Goal: Information Seeking & Learning: Learn about a topic

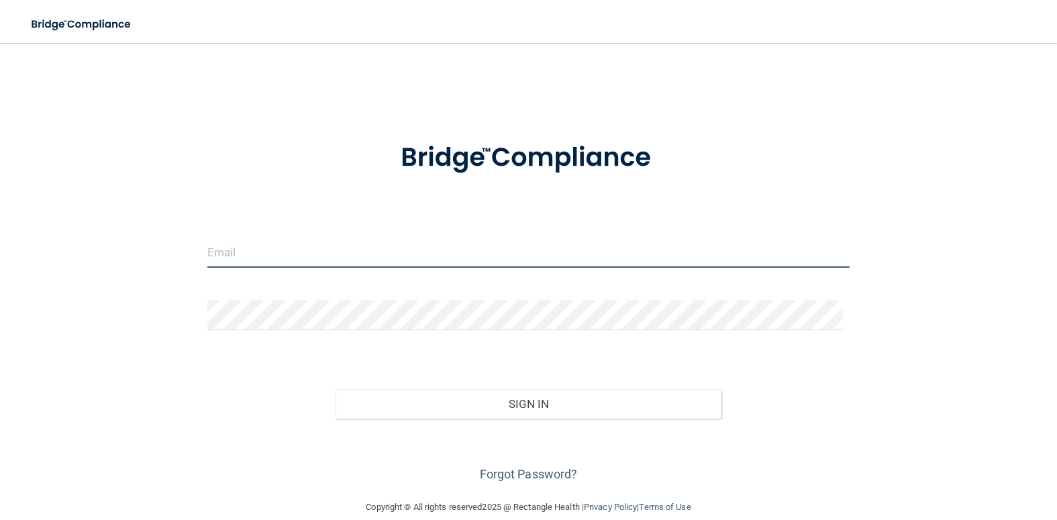
click at [241, 256] on input "email" at bounding box center [528, 253] width 642 height 30
type input "[PERSON_NAME][EMAIL_ADDRESS][PERSON_NAME][DOMAIN_NAME]"
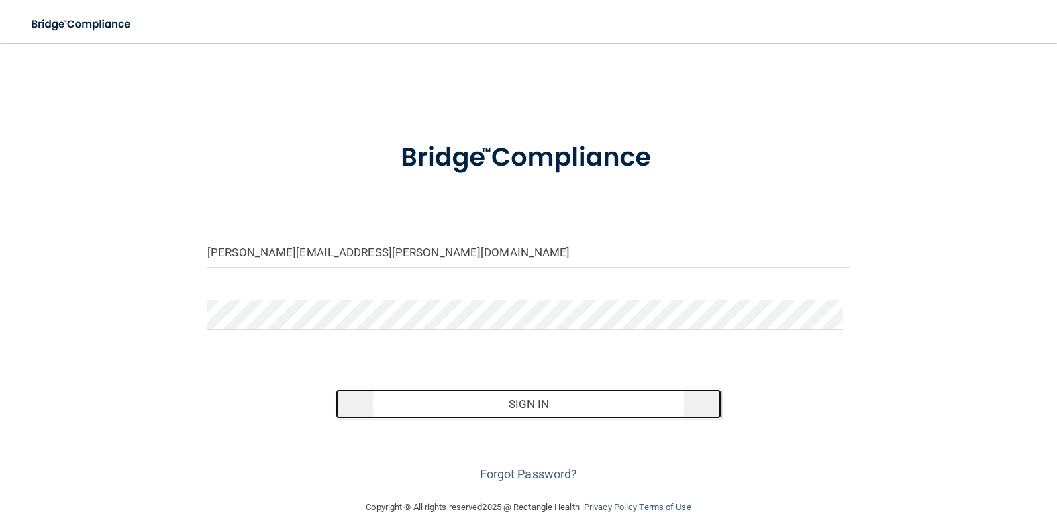
click at [533, 393] on button "Sign In" at bounding box center [528, 404] width 385 height 30
click at [573, 405] on button "Sign In" at bounding box center [528, 404] width 385 height 30
click at [528, 409] on button "Sign In" at bounding box center [528, 404] width 385 height 30
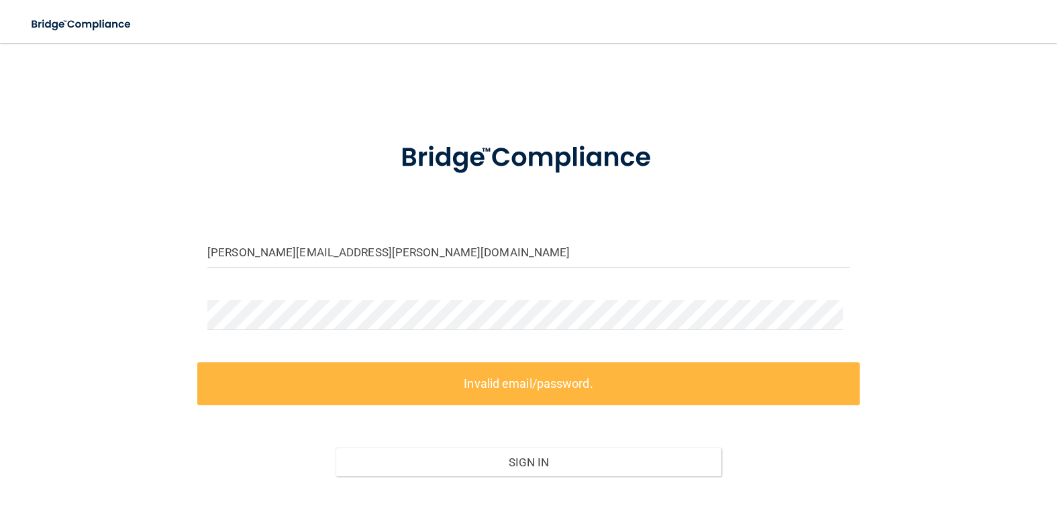
click at [236, 446] on div "Sign In" at bounding box center [528, 449] width 662 height 56
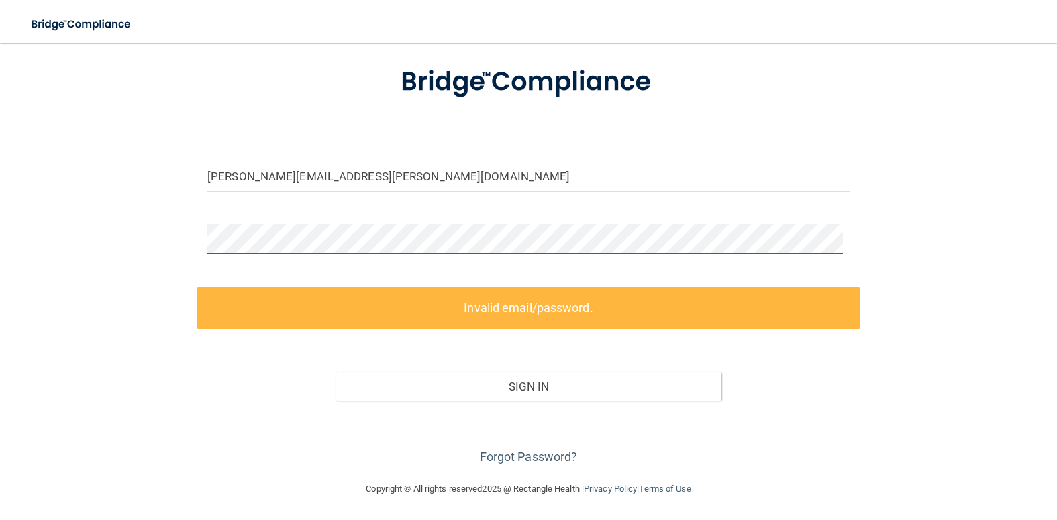
scroll to position [77, 0]
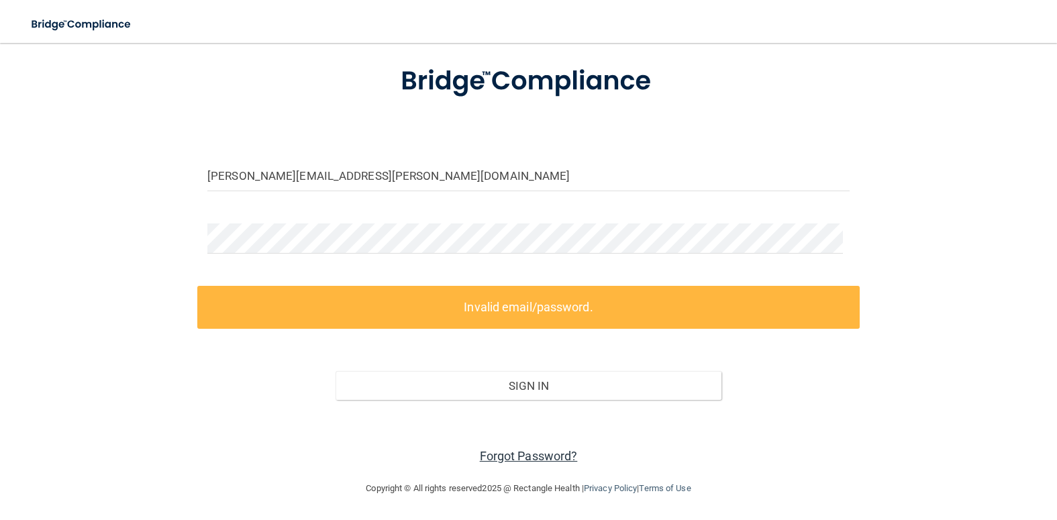
click at [506, 455] on link "Forgot Password?" at bounding box center [529, 456] width 98 height 14
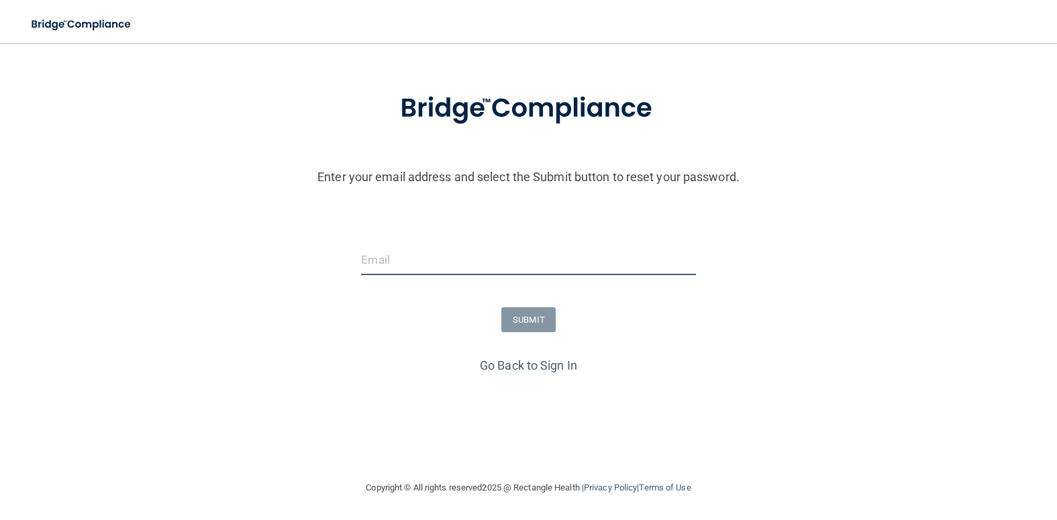
click at [481, 254] on input "email" at bounding box center [528, 260] width 334 height 30
type input "[PERSON_NAME][EMAIL_ADDRESS][PERSON_NAME][DOMAIN_NAME]"
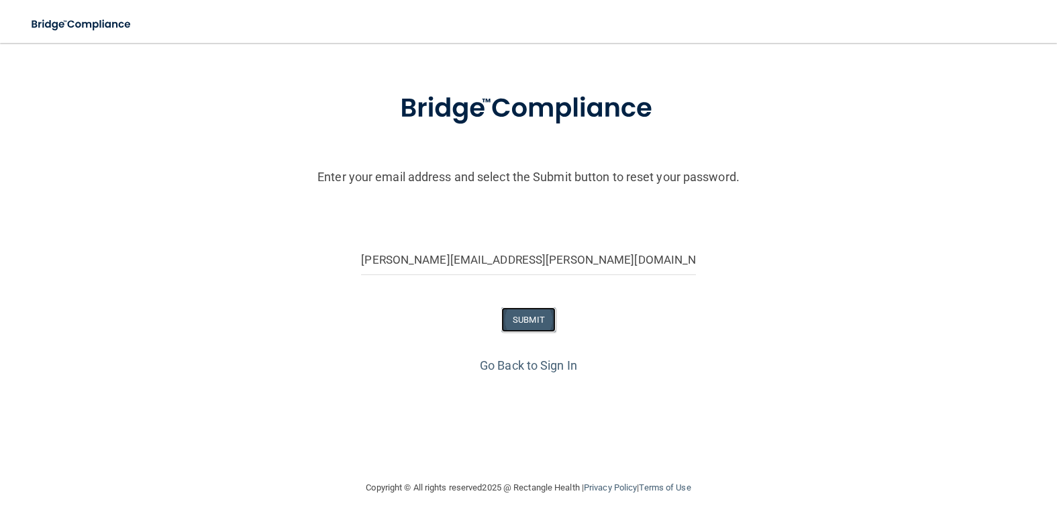
click at [519, 315] on button "SUBMIT" at bounding box center [528, 319] width 54 height 25
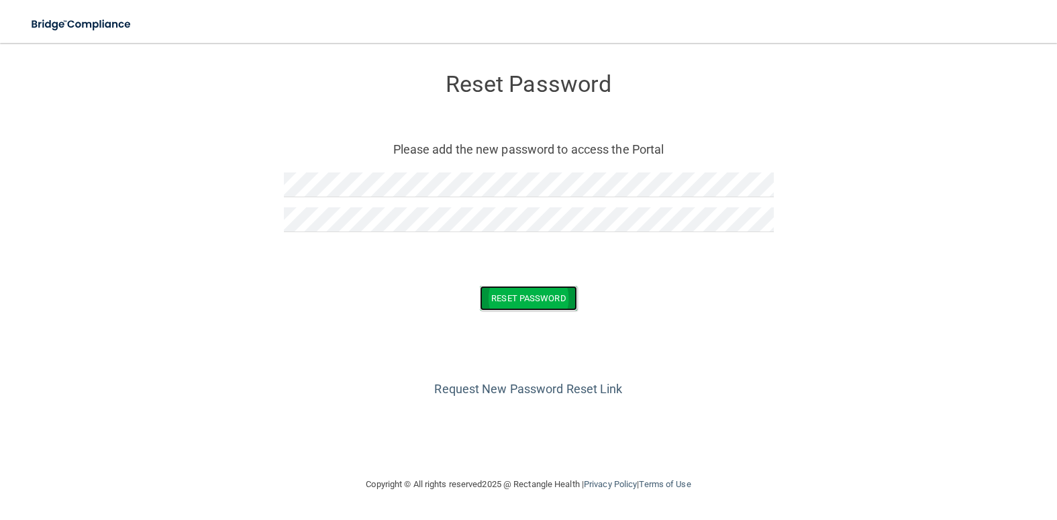
click at [509, 296] on button "Reset Password" at bounding box center [528, 298] width 97 height 25
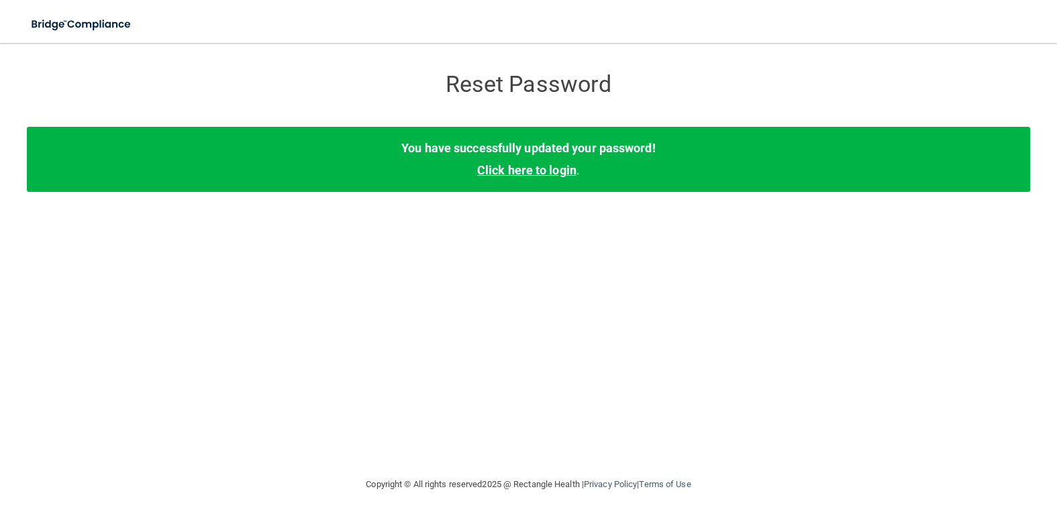
click at [529, 172] on link "Click here to login" at bounding box center [526, 170] width 99 height 14
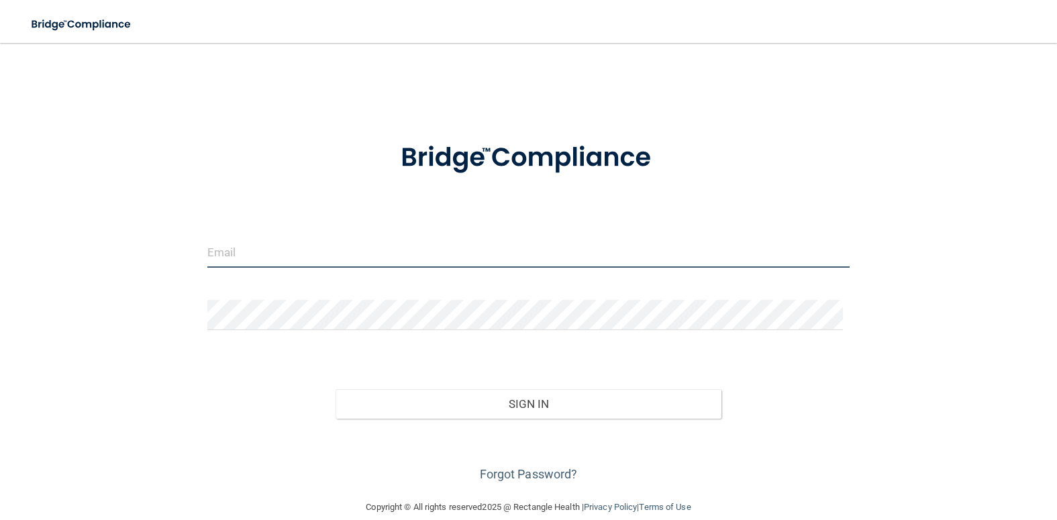
click at [254, 249] on input "email" at bounding box center [528, 253] width 642 height 30
type input "[PERSON_NAME][EMAIL_ADDRESS][PERSON_NAME][DOMAIN_NAME]"
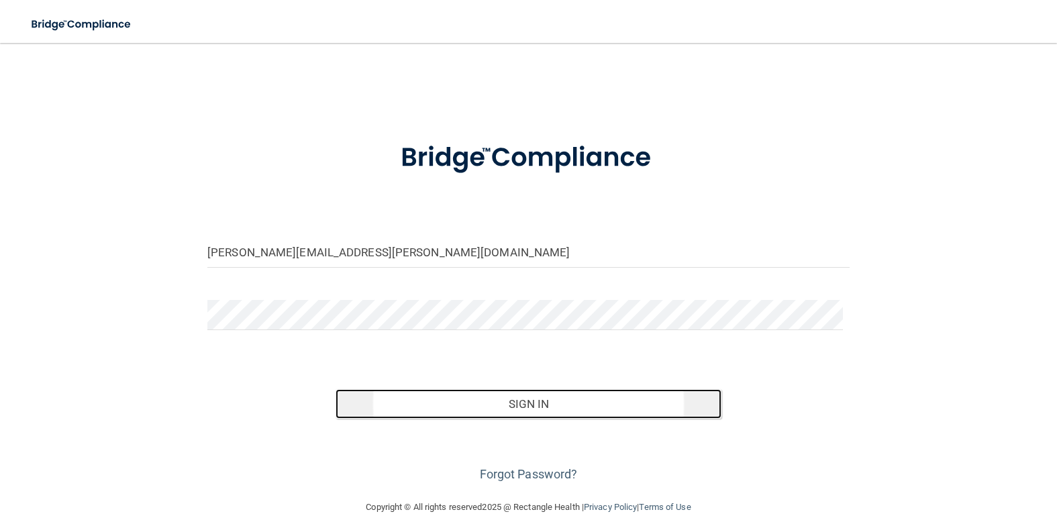
click at [541, 400] on button "Sign In" at bounding box center [528, 404] width 385 height 30
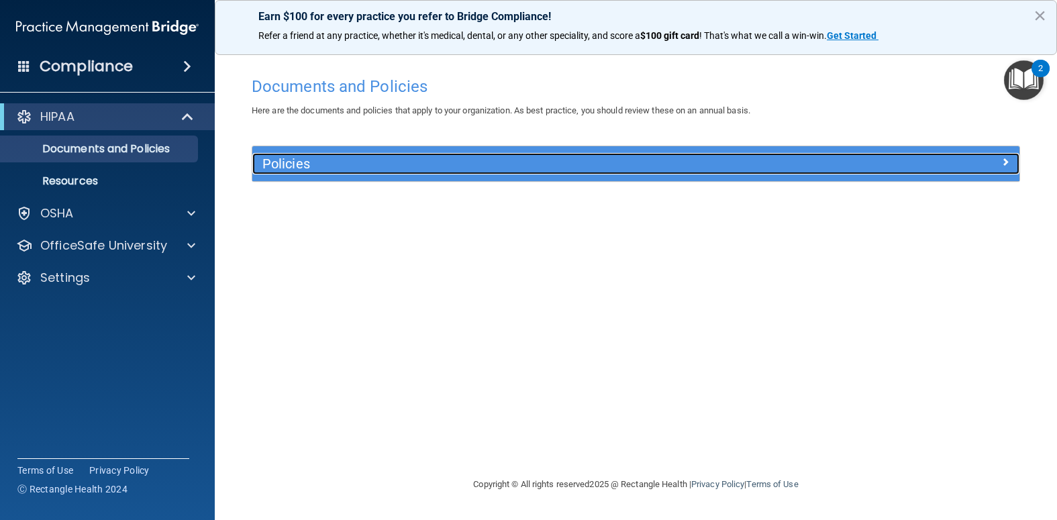
click at [400, 154] on div "Policies" at bounding box center [539, 163] width 575 height 21
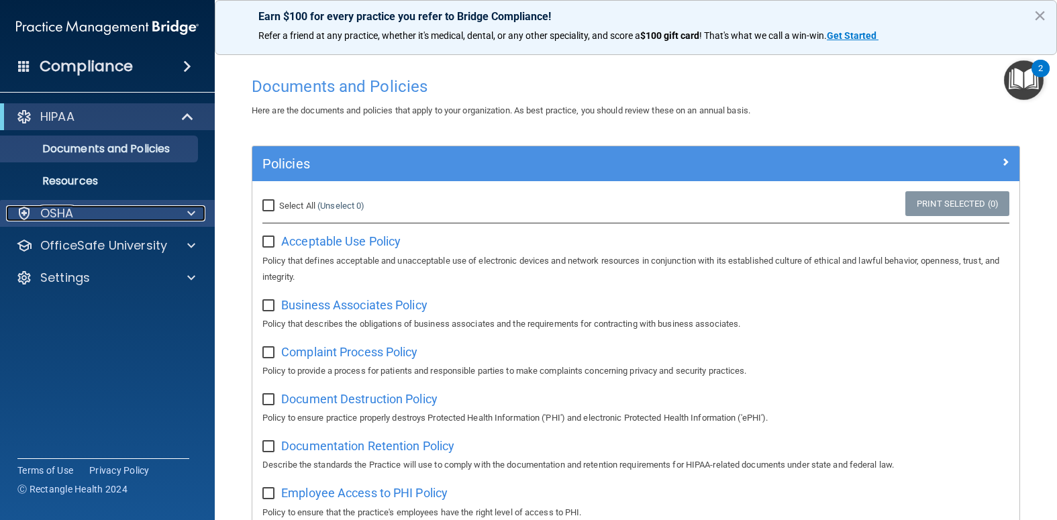
click at [64, 216] on p "OSHA" at bounding box center [57, 213] width 34 height 16
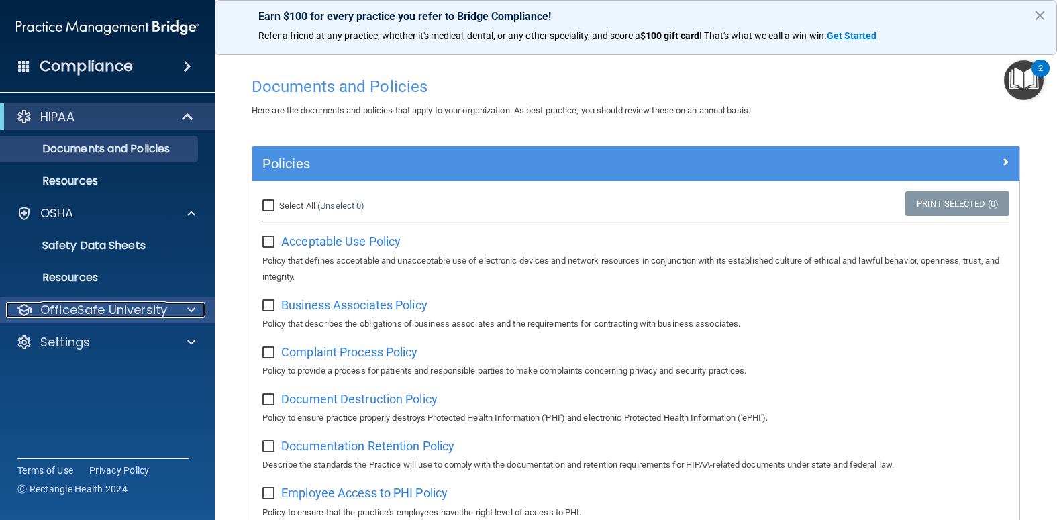
click at [92, 303] on p "OfficeSafe University" at bounding box center [103, 310] width 127 height 16
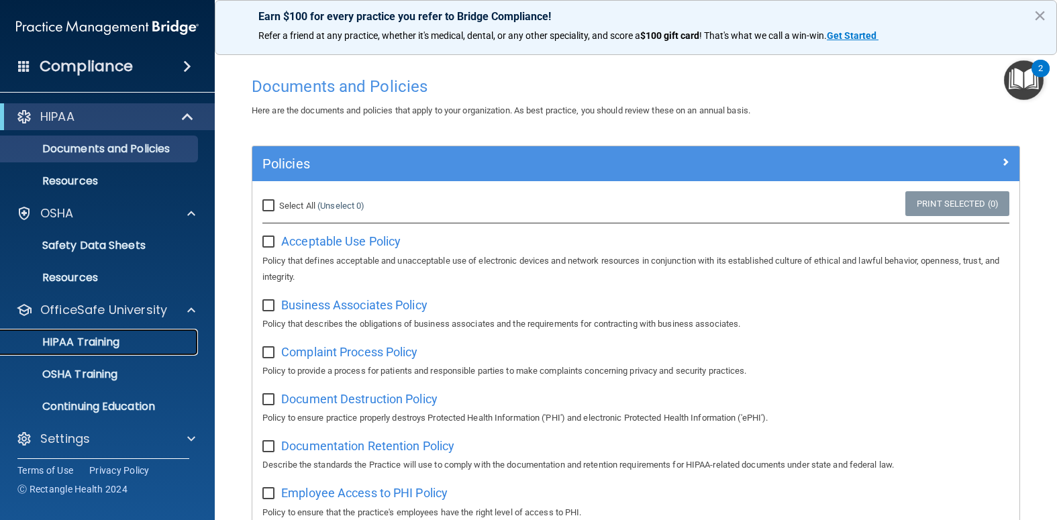
click at [77, 339] on p "HIPAA Training" at bounding box center [64, 342] width 111 height 13
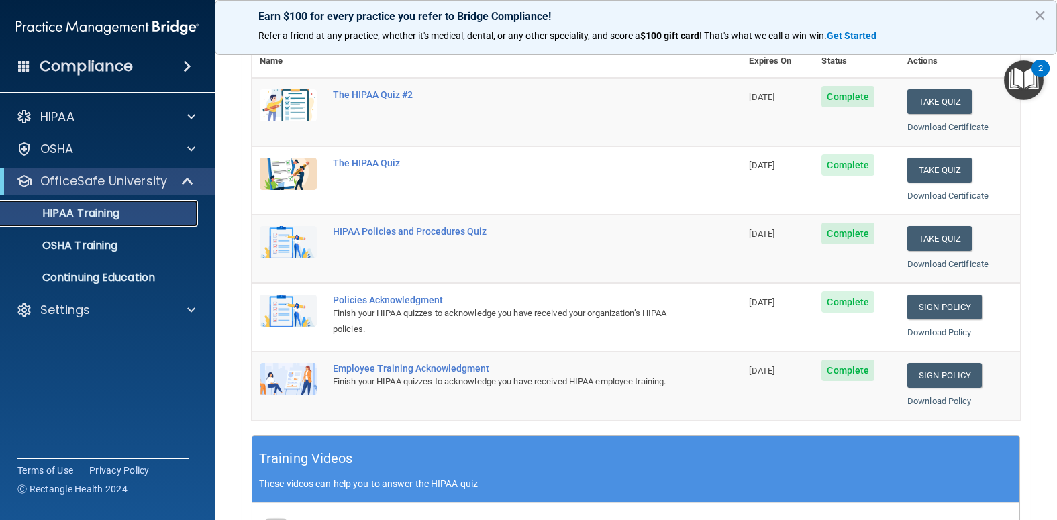
scroll to position [67, 0]
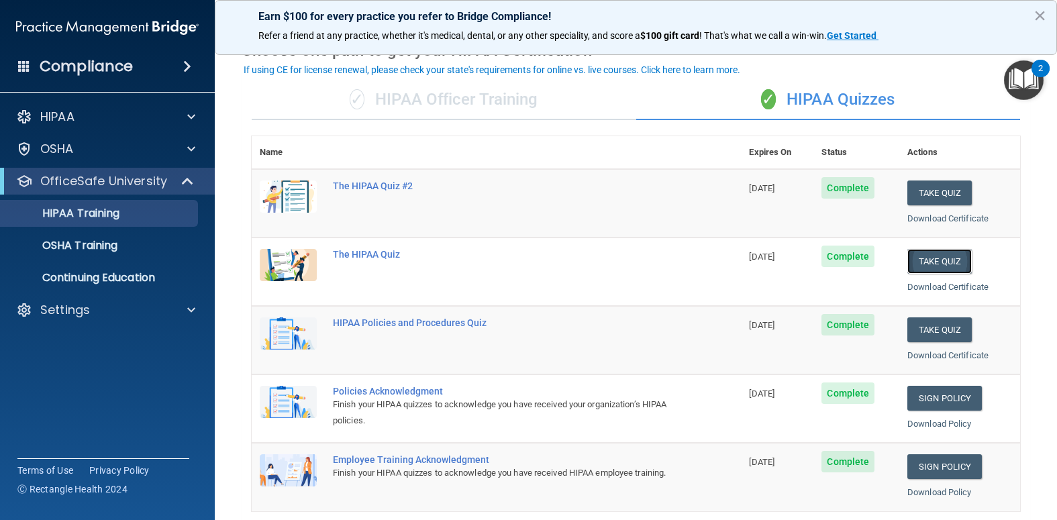
click at [921, 262] on button "Take Quiz" at bounding box center [939, 261] width 64 height 25
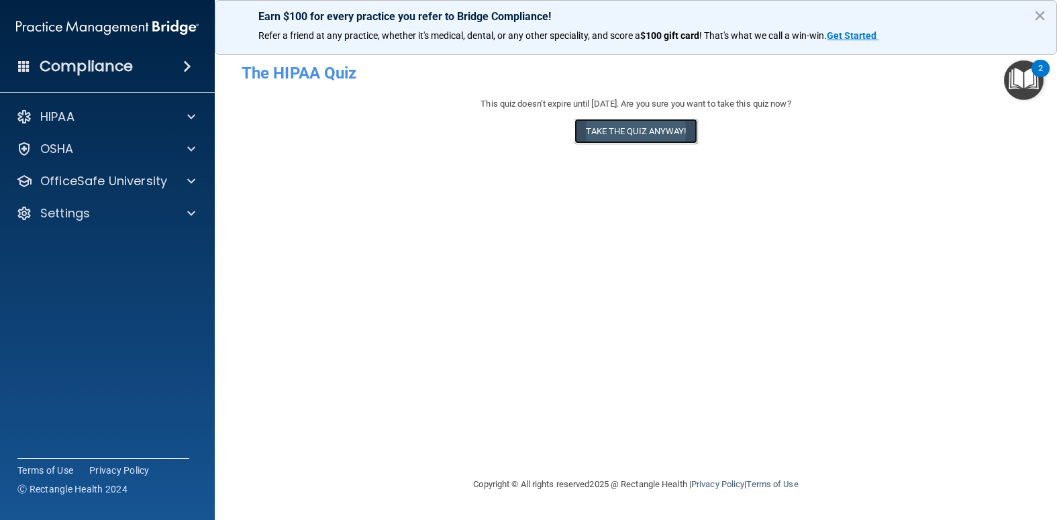
click at [629, 130] on button "Take the quiz anyway!" at bounding box center [636, 131] width 122 height 25
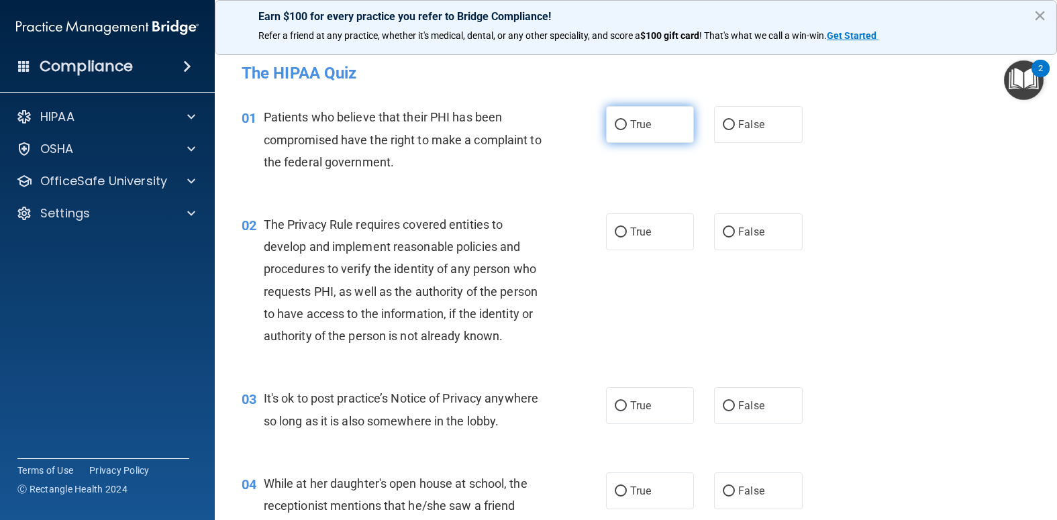
click at [615, 121] on input "True" at bounding box center [621, 125] width 12 height 10
radio input "true"
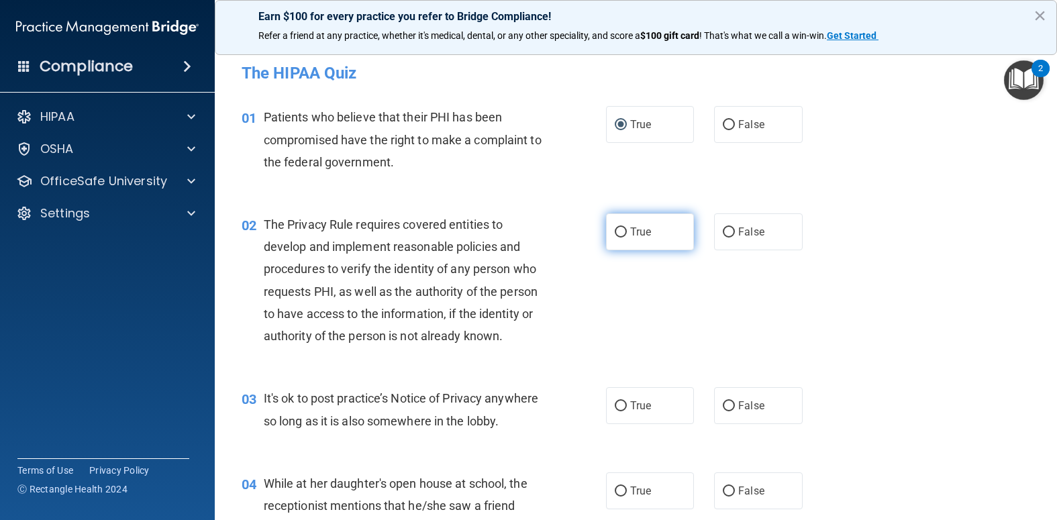
click at [615, 230] on input "True" at bounding box center [621, 233] width 12 height 10
radio input "true"
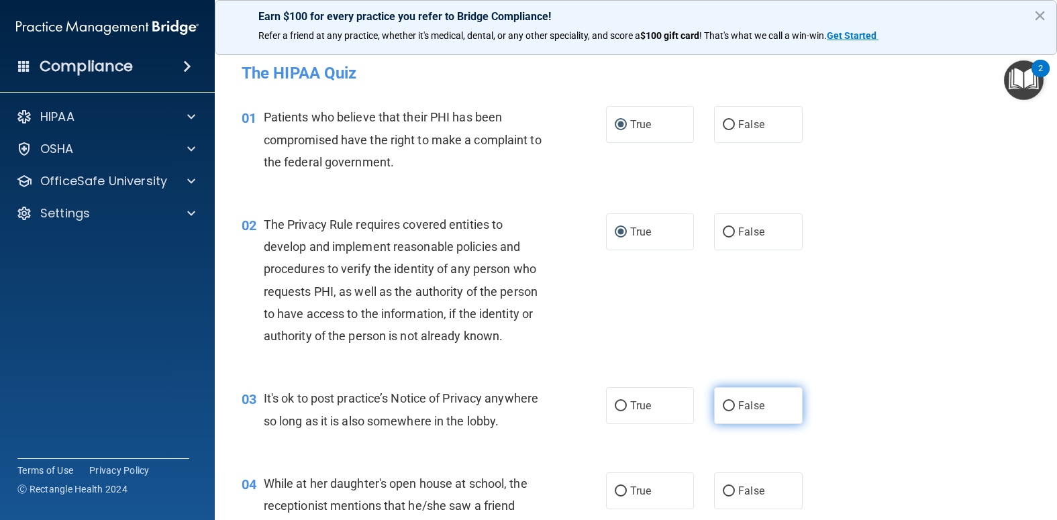
click at [723, 411] on input "False" at bounding box center [729, 406] width 12 height 10
radio input "true"
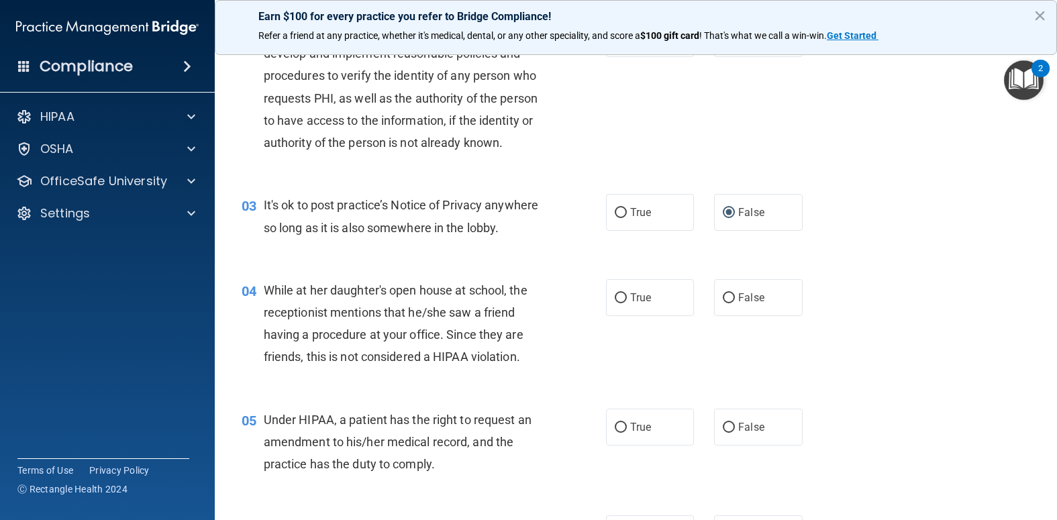
scroll to position [201, 0]
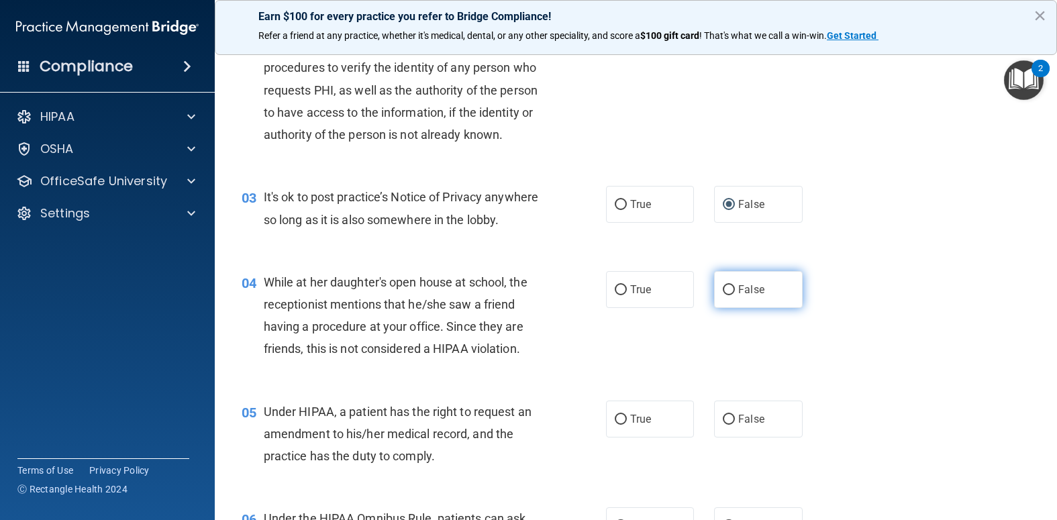
click at [723, 295] on input "False" at bounding box center [729, 290] width 12 height 10
radio input "true"
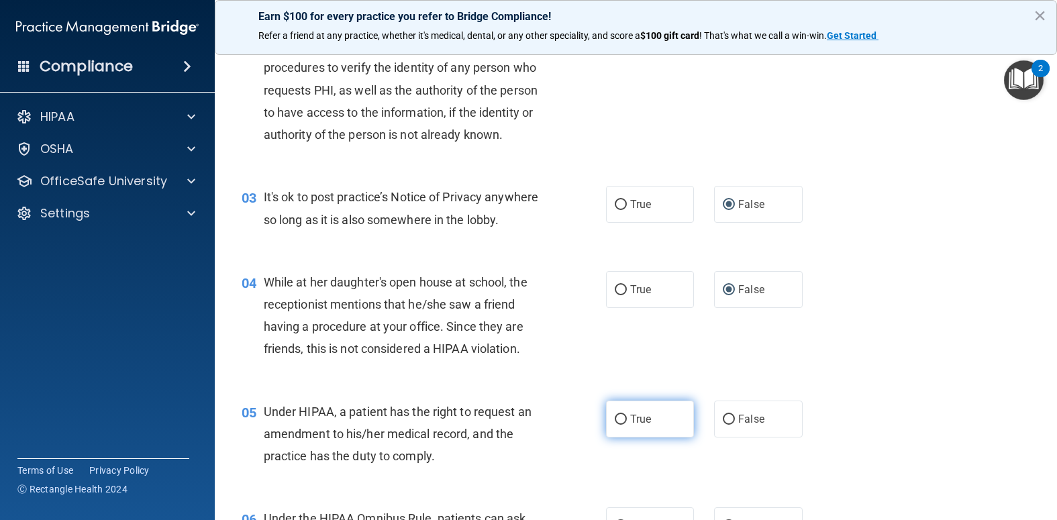
click at [616, 425] on input "True" at bounding box center [621, 420] width 12 height 10
radio input "true"
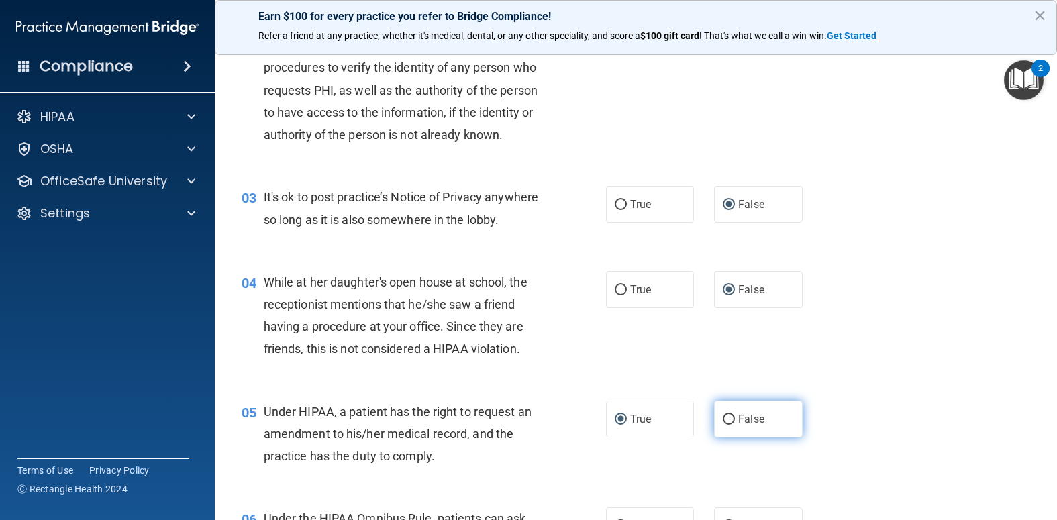
click at [724, 425] on input "False" at bounding box center [729, 420] width 12 height 10
radio input "true"
radio input "false"
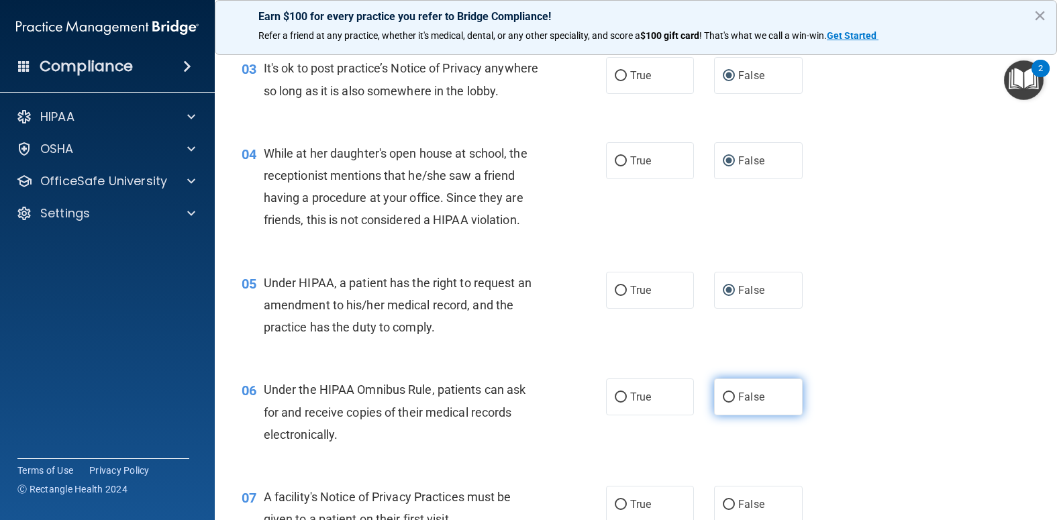
scroll to position [336, 0]
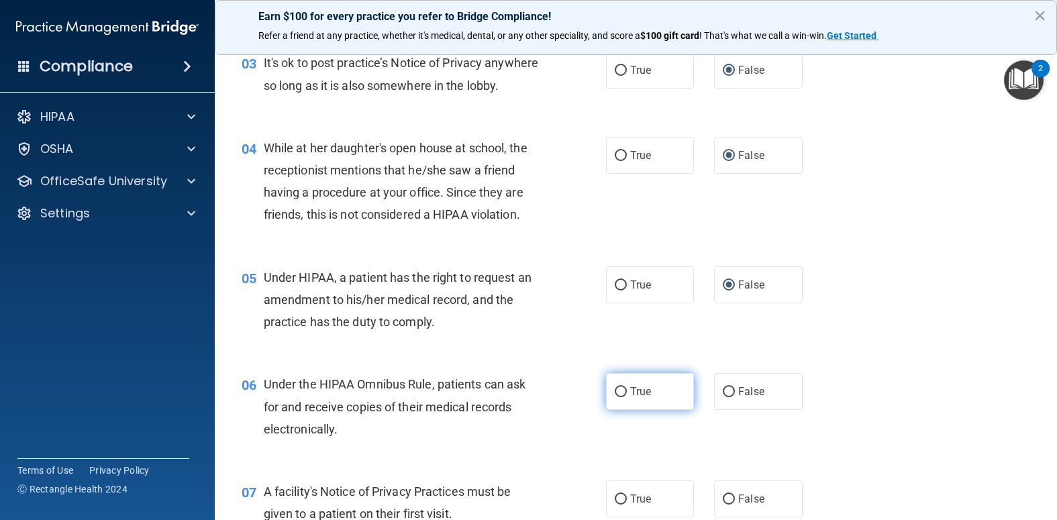
click at [618, 397] on input "True" at bounding box center [621, 392] width 12 height 10
radio input "true"
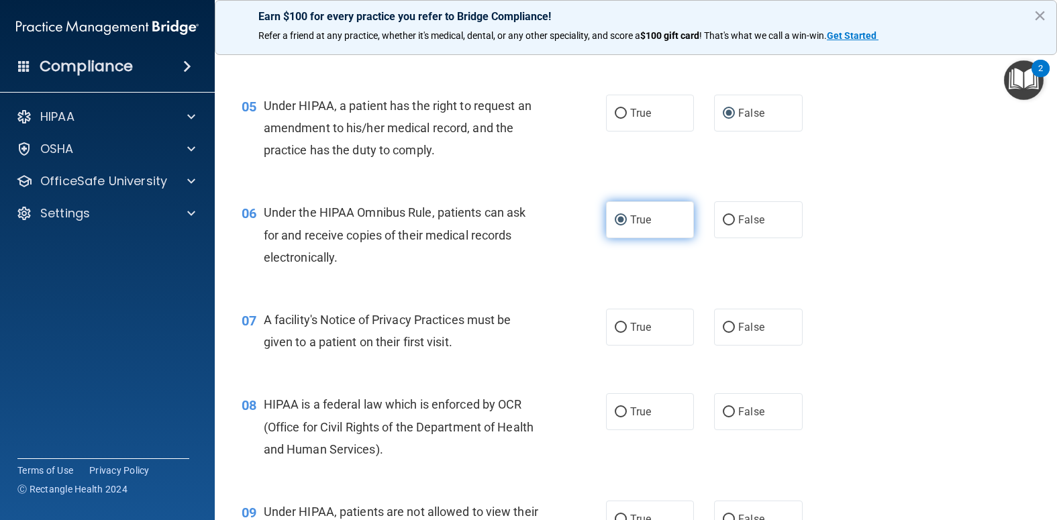
scroll to position [537, 0]
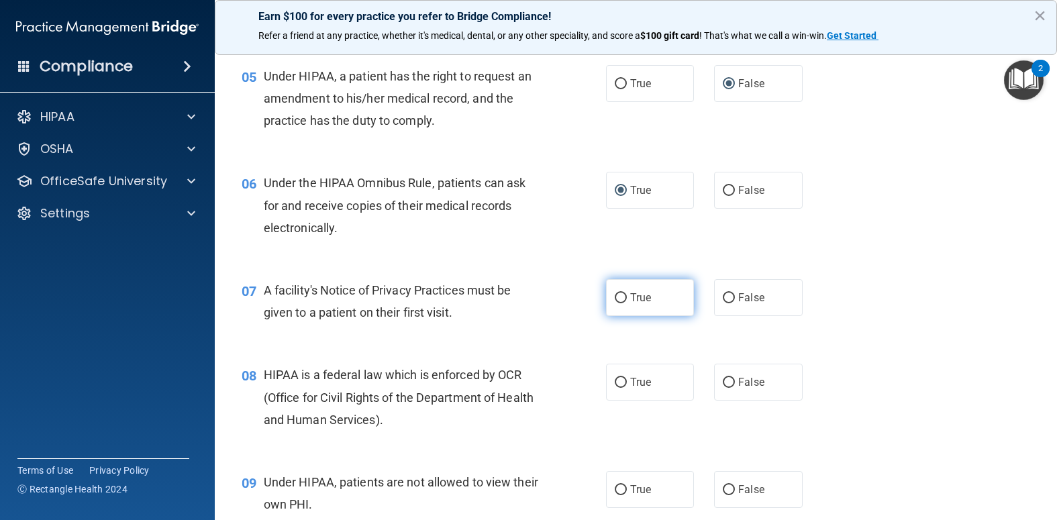
click at [617, 303] on input "True" at bounding box center [621, 298] width 12 height 10
radio input "true"
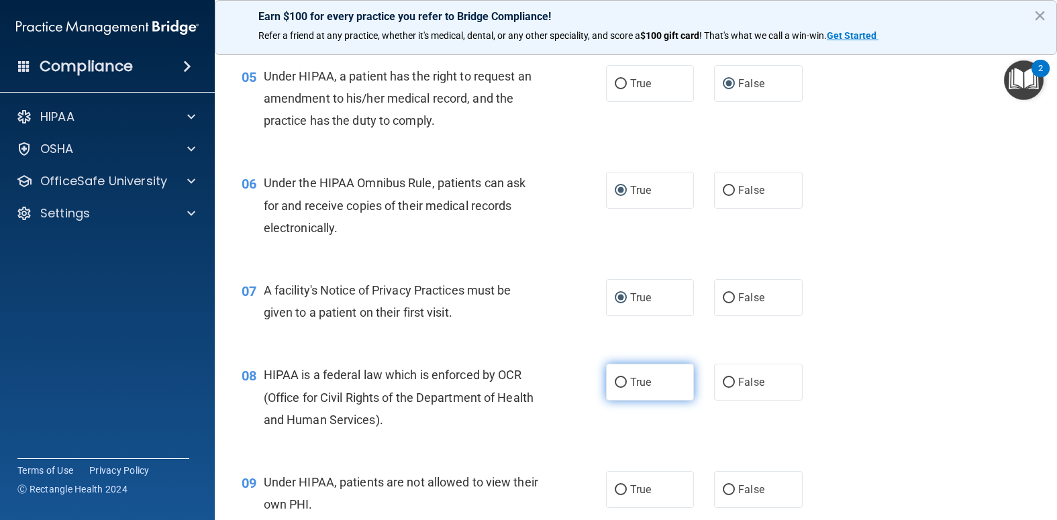
click at [617, 388] on input "True" at bounding box center [621, 383] width 12 height 10
radio input "true"
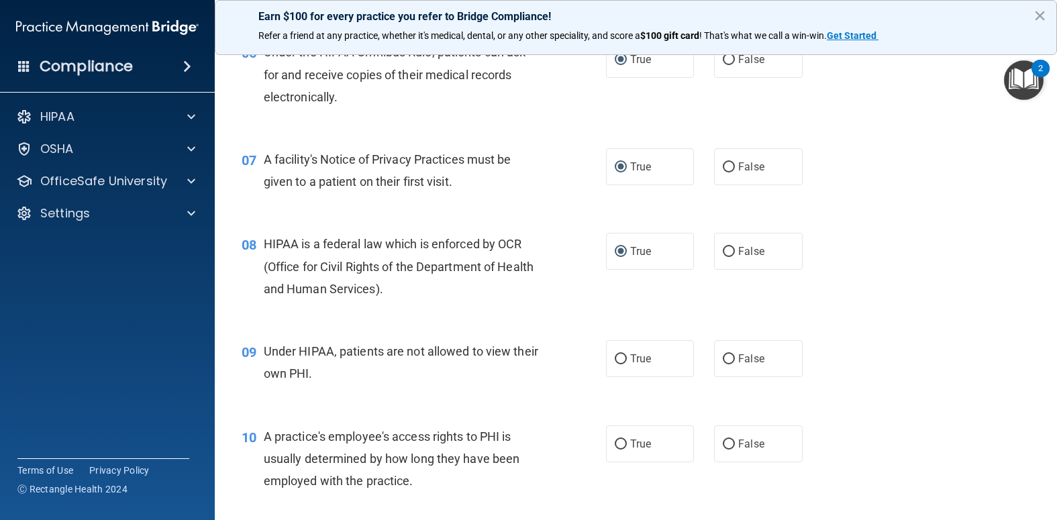
scroll to position [671, 0]
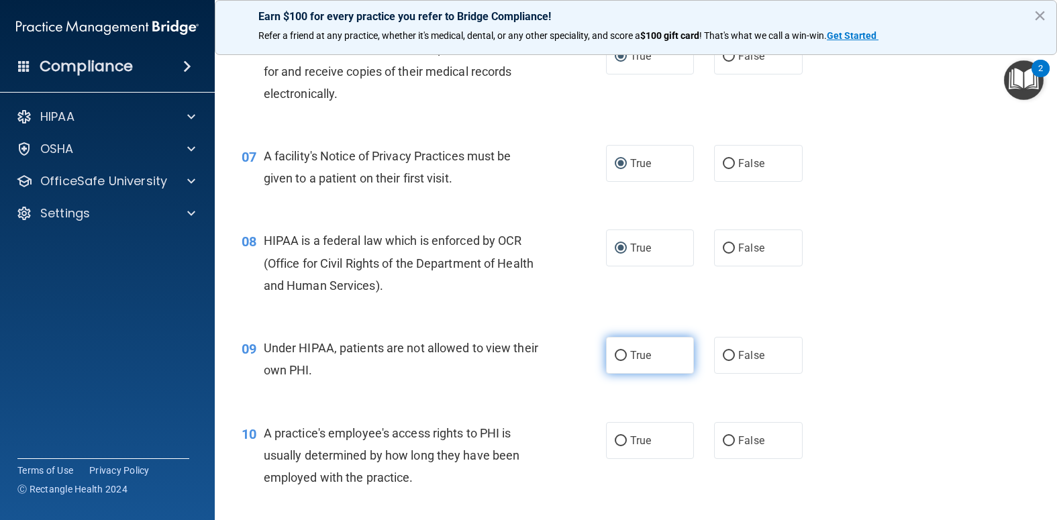
click at [615, 361] on input "True" at bounding box center [621, 356] width 12 height 10
radio input "true"
click at [615, 361] on input "True" at bounding box center [621, 356] width 12 height 10
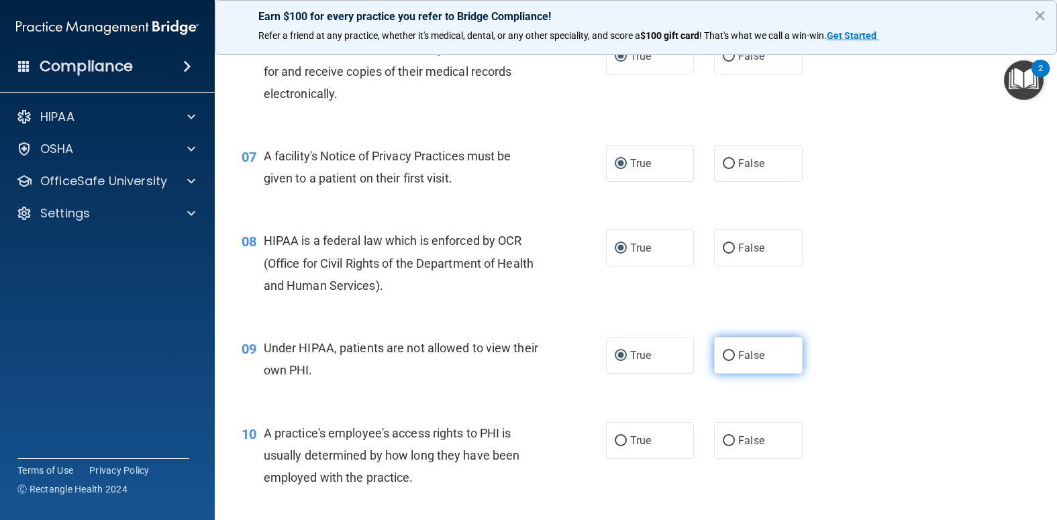
click at [724, 361] on input "False" at bounding box center [729, 356] width 12 height 10
radio input "true"
radio input "false"
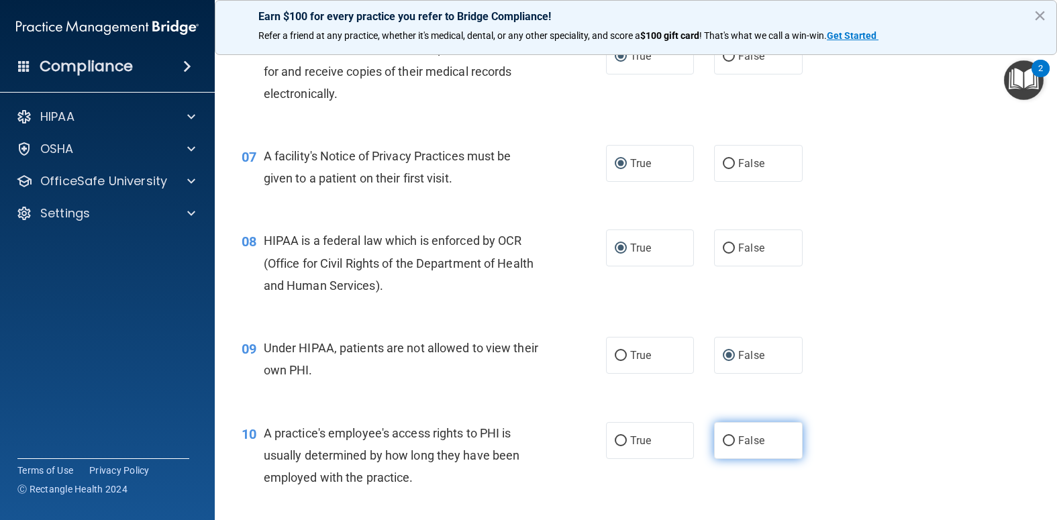
click at [724, 446] on input "False" at bounding box center [729, 441] width 12 height 10
radio input "true"
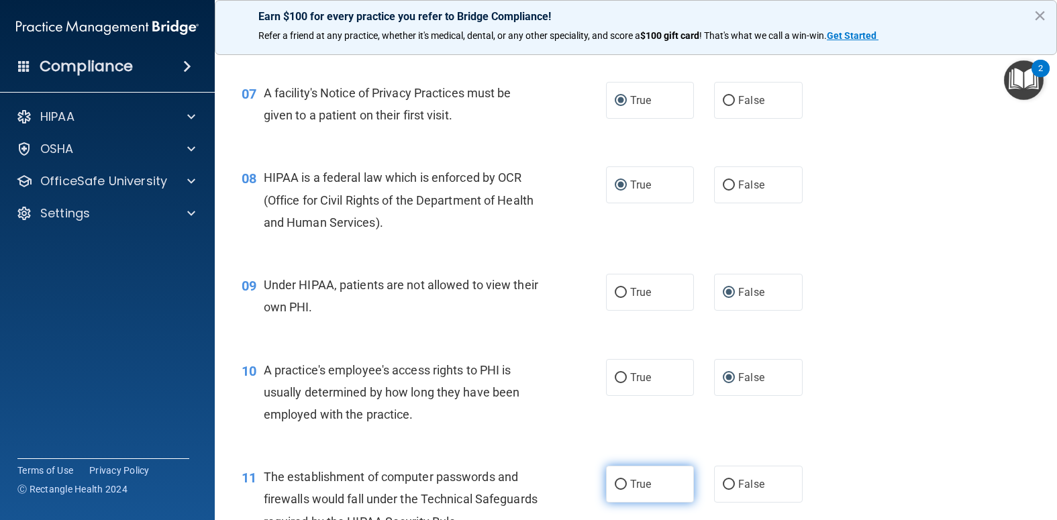
scroll to position [873, 0]
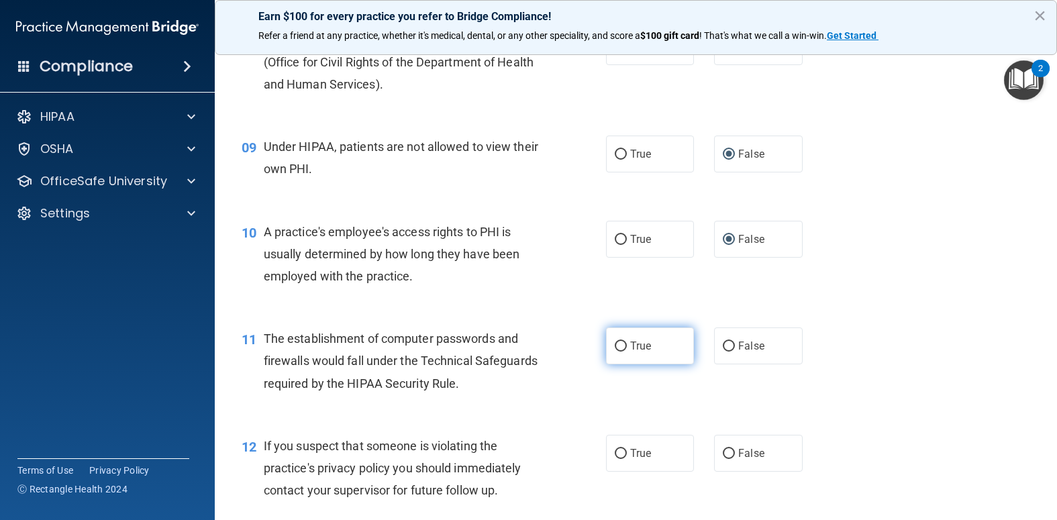
click at [617, 352] on input "True" at bounding box center [621, 347] width 12 height 10
radio input "true"
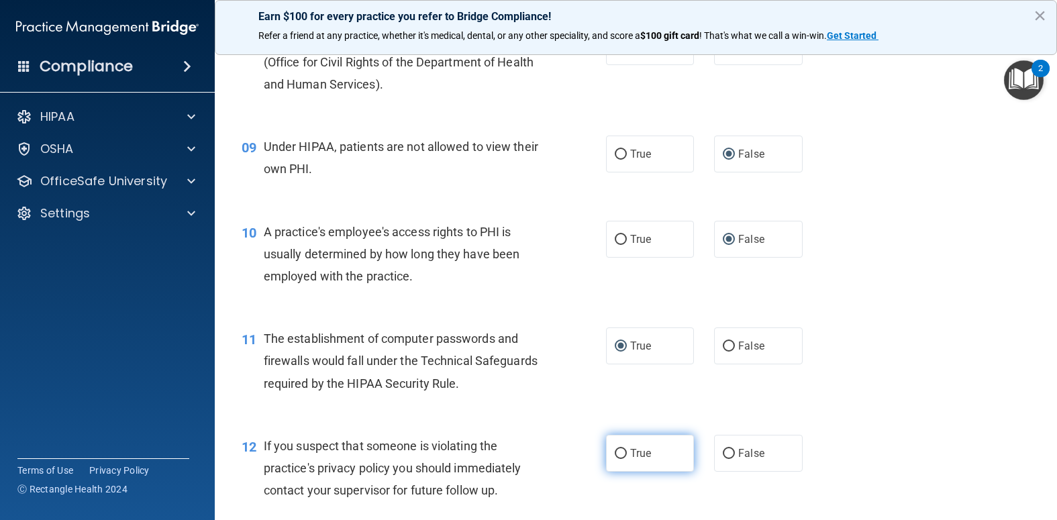
click at [613, 472] on label "True" at bounding box center [650, 453] width 89 height 37
click at [615, 459] on input "True" at bounding box center [621, 454] width 12 height 10
radio input "true"
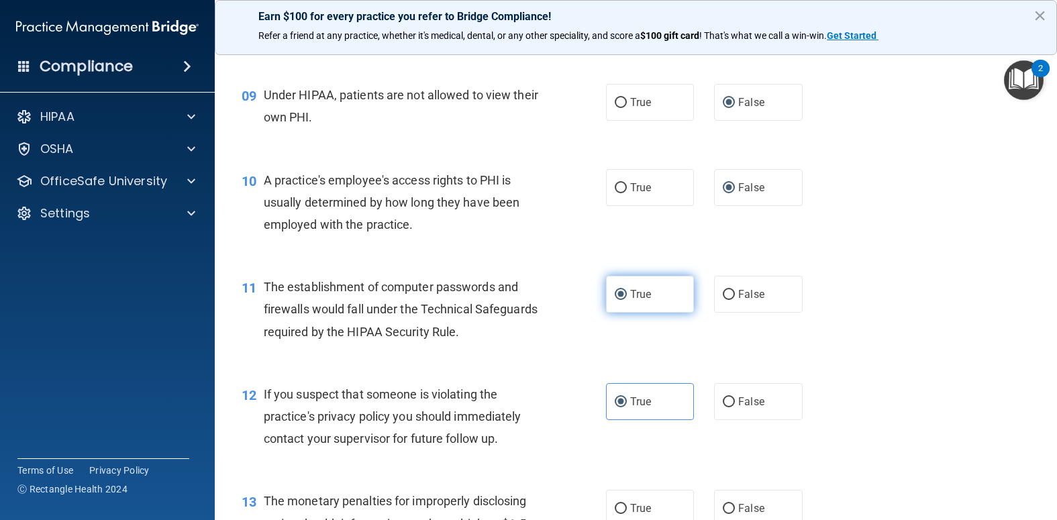
scroll to position [1007, 0]
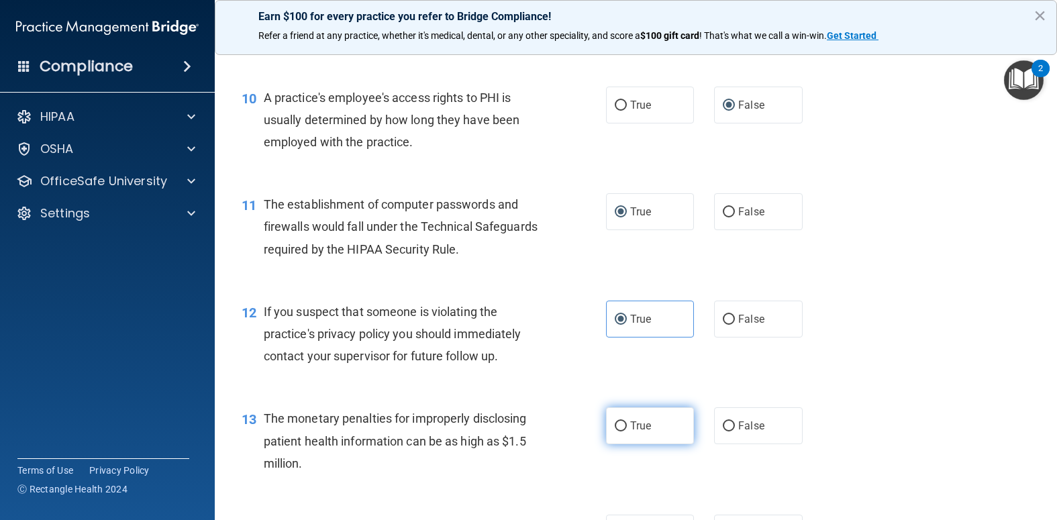
click at [615, 432] on input "True" at bounding box center [621, 426] width 12 height 10
radio input "true"
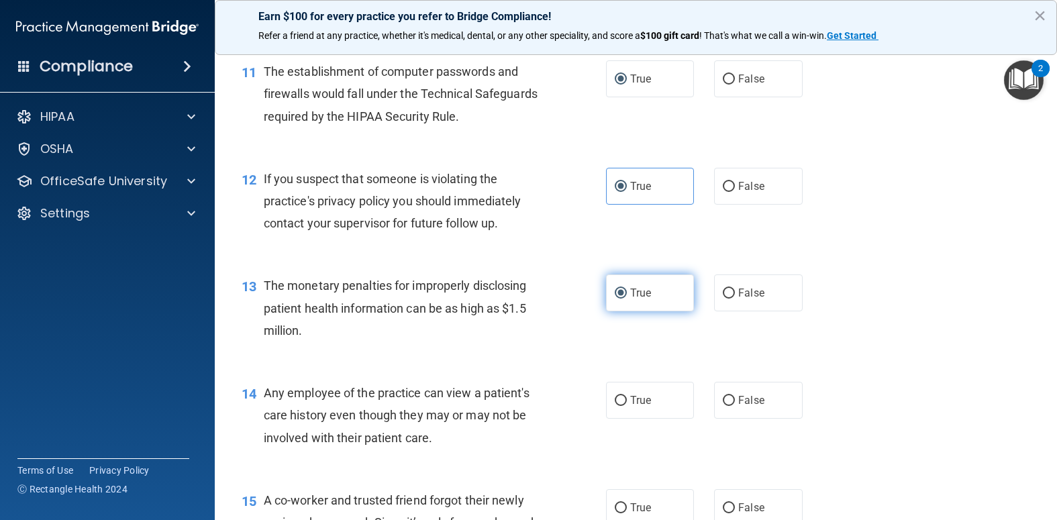
scroll to position [1141, 0]
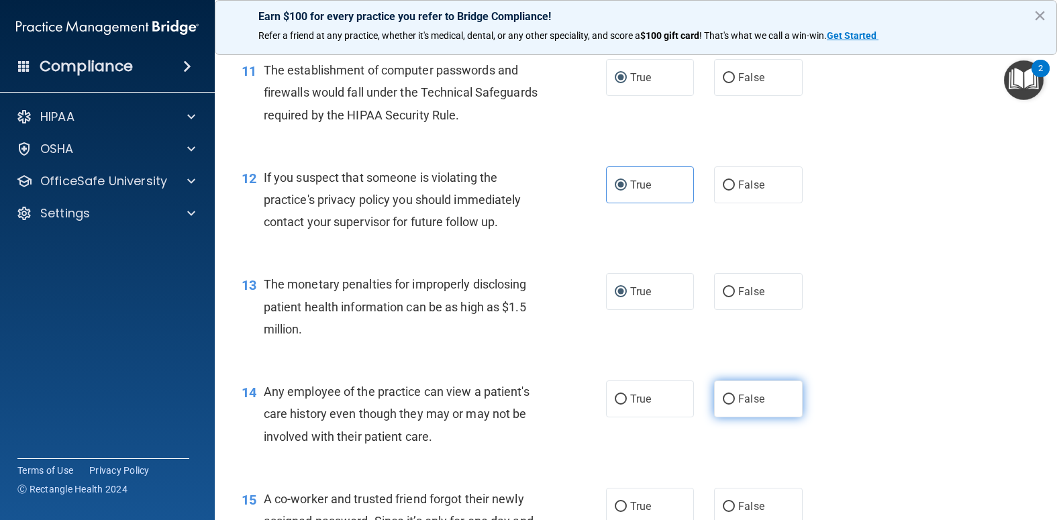
click at [723, 405] on input "False" at bounding box center [729, 400] width 12 height 10
radio input "true"
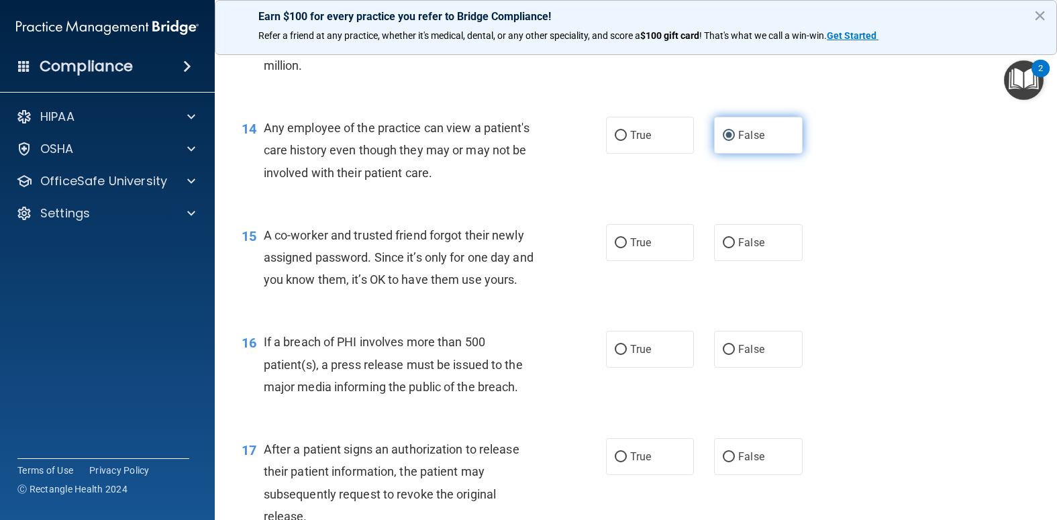
scroll to position [1409, 0]
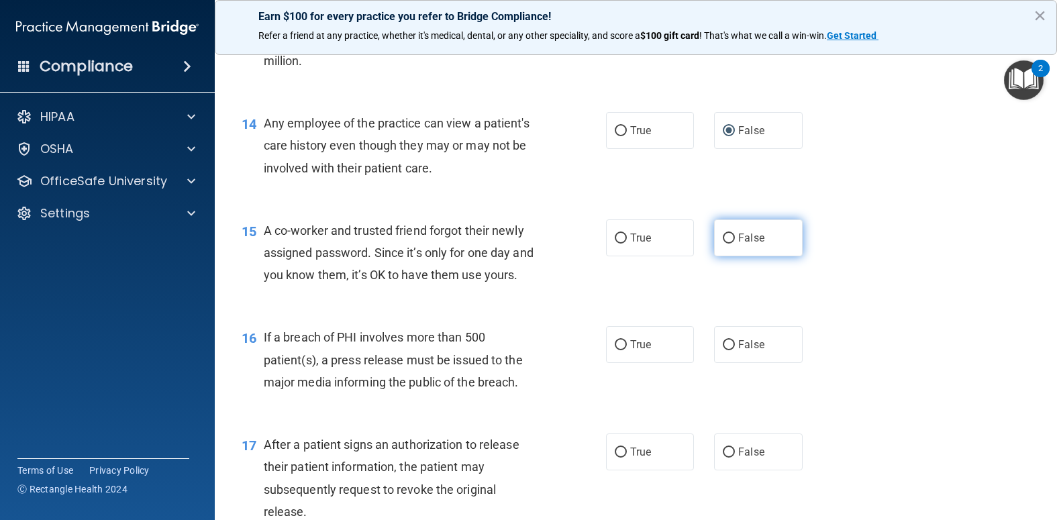
click at [723, 244] on input "False" at bounding box center [729, 239] width 12 height 10
radio input "true"
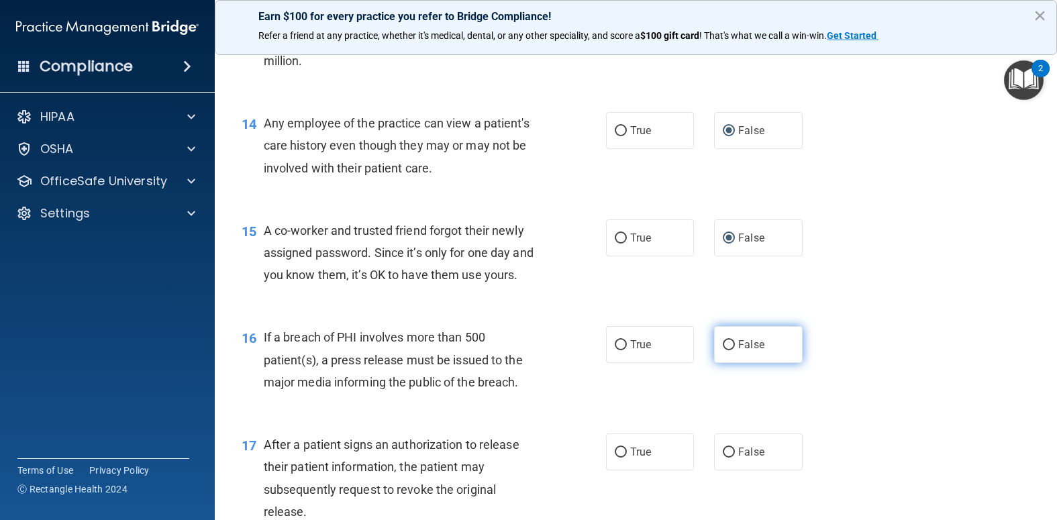
click at [723, 350] on input "False" at bounding box center [729, 345] width 12 height 10
radio input "true"
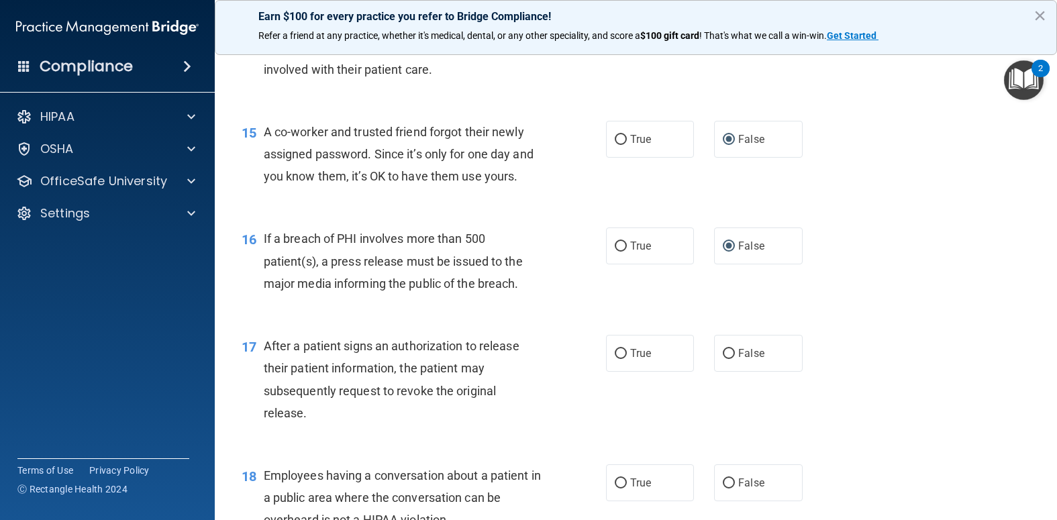
scroll to position [1544, 0]
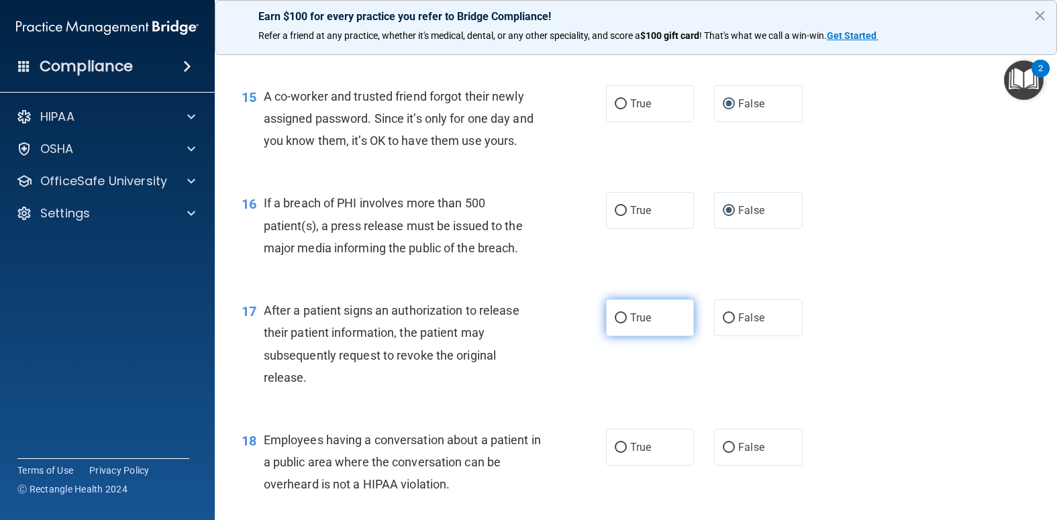
click at [615, 324] on input "True" at bounding box center [621, 318] width 12 height 10
radio input "true"
click at [724, 453] on input "False" at bounding box center [729, 448] width 12 height 10
radio input "true"
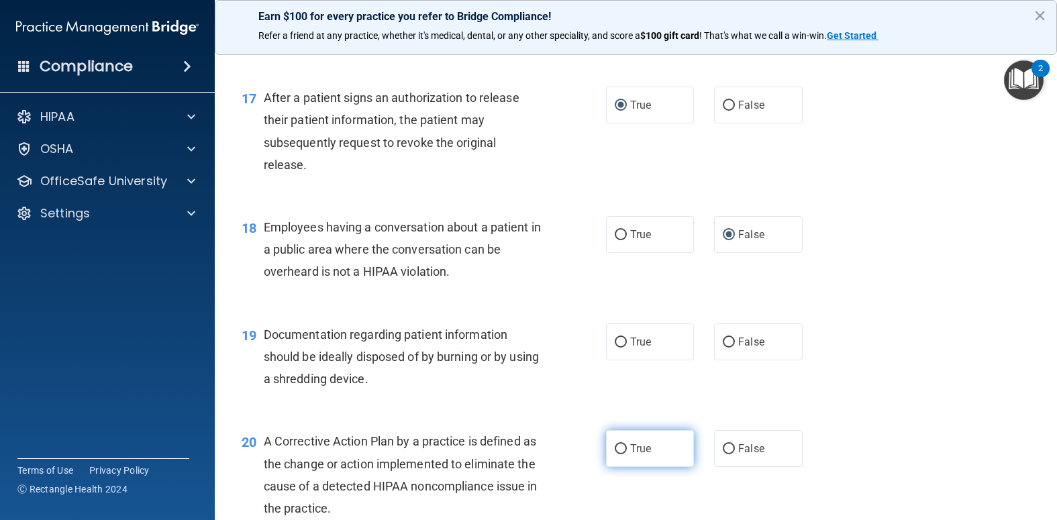
scroll to position [1812, 0]
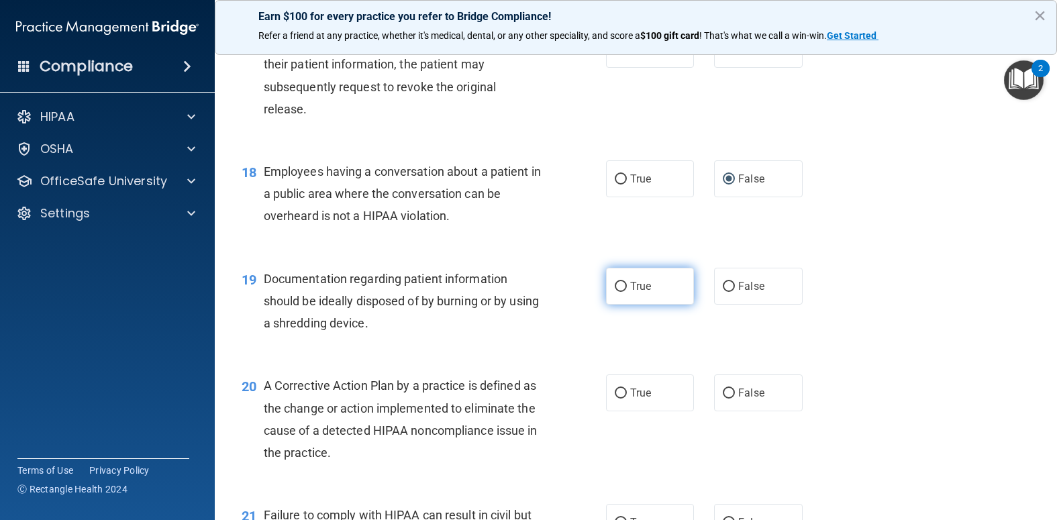
click at [615, 292] on input "True" at bounding box center [621, 287] width 12 height 10
radio input "true"
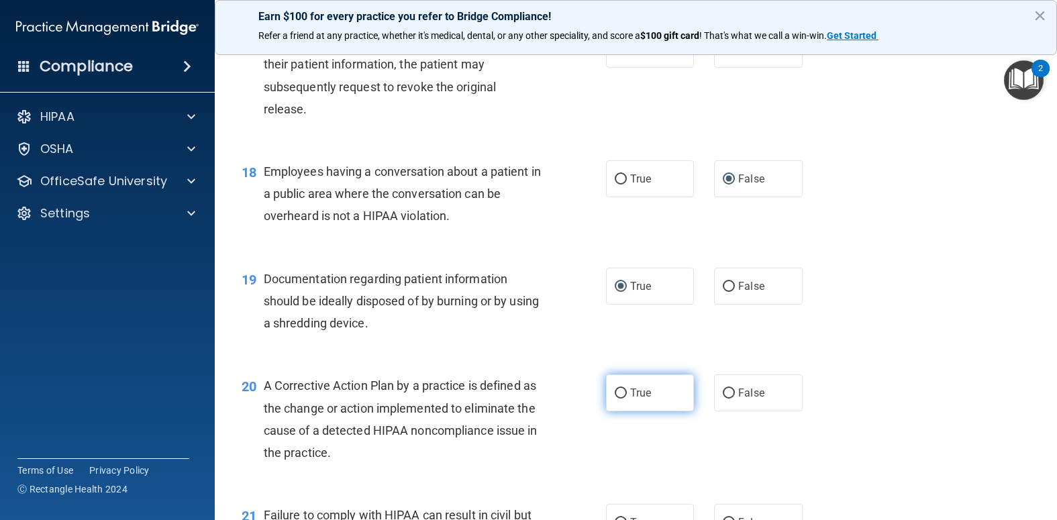
click at [615, 399] on input "True" at bounding box center [621, 394] width 12 height 10
radio input "true"
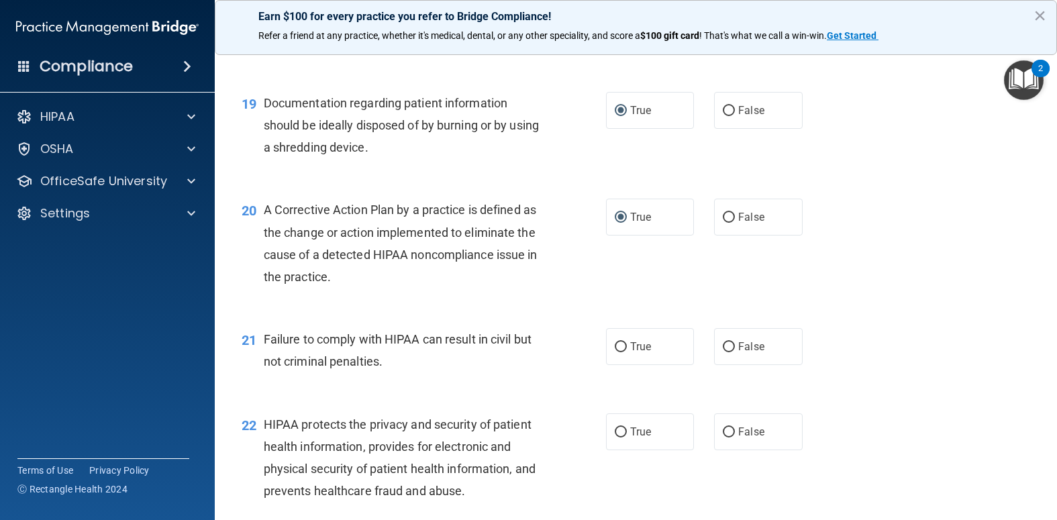
scroll to position [2014, 0]
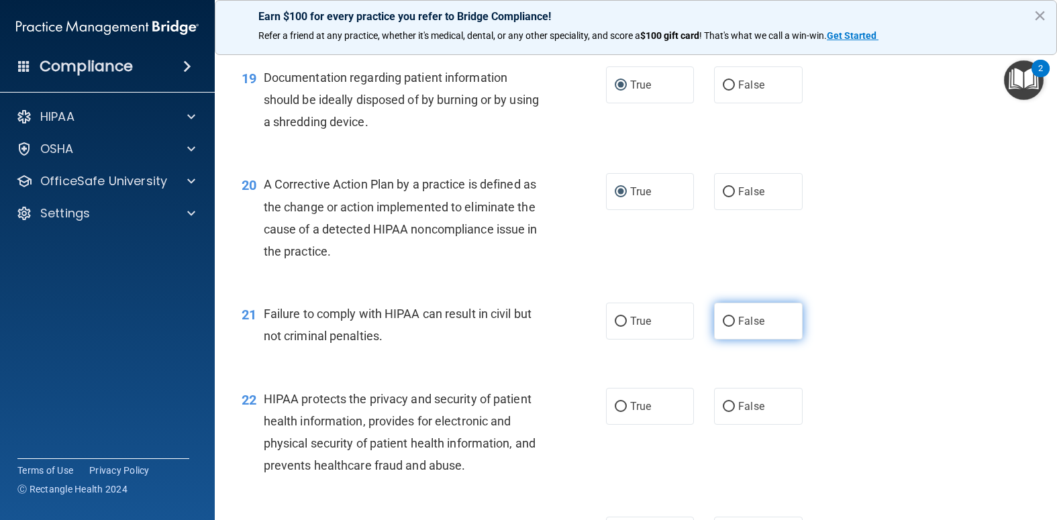
click at [724, 327] on input "False" at bounding box center [729, 322] width 12 height 10
radio input "true"
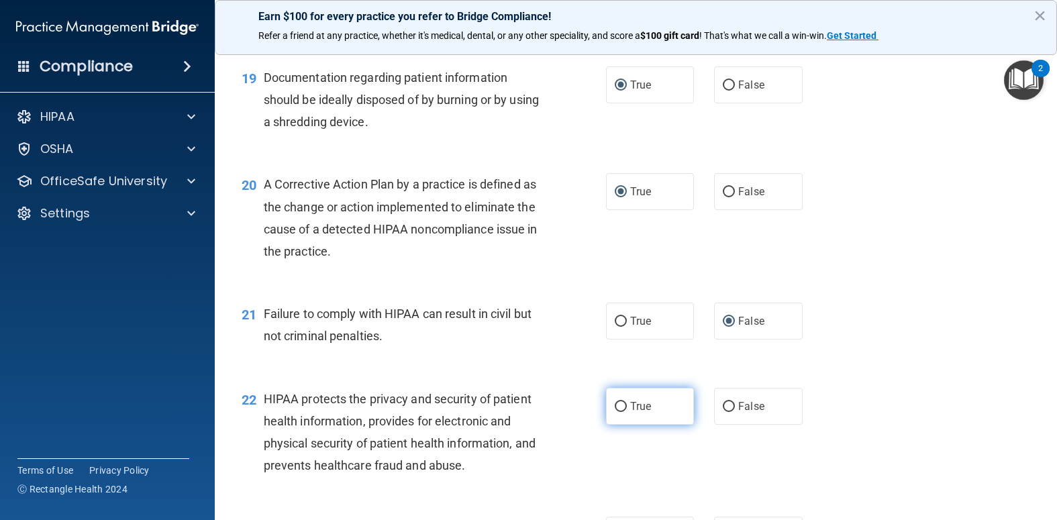
click at [615, 412] on input "True" at bounding box center [621, 407] width 12 height 10
radio input "true"
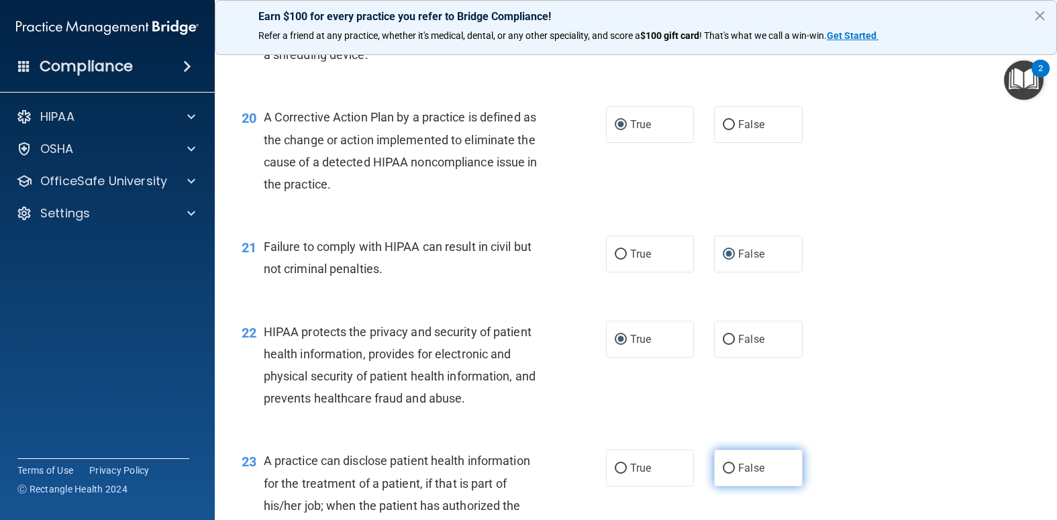
scroll to position [2148, 0]
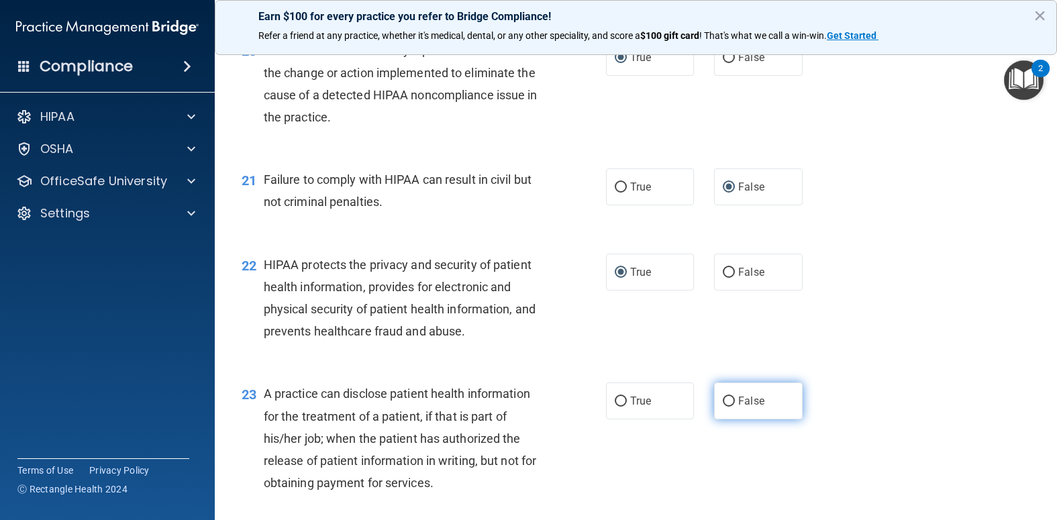
click at [725, 407] on input "False" at bounding box center [729, 402] width 12 height 10
radio input "true"
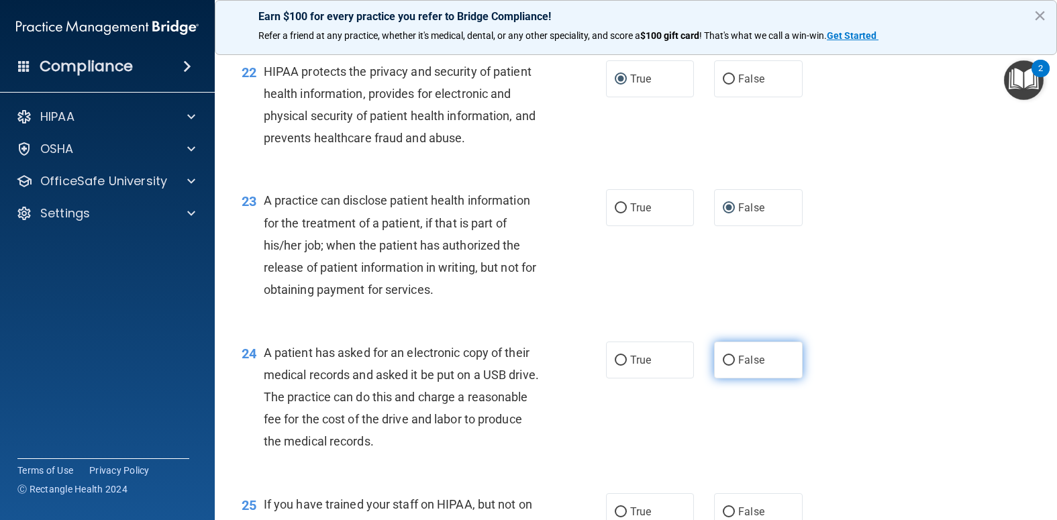
scroll to position [2349, 0]
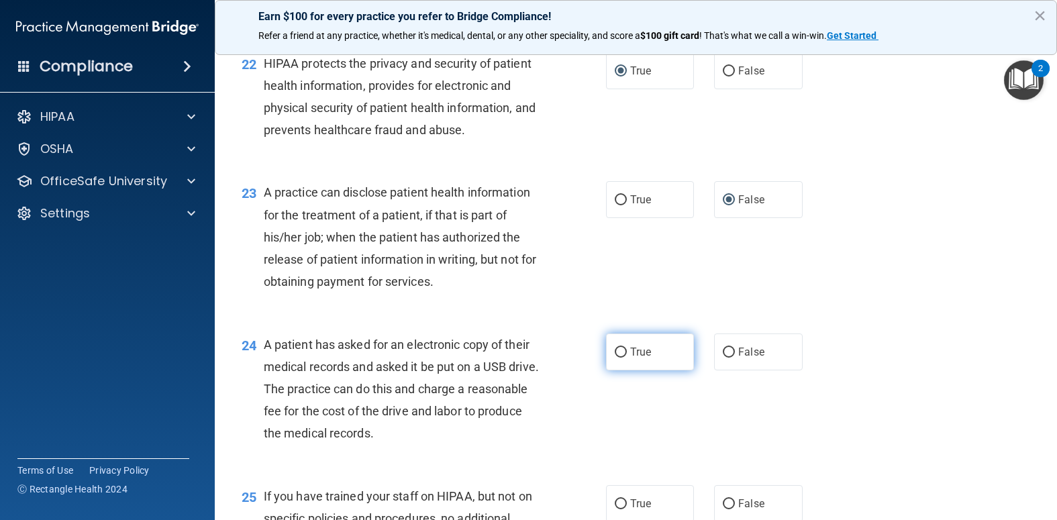
click at [617, 358] on input "True" at bounding box center [621, 353] width 12 height 10
radio input "true"
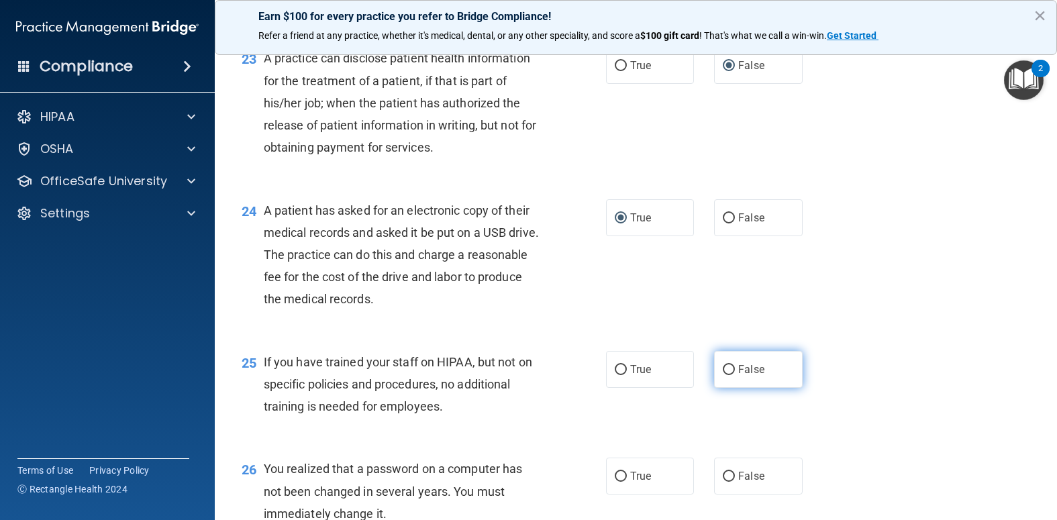
click at [723, 375] on input "False" at bounding box center [729, 370] width 12 height 10
radio input "true"
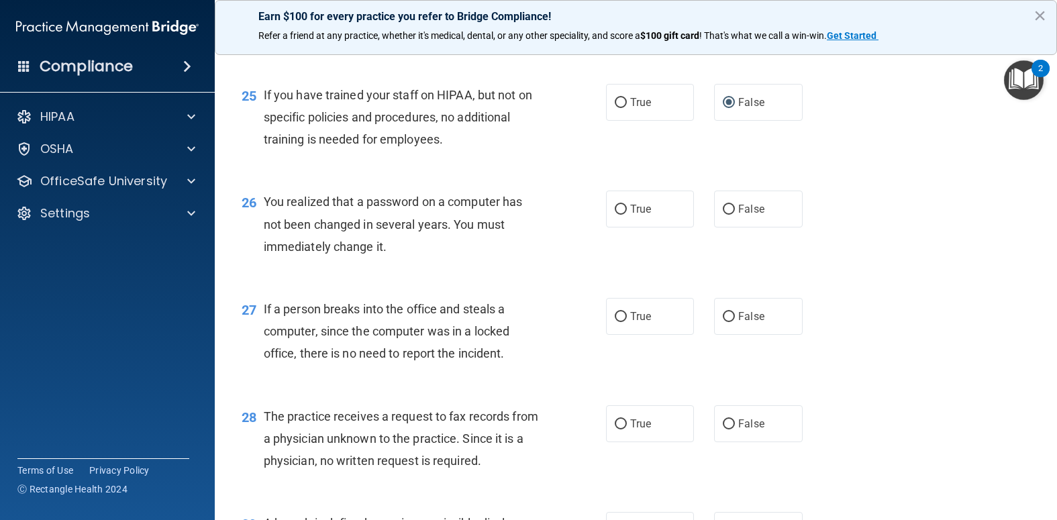
scroll to position [2752, 0]
click at [615, 213] on input "True" at bounding box center [621, 208] width 12 height 10
radio input "true"
click at [723, 321] on input "False" at bounding box center [729, 316] width 12 height 10
radio input "true"
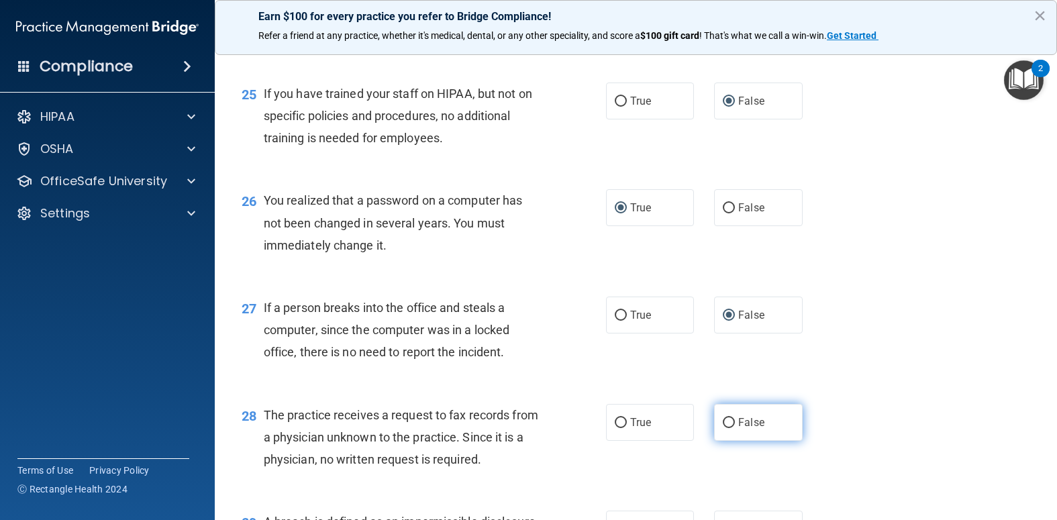
click at [723, 428] on input "False" at bounding box center [729, 423] width 12 height 10
radio input "true"
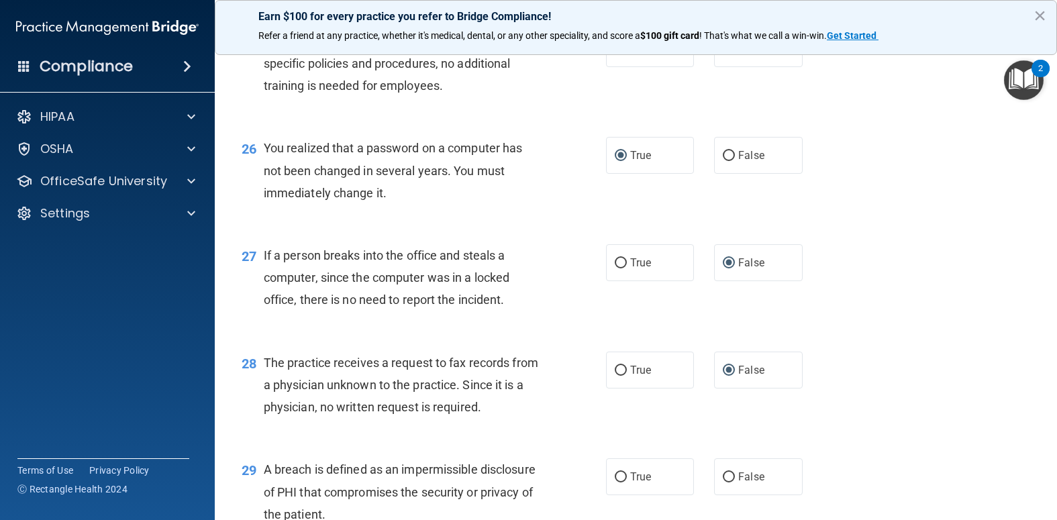
scroll to position [2953, 0]
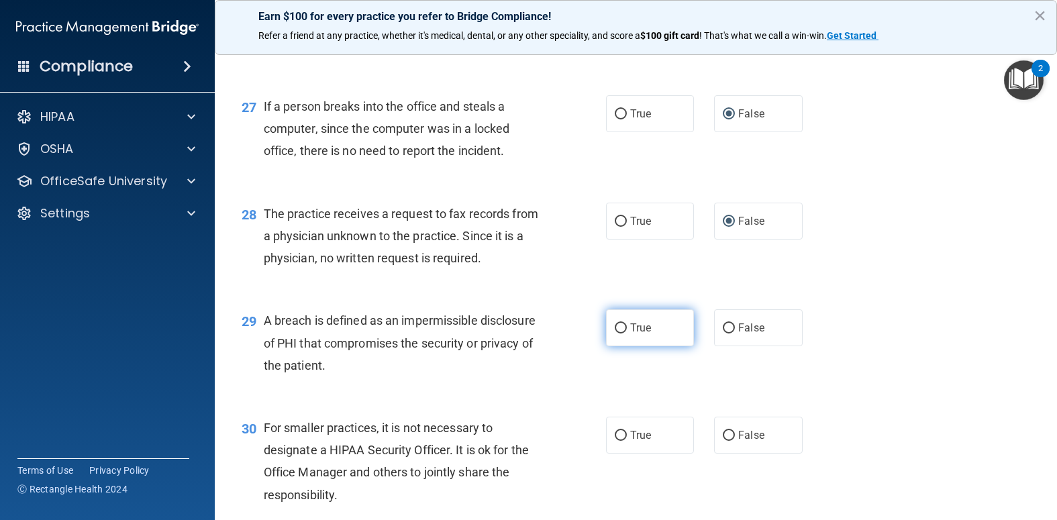
click at [617, 334] on input "True" at bounding box center [621, 329] width 12 height 10
radio input "true"
click at [724, 441] on input "False" at bounding box center [729, 436] width 12 height 10
radio input "true"
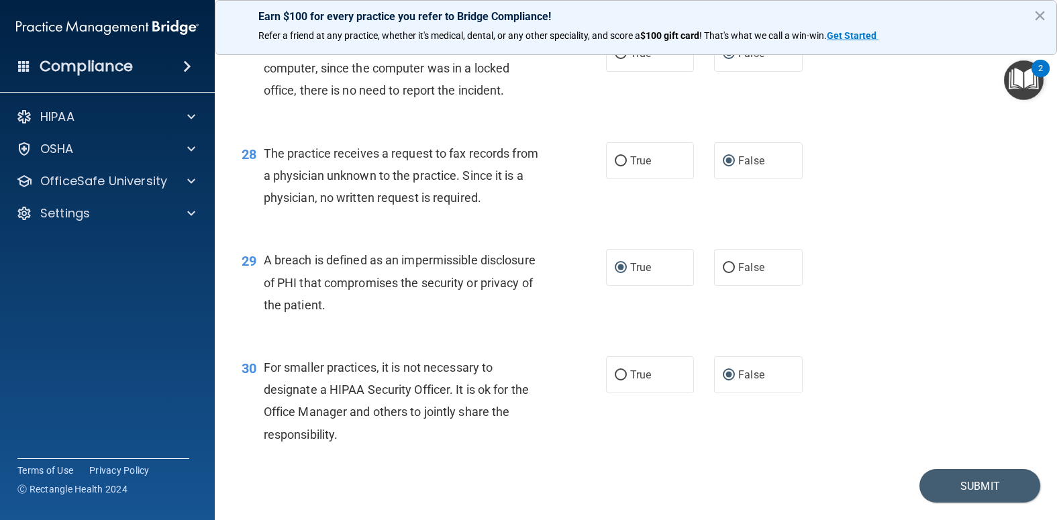
scroll to position [3095, 0]
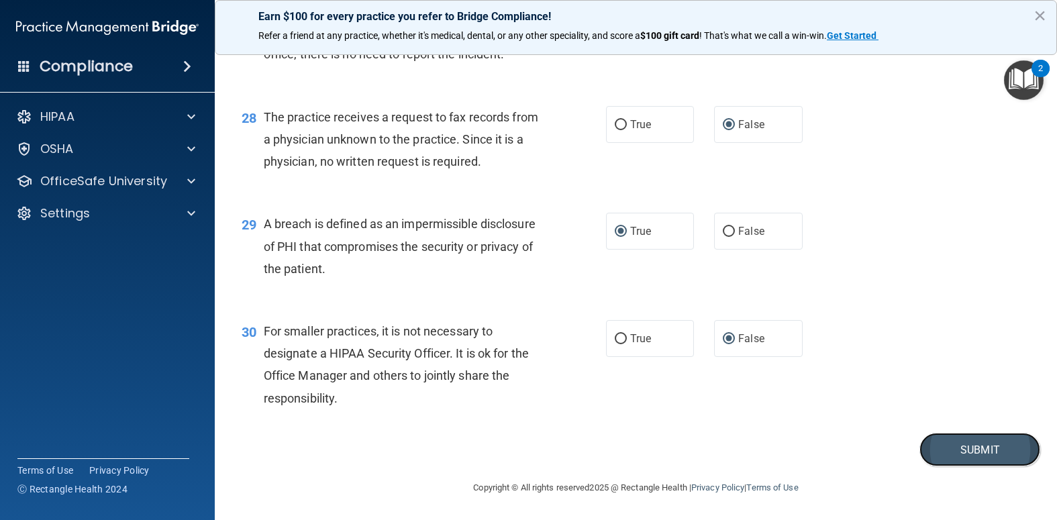
click at [984, 448] on button "Submit" at bounding box center [980, 450] width 121 height 34
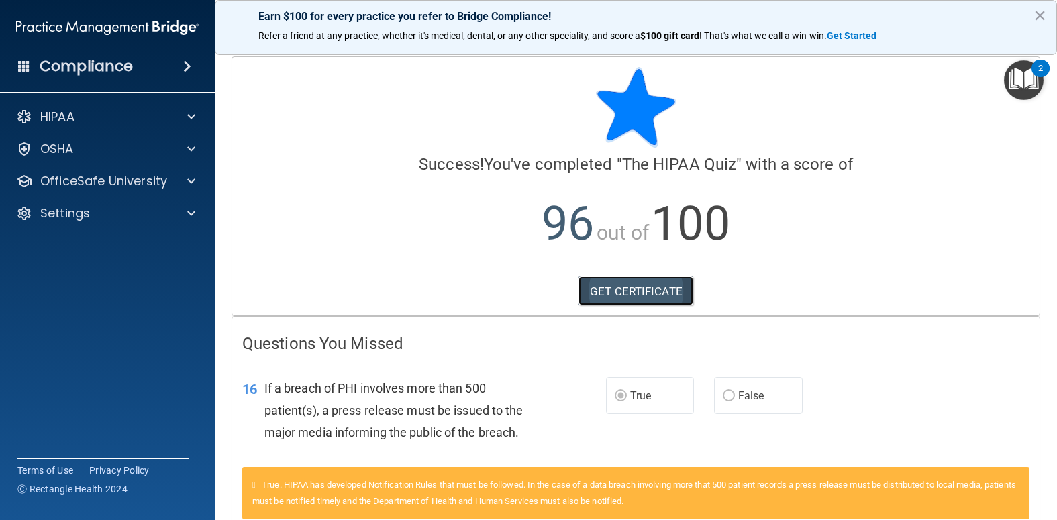
click at [614, 289] on link "GET CERTIFICATE" at bounding box center [636, 292] width 115 height 30
click at [189, 115] on span at bounding box center [191, 117] width 8 height 16
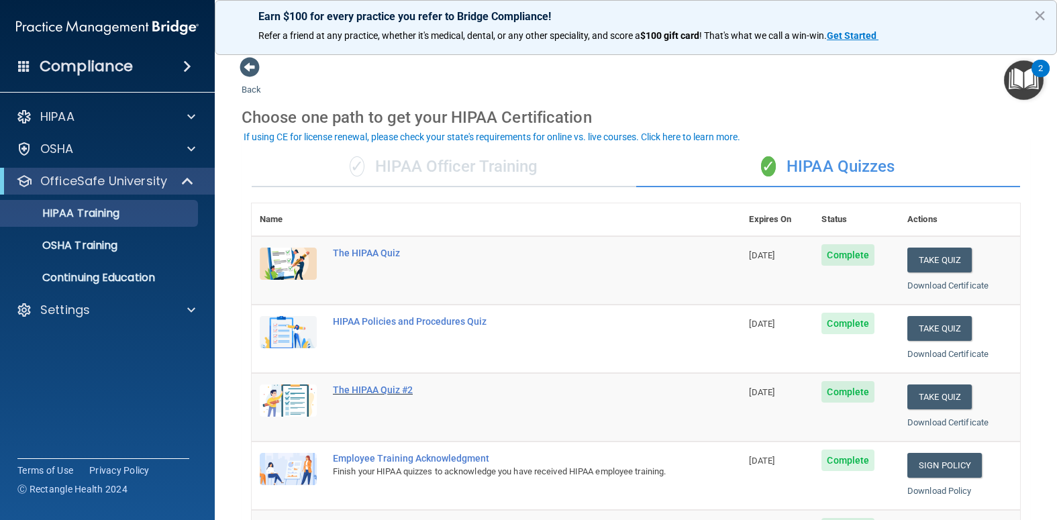
click at [371, 389] on div "The HIPAA Quiz #2" at bounding box center [503, 390] width 341 height 11
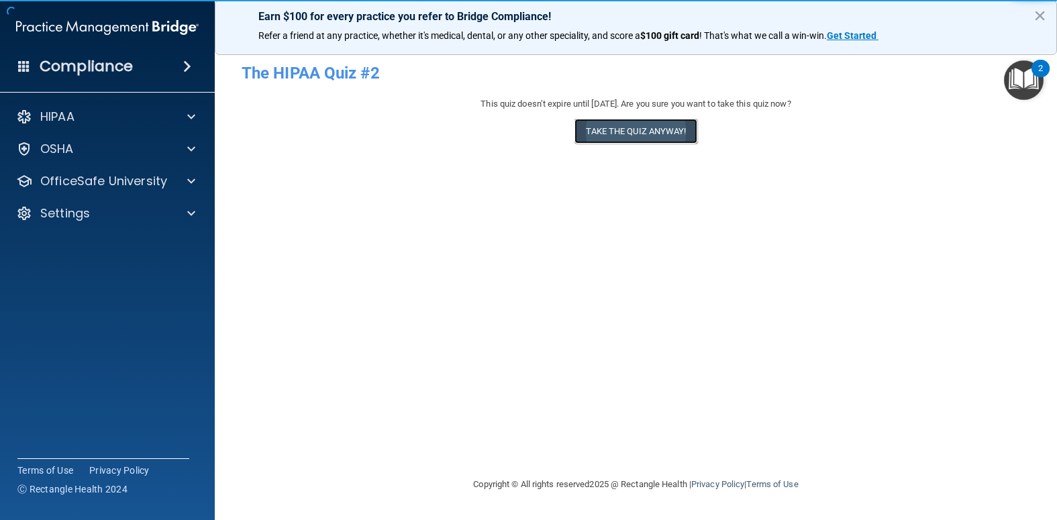
click at [652, 126] on button "Take the quiz anyway!" at bounding box center [636, 131] width 122 height 25
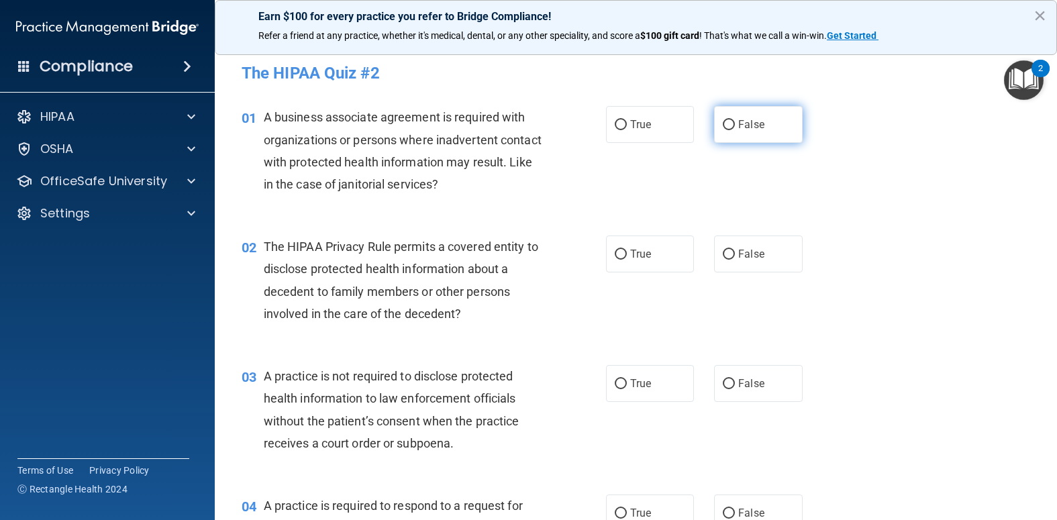
click at [726, 123] on input "False" at bounding box center [729, 125] width 12 height 10
radio input "true"
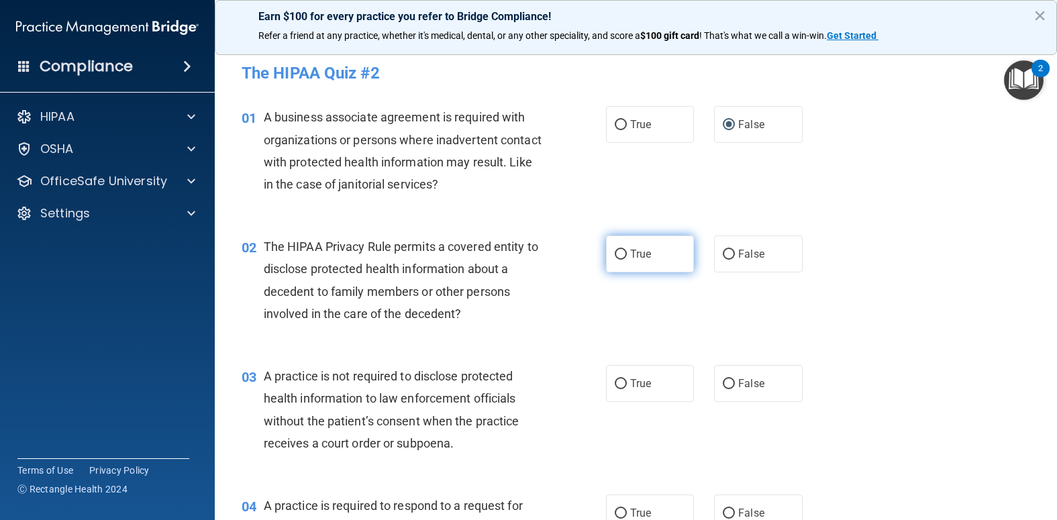
click at [615, 253] on input "True" at bounding box center [621, 255] width 12 height 10
radio input "true"
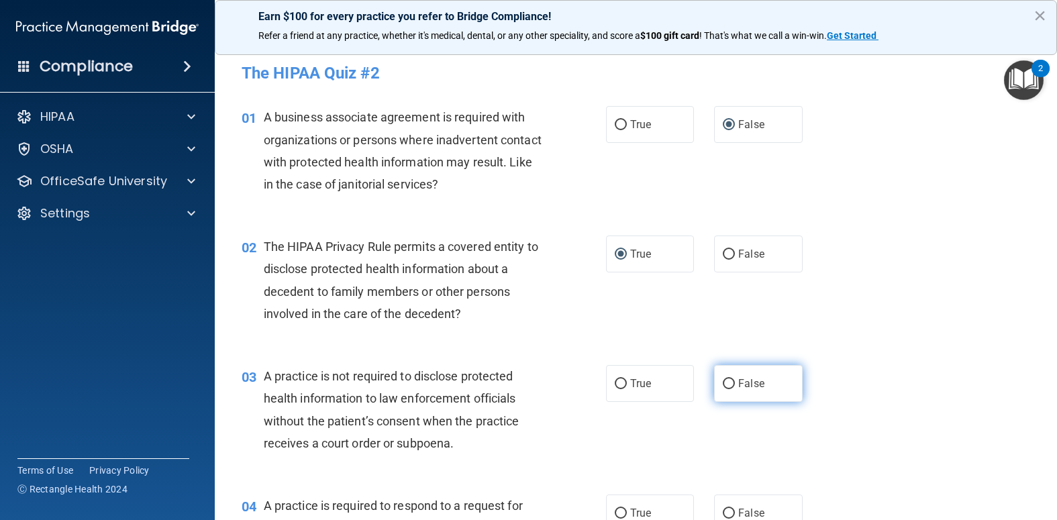
click at [724, 379] on input "False" at bounding box center [729, 384] width 12 height 10
radio input "true"
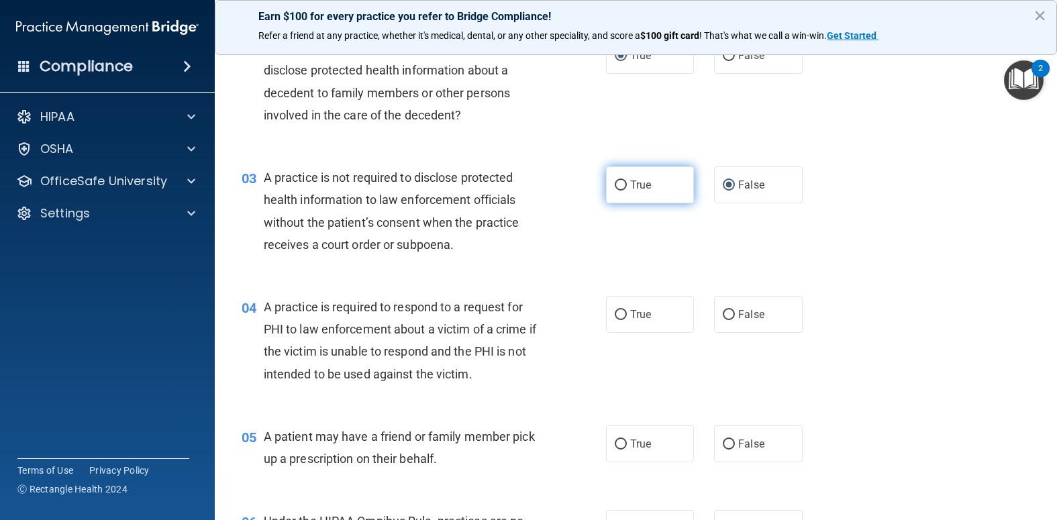
scroll to position [201, 0]
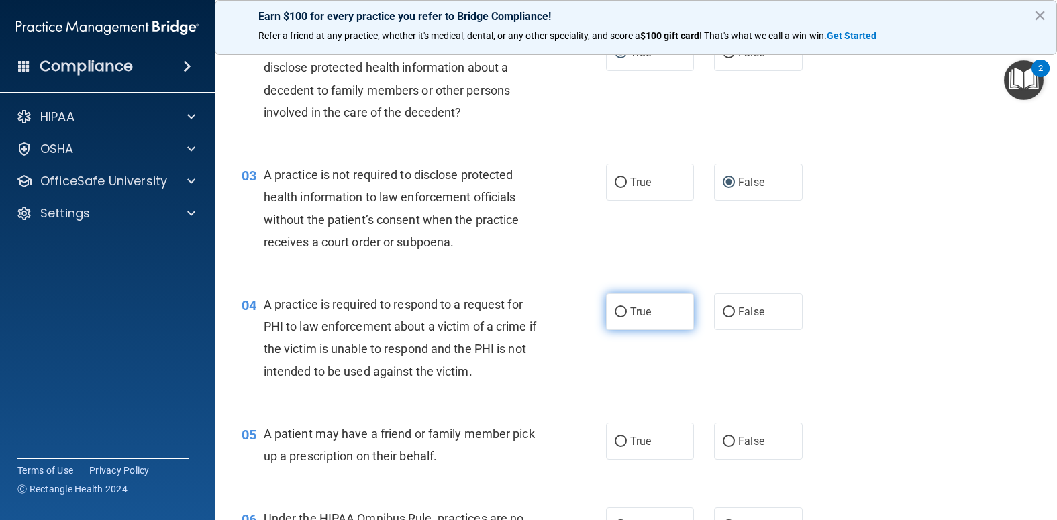
click at [615, 307] on input "True" at bounding box center [621, 312] width 12 height 10
radio input "true"
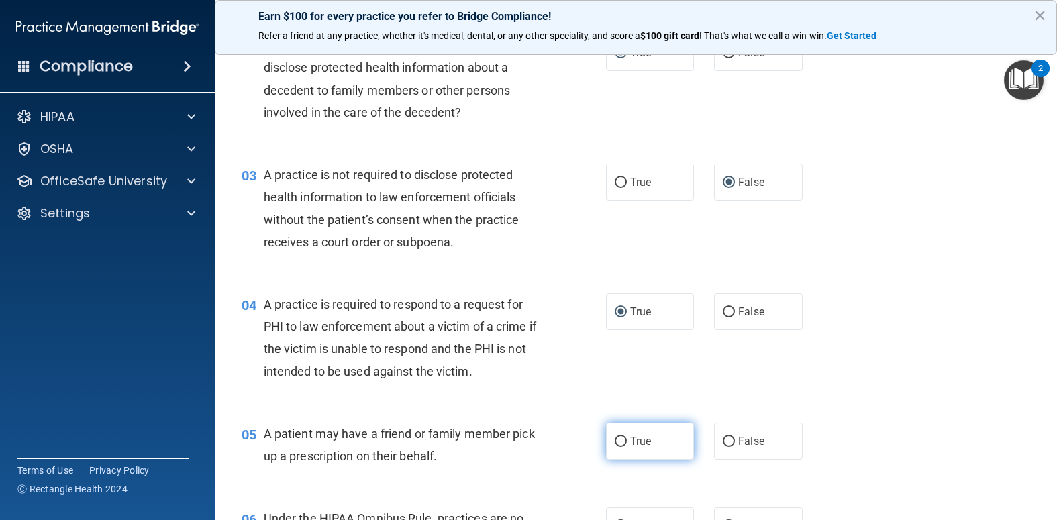
click at [615, 437] on input "True" at bounding box center [621, 442] width 12 height 10
radio input "true"
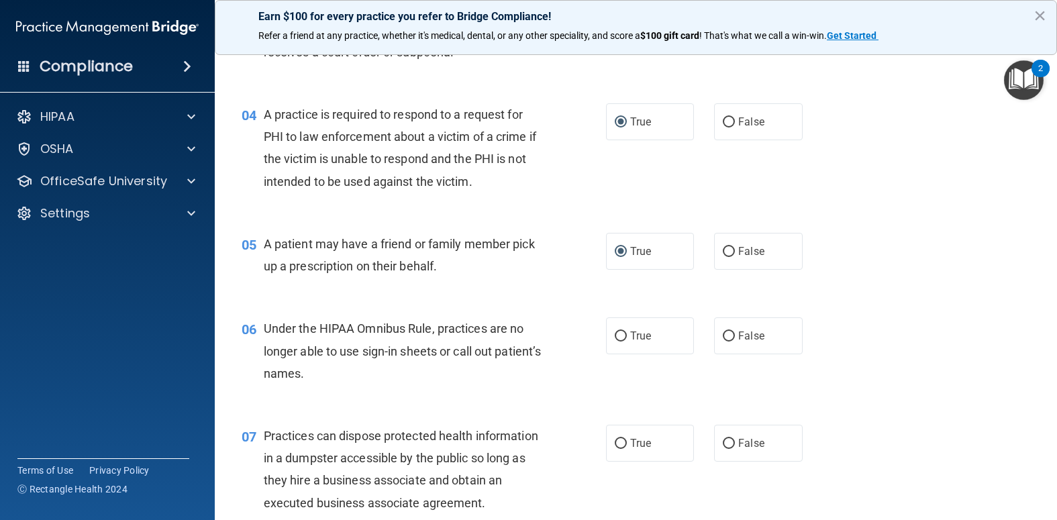
scroll to position [403, 0]
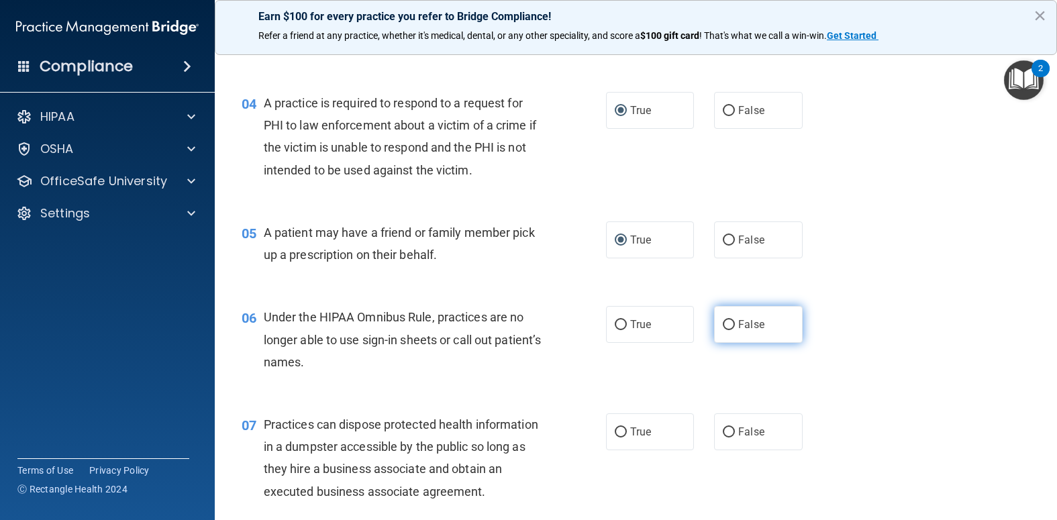
click at [723, 323] on input "False" at bounding box center [729, 325] width 12 height 10
radio input "true"
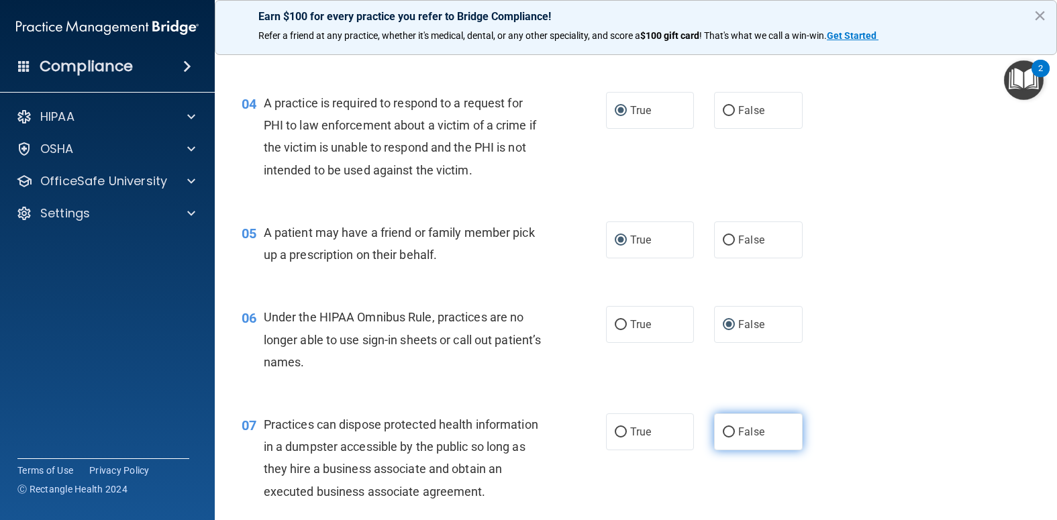
click at [723, 428] on input "False" at bounding box center [729, 433] width 12 height 10
radio input "true"
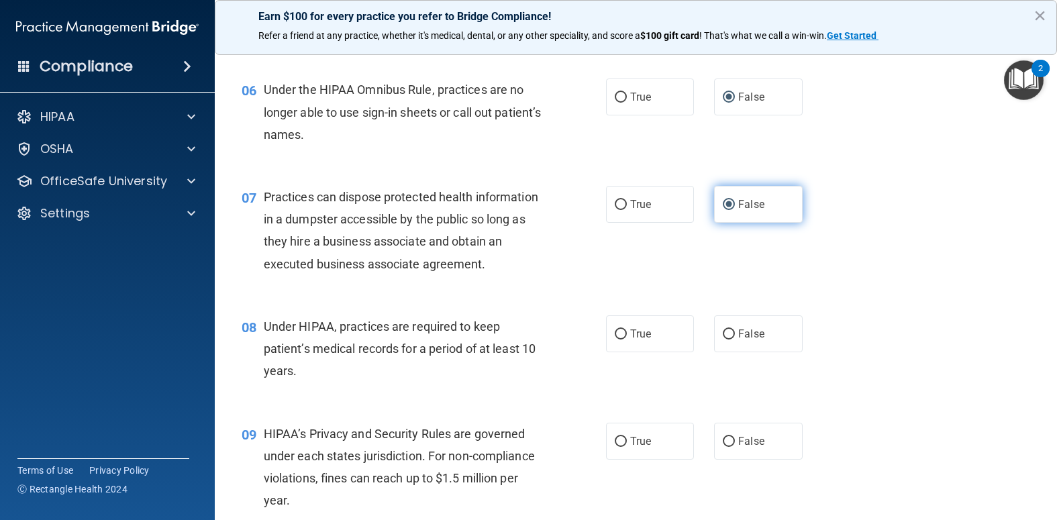
scroll to position [671, 0]
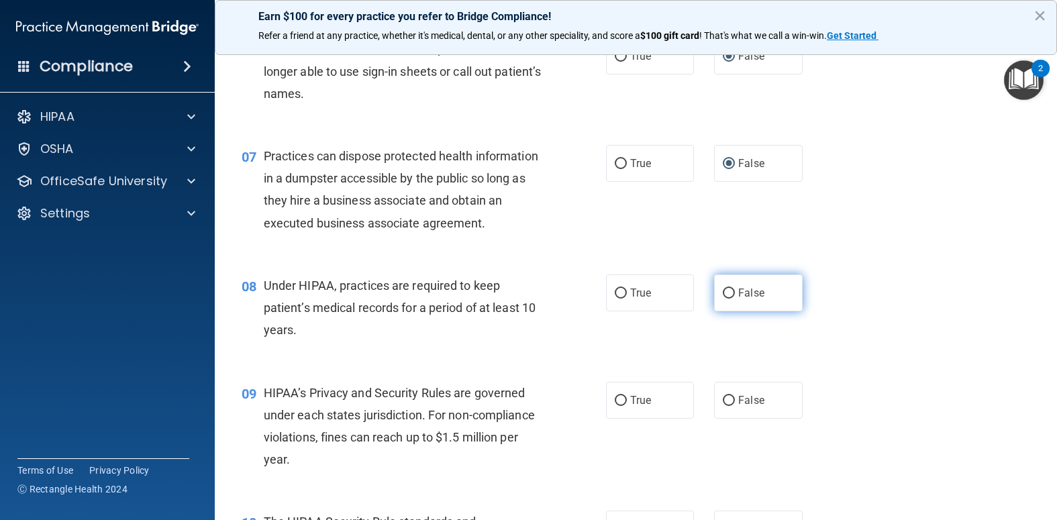
click at [724, 299] on input "False" at bounding box center [729, 294] width 12 height 10
radio input "true"
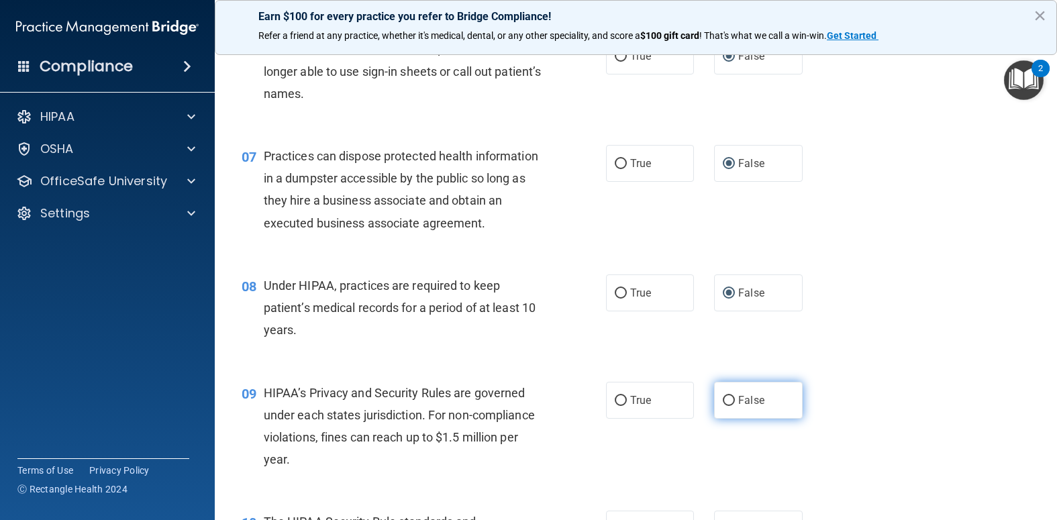
click at [724, 406] on input "False" at bounding box center [729, 401] width 12 height 10
radio input "true"
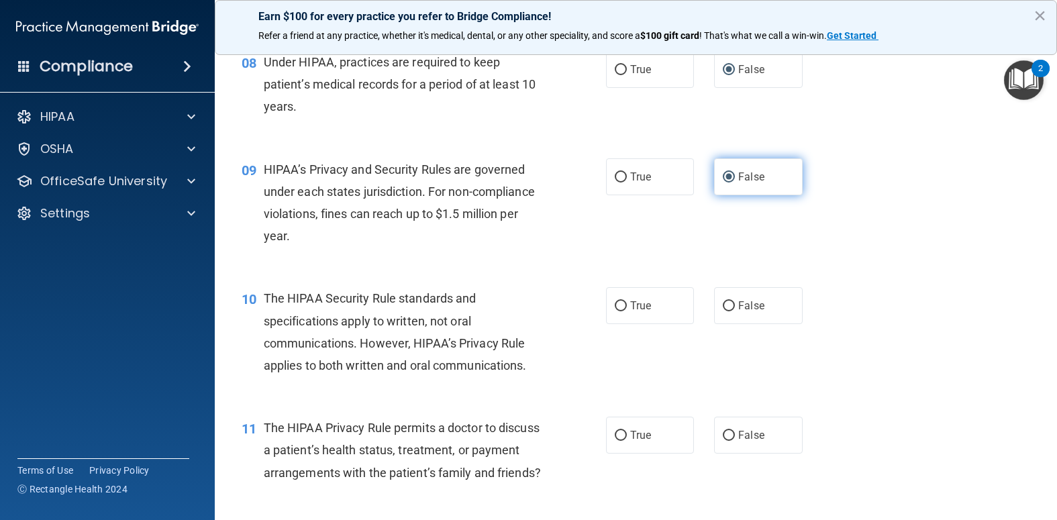
scroll to position [940, 0]
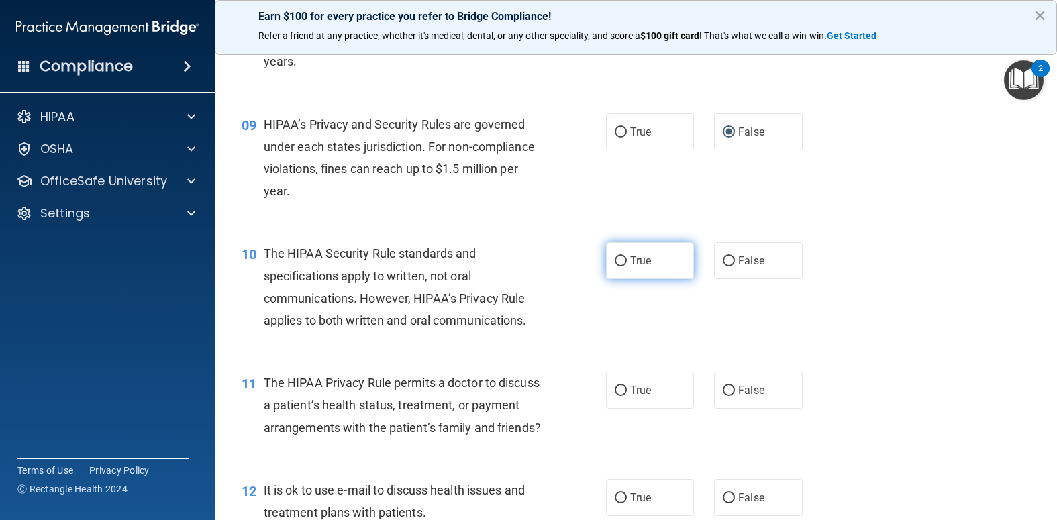
click at [617, 266] on input "True" at bounding box center [621, 261] width 12 height 10
radio input "true"
click at [618, 405] on label "True" at bounding box center [650, 390] width 89 height 37
click at [618, 396] on input "True" at bounding box center [621, 391] width 12 height 10
radio input "true"
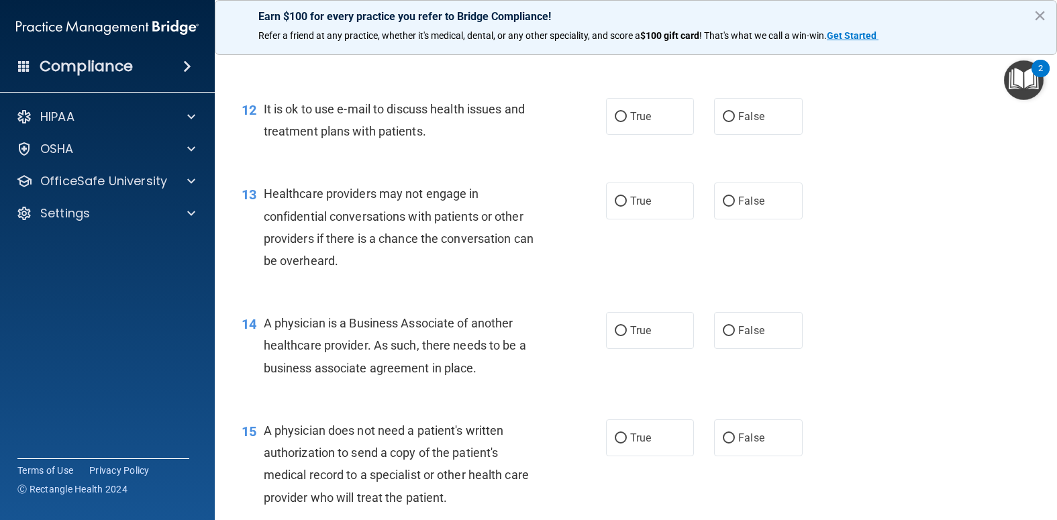
scroll to position [1409, 0]
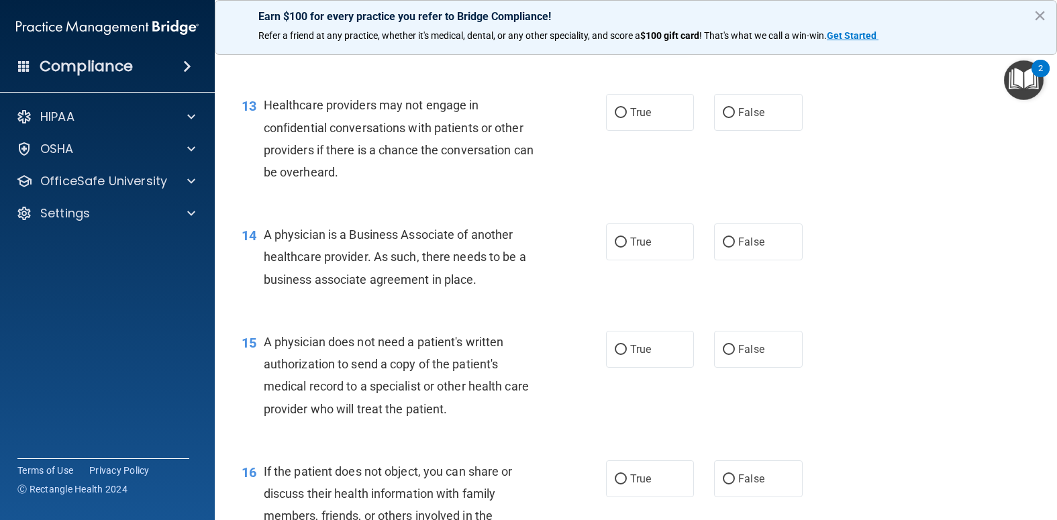
click at [615, 34] on input "True" at bounding box center [621, 28] width 12 height 10
radio input "true"
click at [723, 118] on input "False" at bounding box center [729, 113] width 12 height 10
radio input "true"
click at [723, 248] on input "False" at bounding box center [729, 243] width 12 height 10
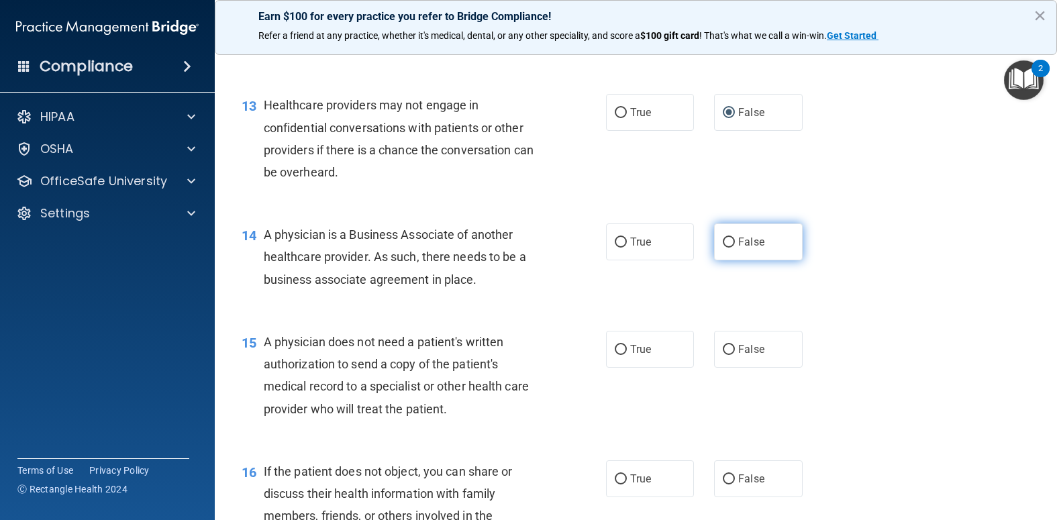
radio input "true"
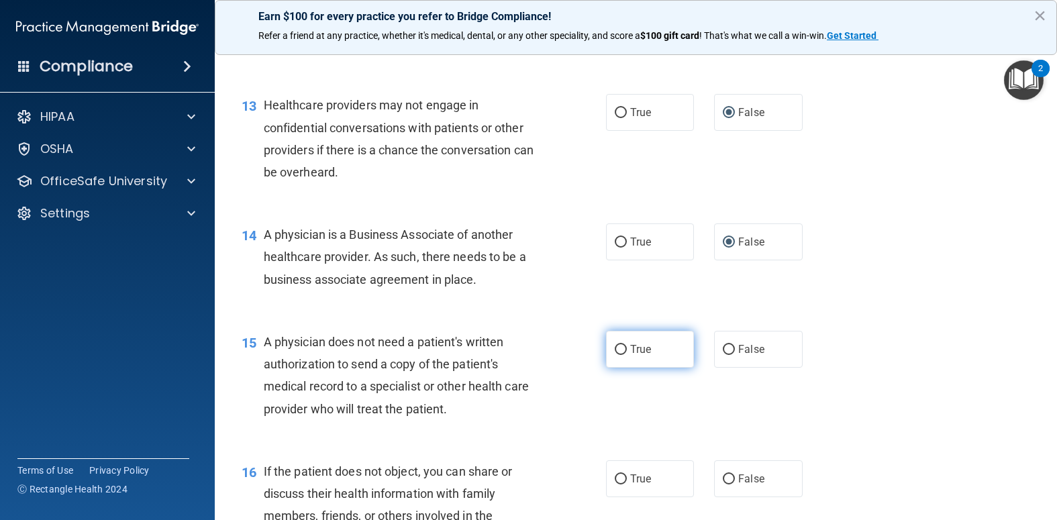
click at [615, 355] on input "True" at bounding box center [621, 350] width 12 height 10
radio input "true"
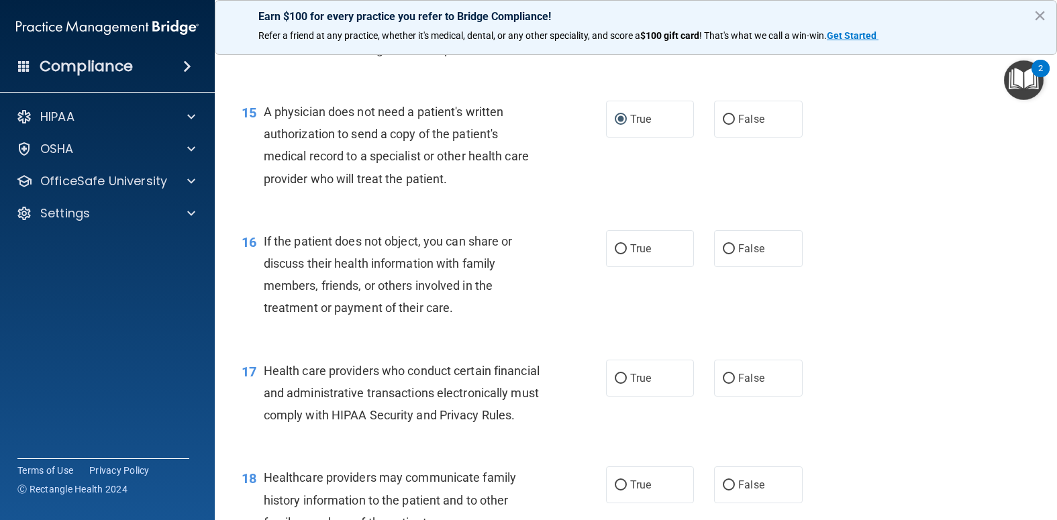
scroll to position [1678, 0]
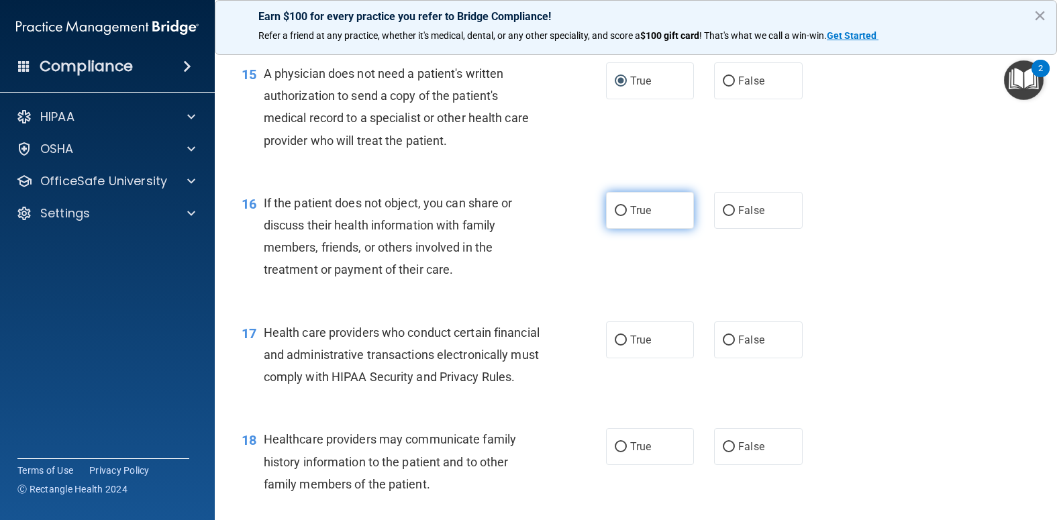
click at [615, 216] on input "True" at bounding box center [621, 211] width 12 height 10
radio input "true"
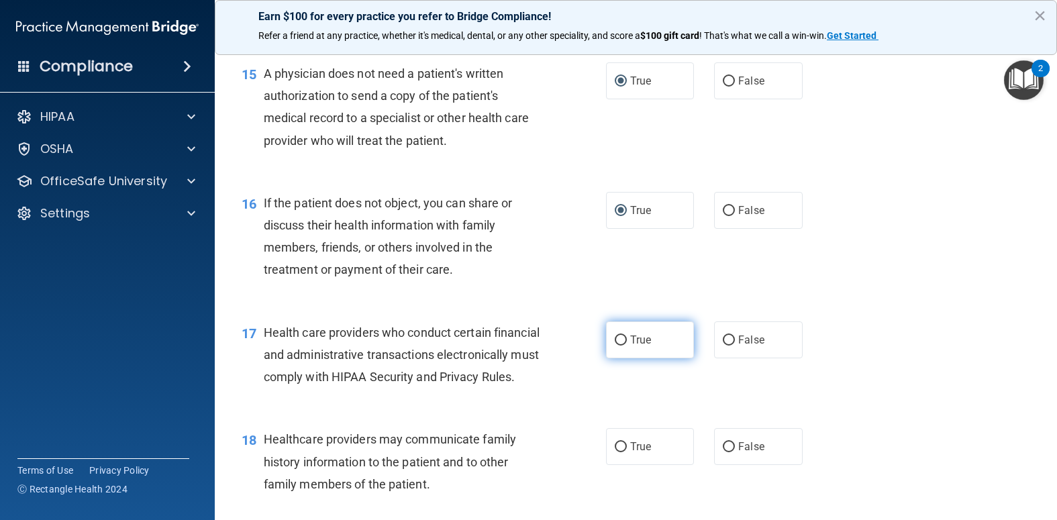
click at [615, 346] on input "True" at bounding box center [621, 341] width 12 height 10
radio input "true"
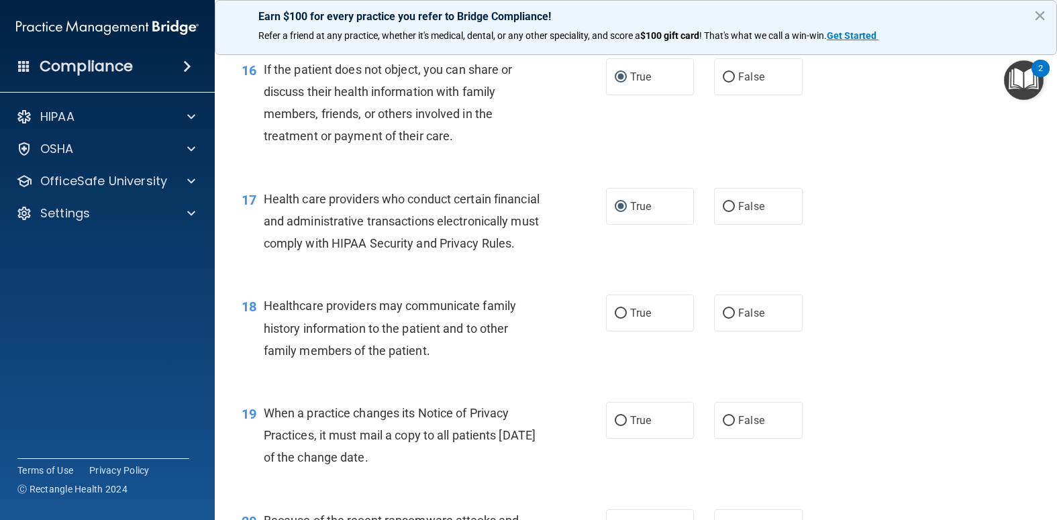
scroll to position [1812, 0]
click at [726, 318] on input "False" at bounding box center [729, 313] width 12 height 10
radio input "true"
click at [617, 426] on input "True" at bounding box center [621, 420] width 12 height 10
radio input "true"
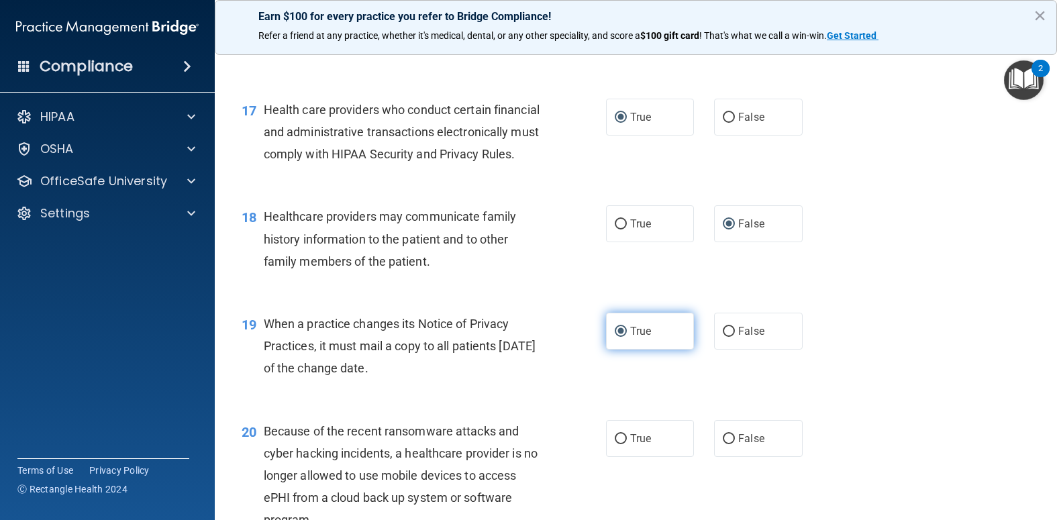
scroll to position [2081, 0]
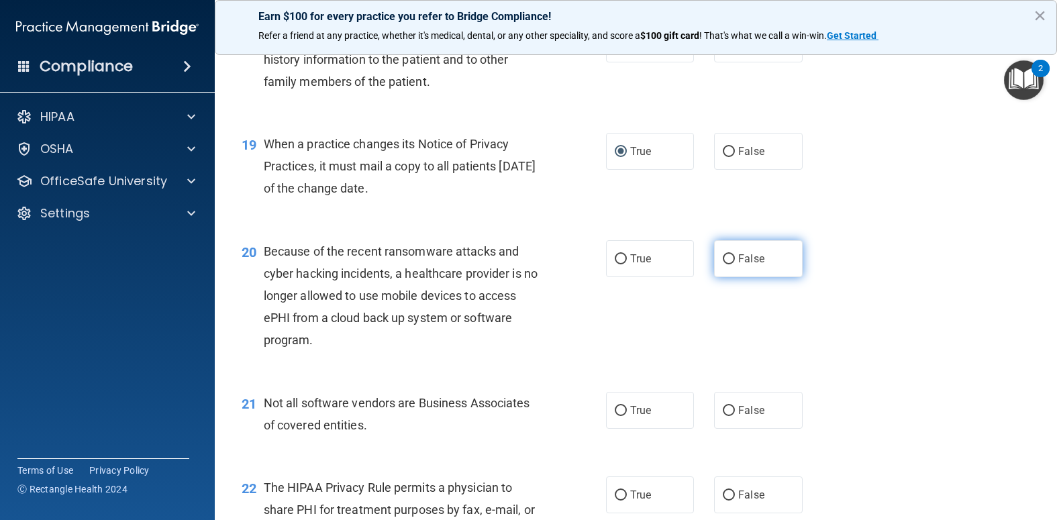
click at [730, 277] on label "False" at bounding box center [758, 258] width 89 height 37
click at [730, 264] on input "False" at bounding box center [729, 259] width 12 height 10
radio input "true"
click at [723, 157] on input "False" at bounding box center [729, 152] width 12 height 10
radio input "true"
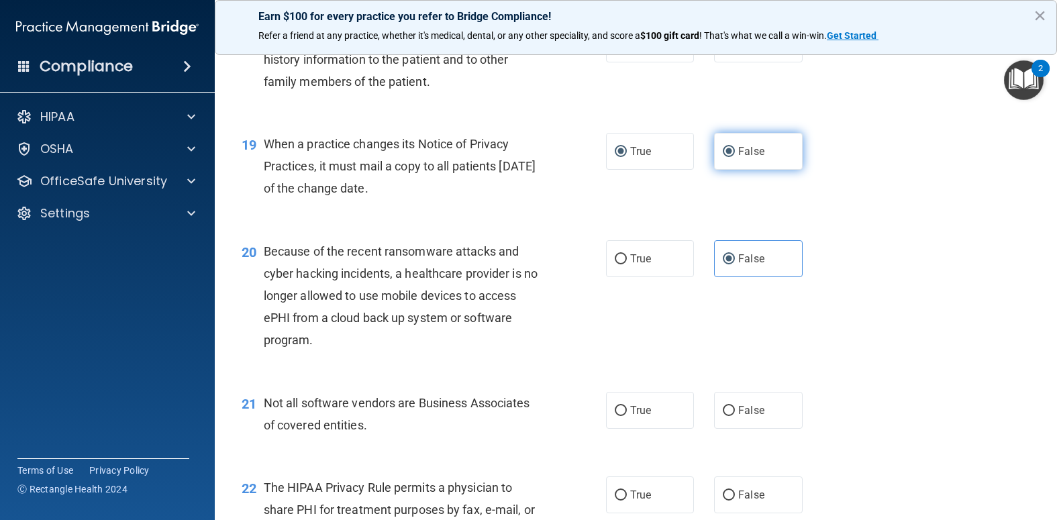
radio input "false"
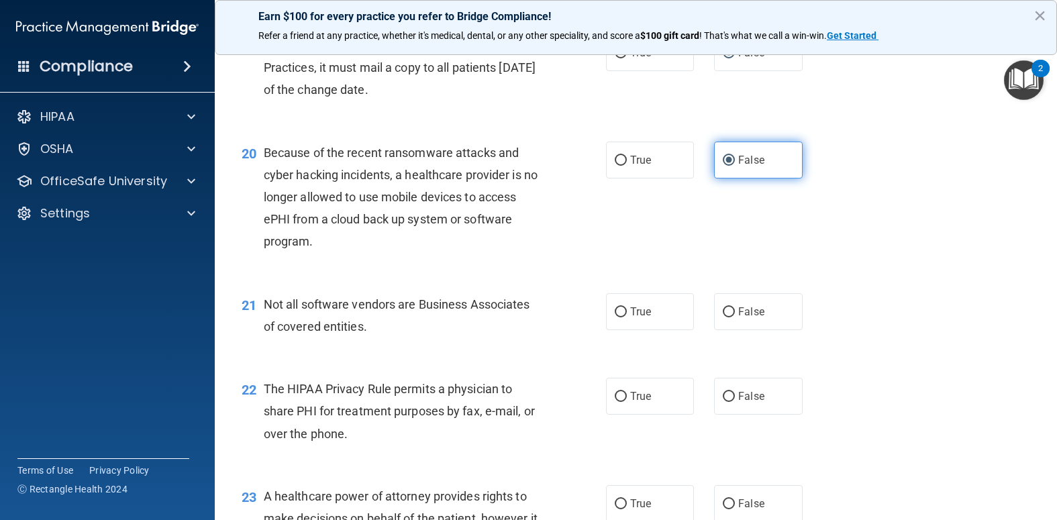
scroll to position [2215, 0]
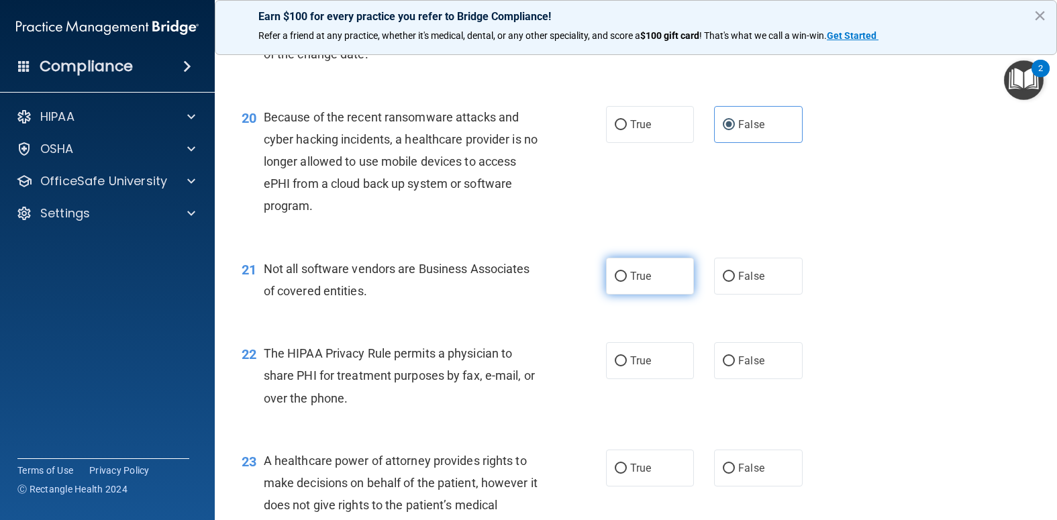
click at [615, 282] on input "True" at bounding box center [621, 277] width 12 height 10
radio input "true"
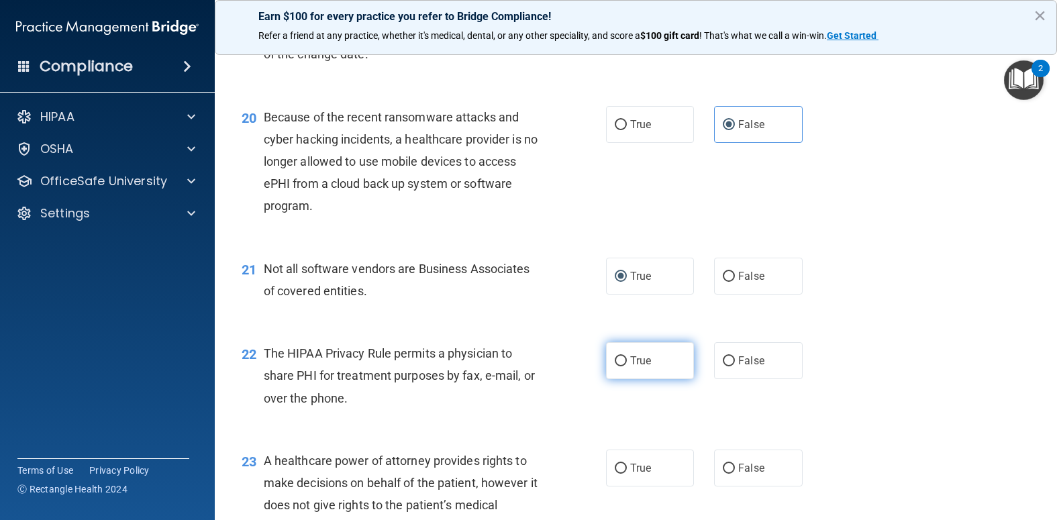
click at [615, 366] on input "True" at bounding box center [621, 361] width 12 height 10
radio input "true"
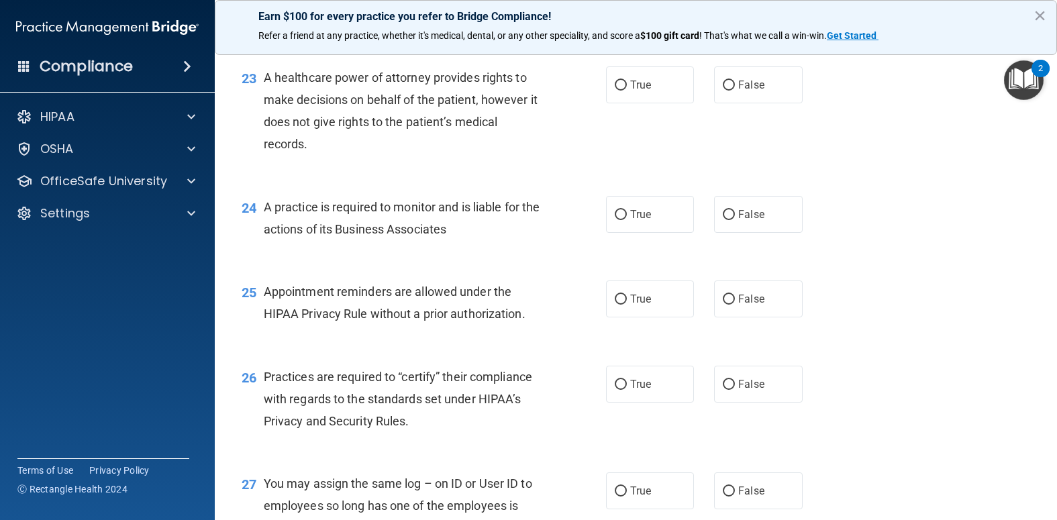
scroll to position [2618, 0]
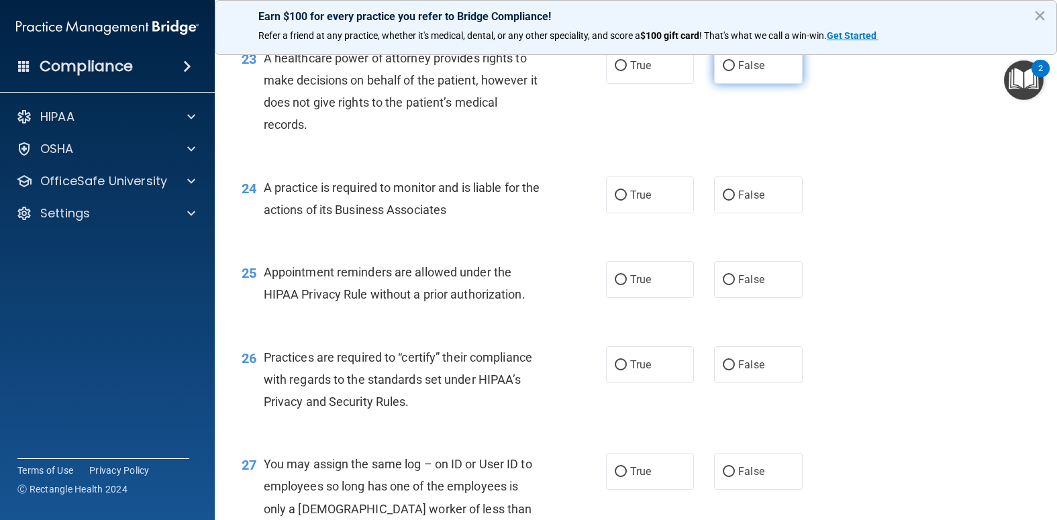
click at [723, 71] on input "False" at bounding box center [729, 66] width 12 height 10
radio input "true"
click at [724, 201] on input "False" at bounding box center [729, 196] width 12 height 10
radio input "true"
click at [615, 285] on input "True" at bounding box center [621, 280] width 12 height 10
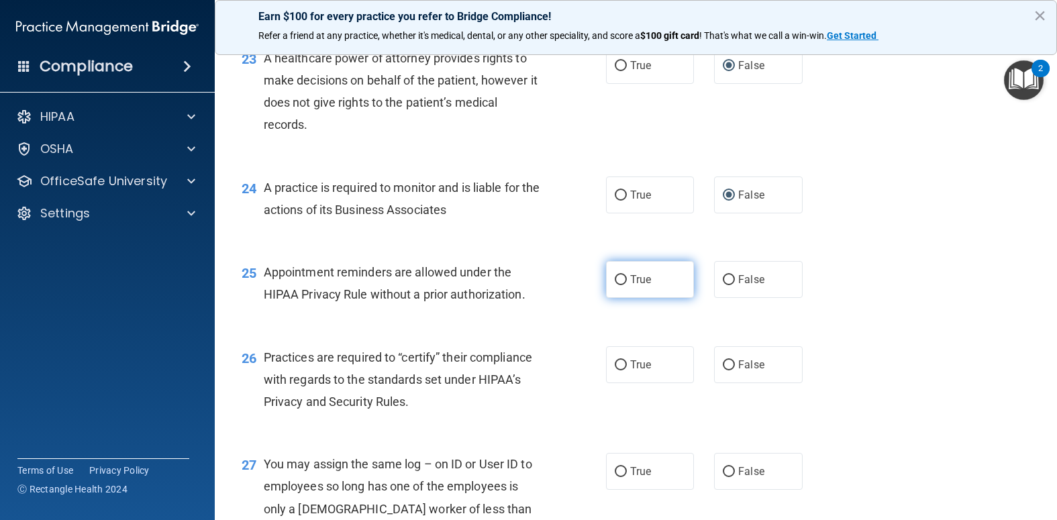
radio input "true"
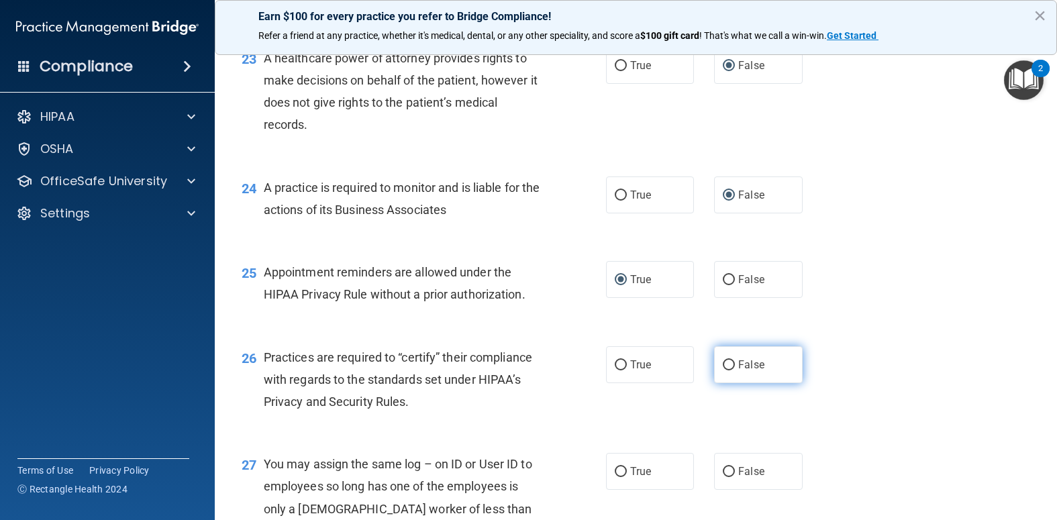
click at [723, 370] on input "False" at bounding box center [729, 365] width 12 height 10
radio input "true"
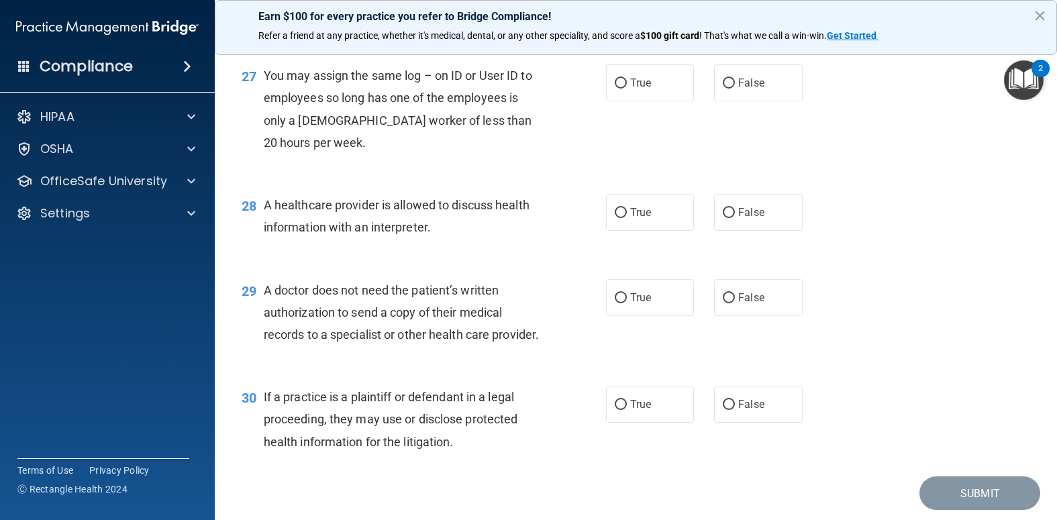
scroll to position [3020, 0]
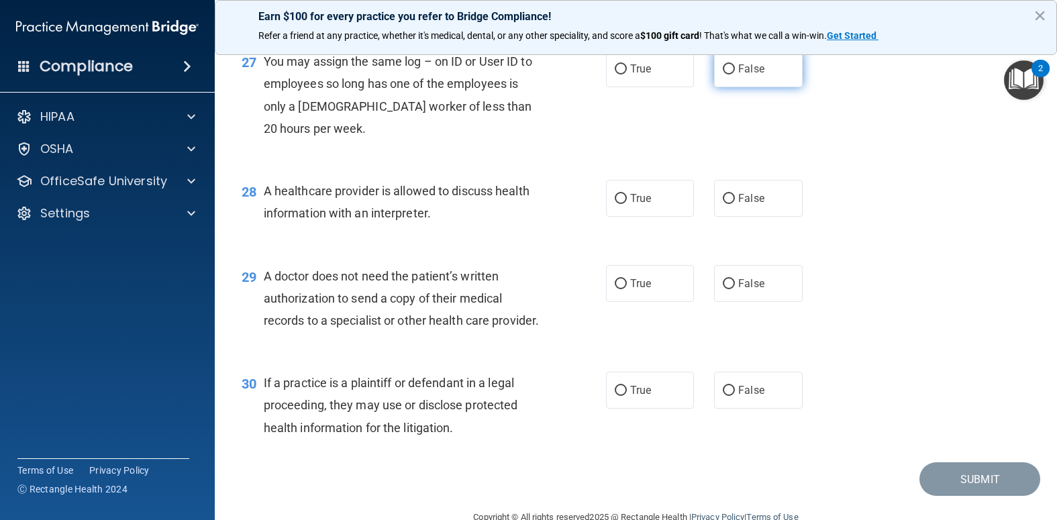
click at [723, 75] on input "False" at bounding box center [729, 69] width 12 height 10
radio input "true"
click at [615, 217] on label "True" at bounding box center [650, 198] width 89 height 37
click at [615, 204] on input "True" at bounding box center [621, 199] width 12 height 10
radio input "true"
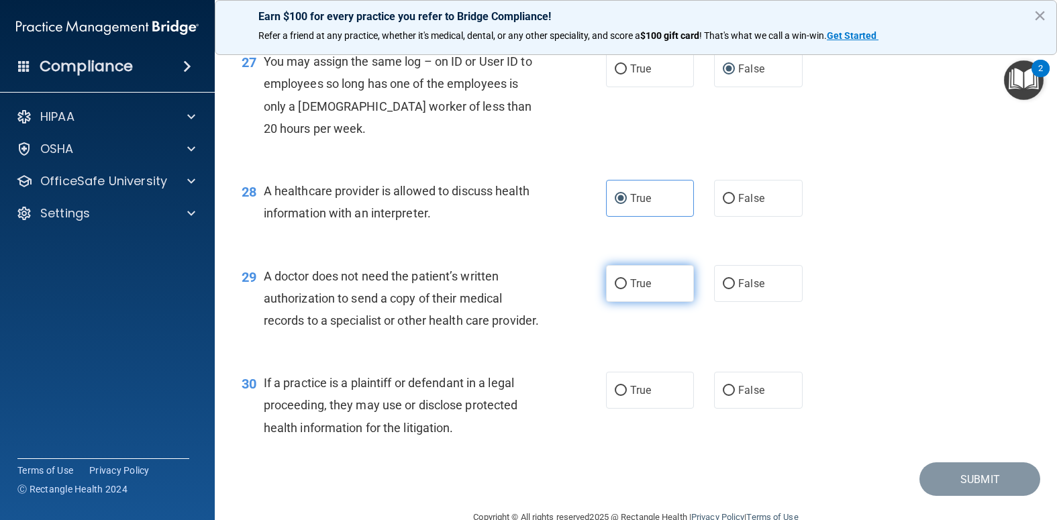
click at [615, 289] on input "True" at bounding box center [621, 284] width 12 height 10
radio input "true"
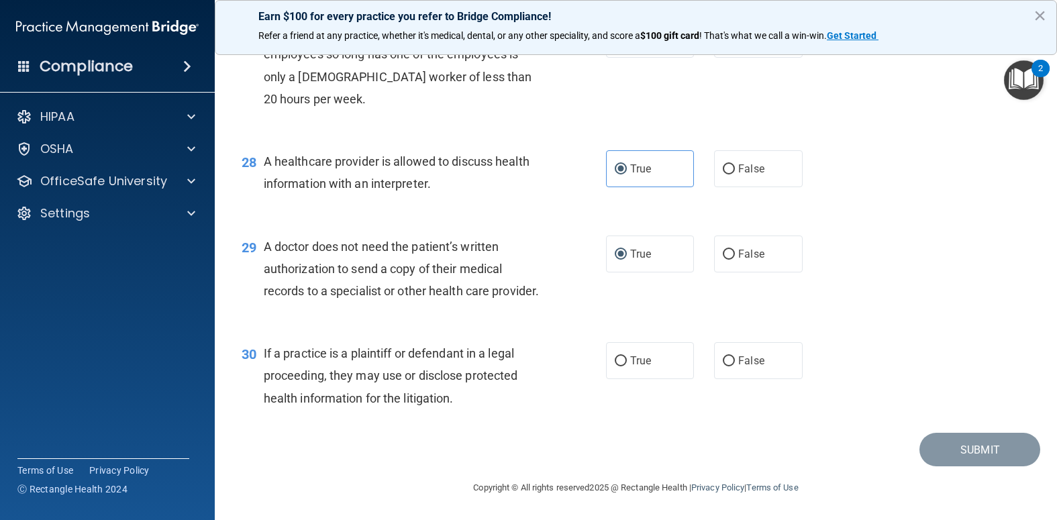
scroll to position [3139, 0]
click at [615, 356] on input "True" at bounding box center [621, 361] width 12 height 10
radio input "true"
click at [938, 446] on button "Submit" at bounding box center [980, 450] width 121 height 34
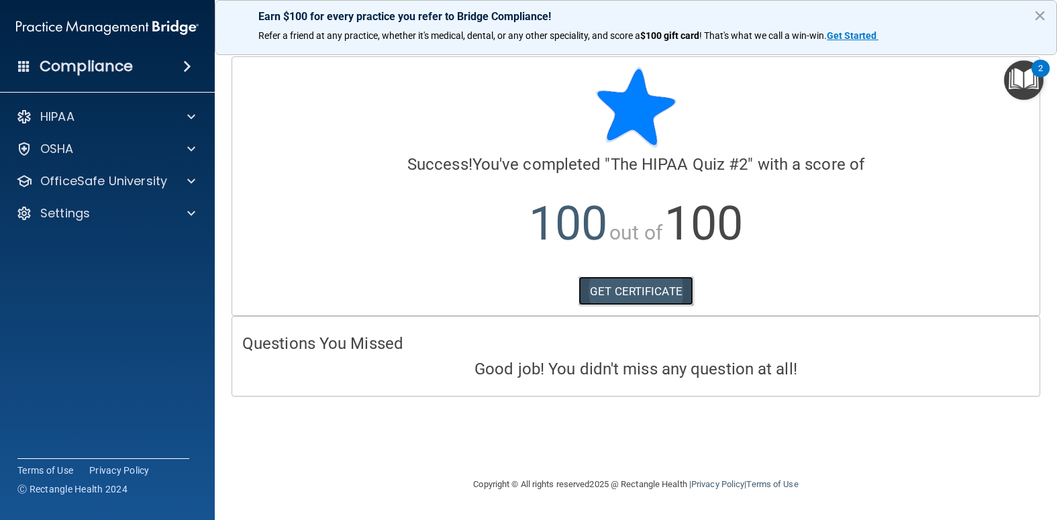
click at [631, 291] on link "GET CERTIFICATE" at bounding box center [636, 292] width 115 height 30
click at [187, 111] on span at bounding box center [191, 117] width 8 height 16
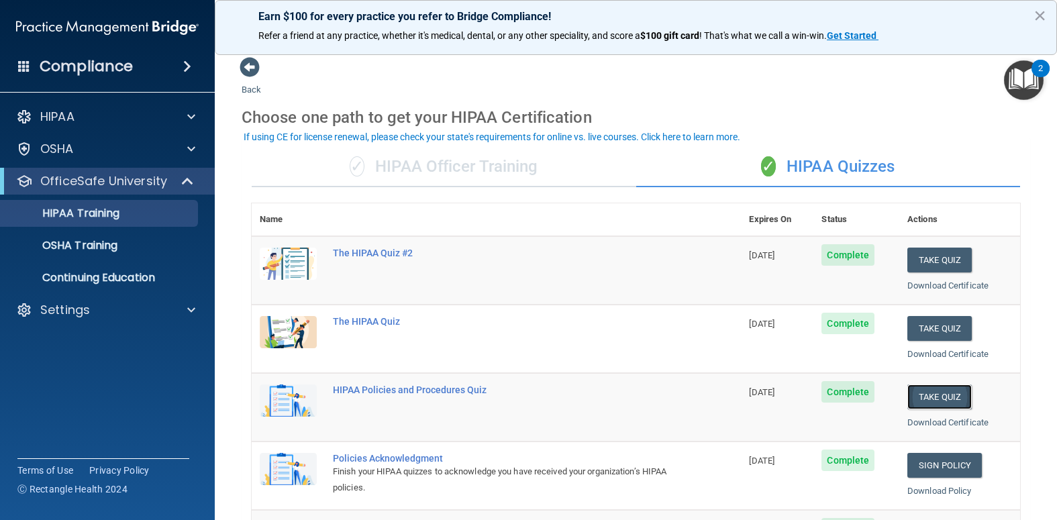
click at [933, 395] on button "Take Quiz" at bounding box center [939, 397] width 64 height 25
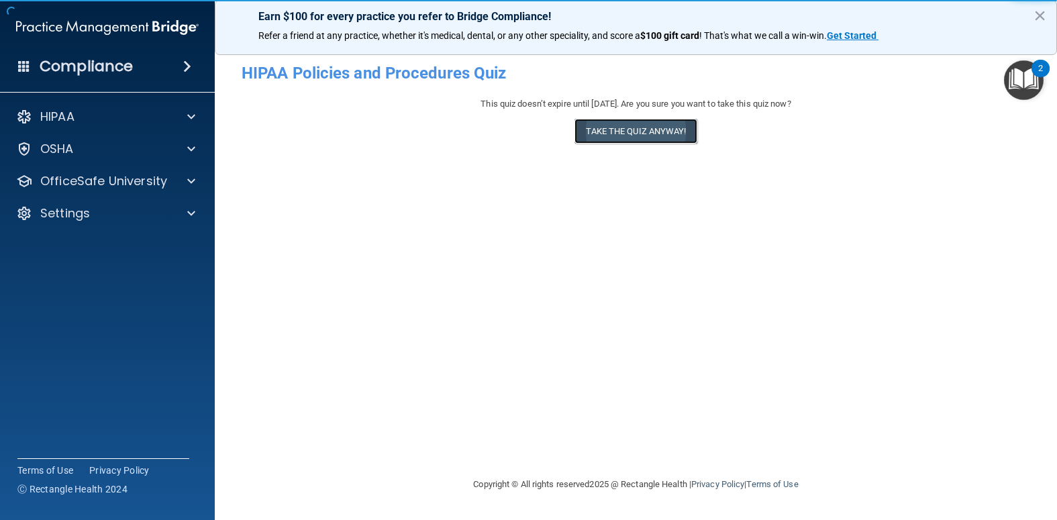
click at [663, 131] on button "Take the quiz anyway!" at bounding box center [636, 131] width 122 height 25
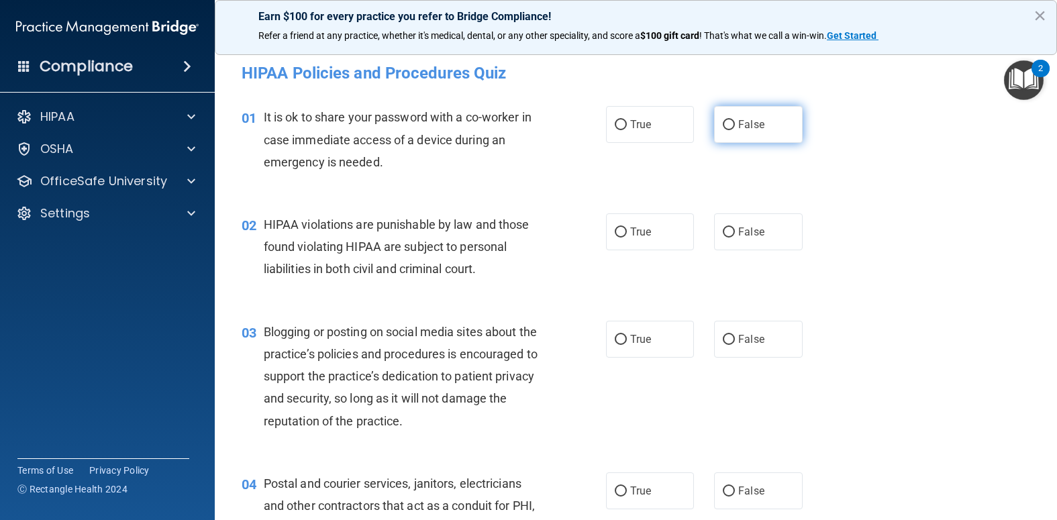
click at [724, 126] on input "False" at bounding box center [729, 125] width 12 height 10
radio input "true"
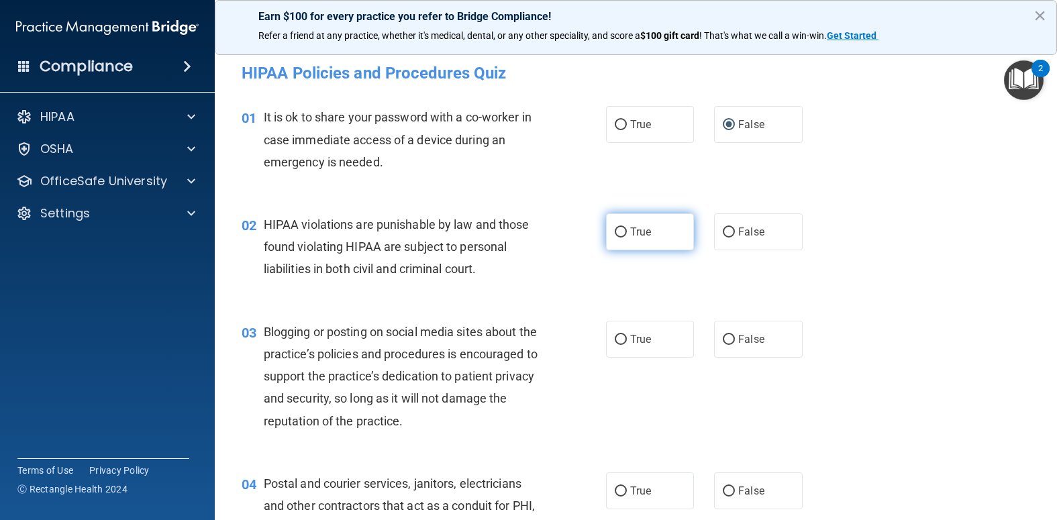
click at [611, 225] on label "True" at bounding box center [650, 231] width 89 height 37
click at [615, 228] on input "True" at bounding box center [621, 233] width 12 height 10
radio input "true"
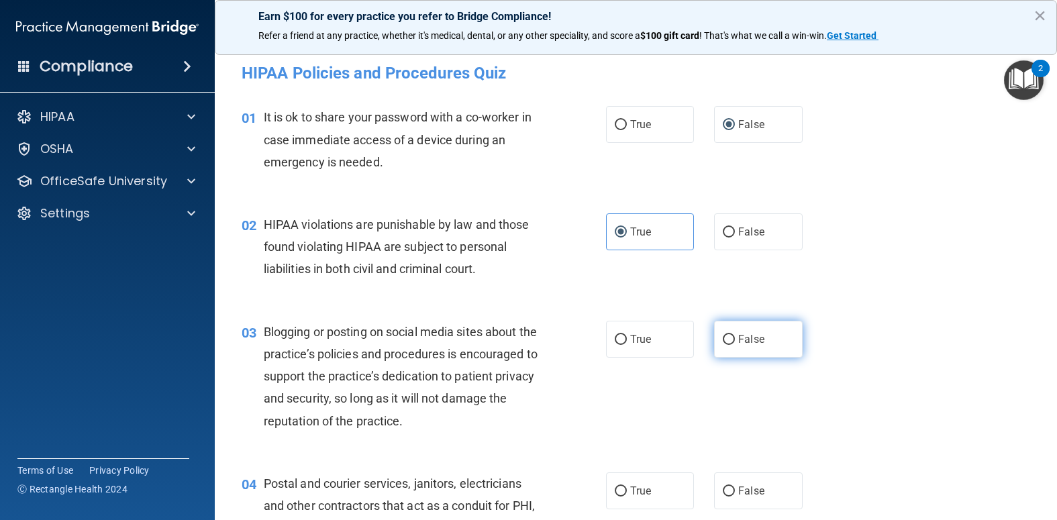
click at [728, 332] on label "False" at bounding box center [758, 339] width 89 height 37
click at [728, 335] on input "False" at bounding box center [729, 340] width 12 height 10
radio input "true"
click at [619, 485] on label "True" at bounding box center [650, 491] width 89 height 37
click at [619, 487] on input "True" at bounding box center [621, 492] width 12 height 10
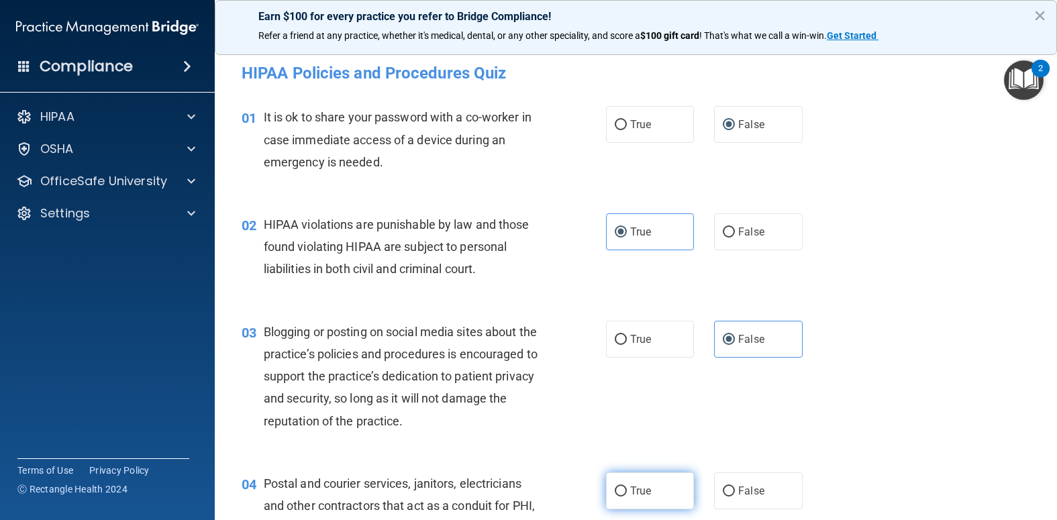
radio input "true"
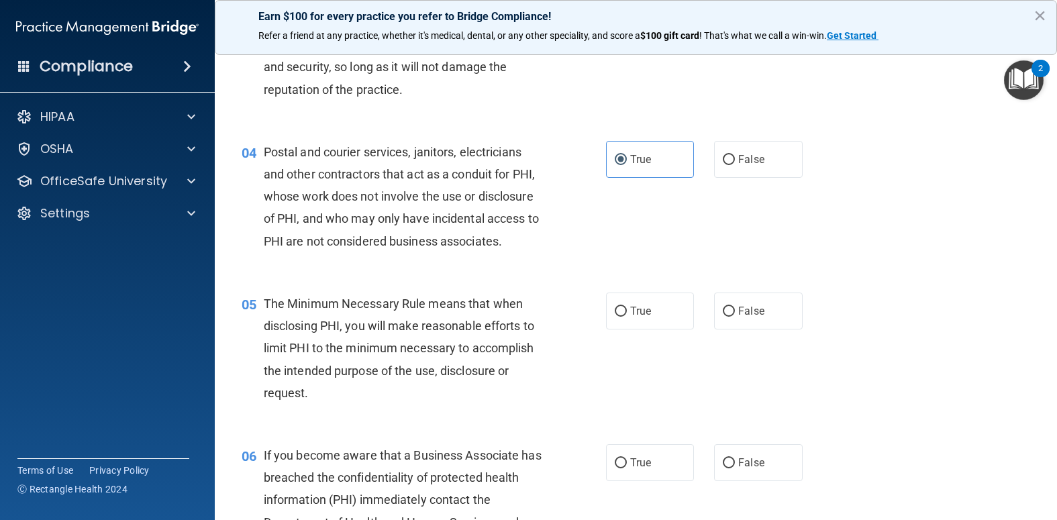
scroll to position [336, 0]
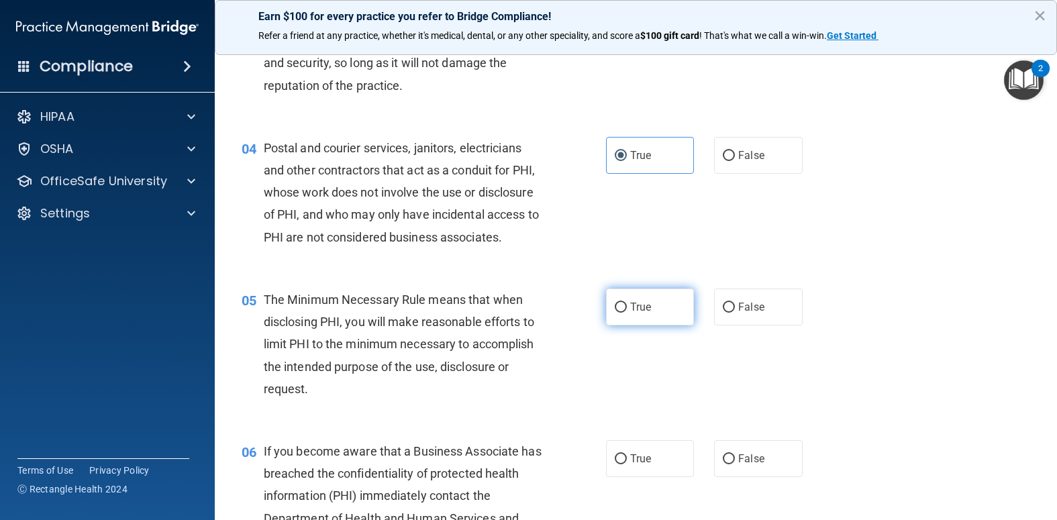
click at [616, 313] on input "True" at bounding box center [621, 308] width 12 height 10
radio input "true"
click at [724, 464] on input "False" at bounding box center [729, 459] width 12 height 10
radio input "true"
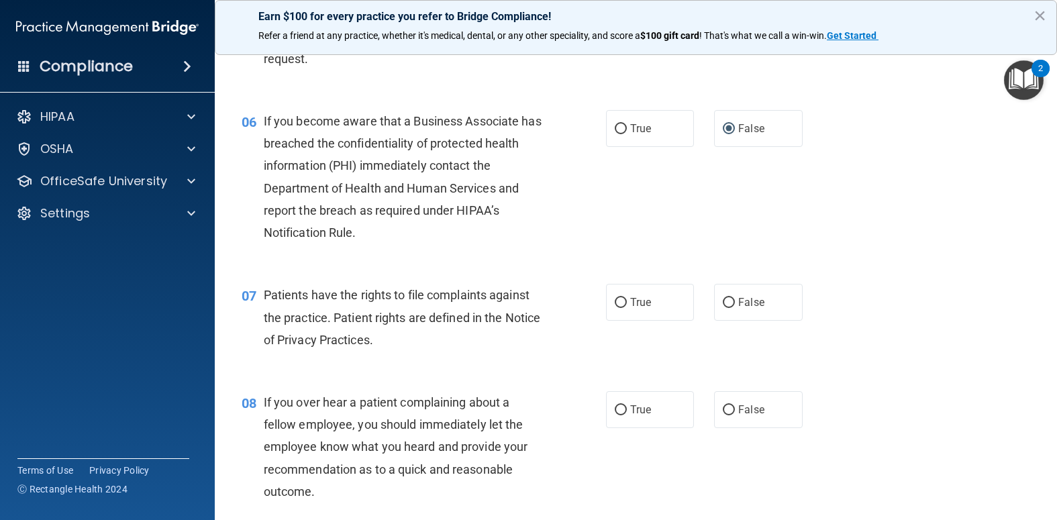
scroll to position [671, 0]
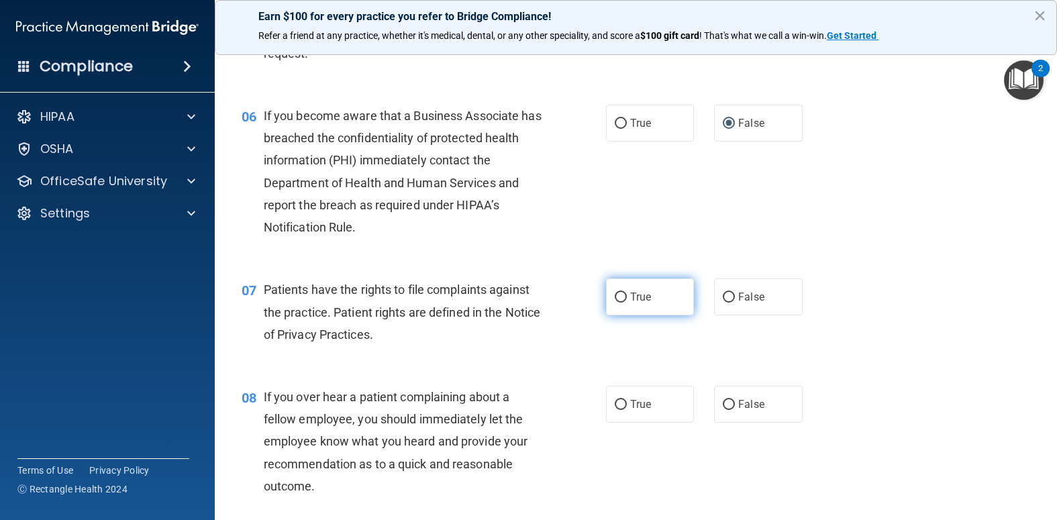
click at [615, 303] on input "True" at bounding box center [621, 298] width 12 height 10
radio input "true"
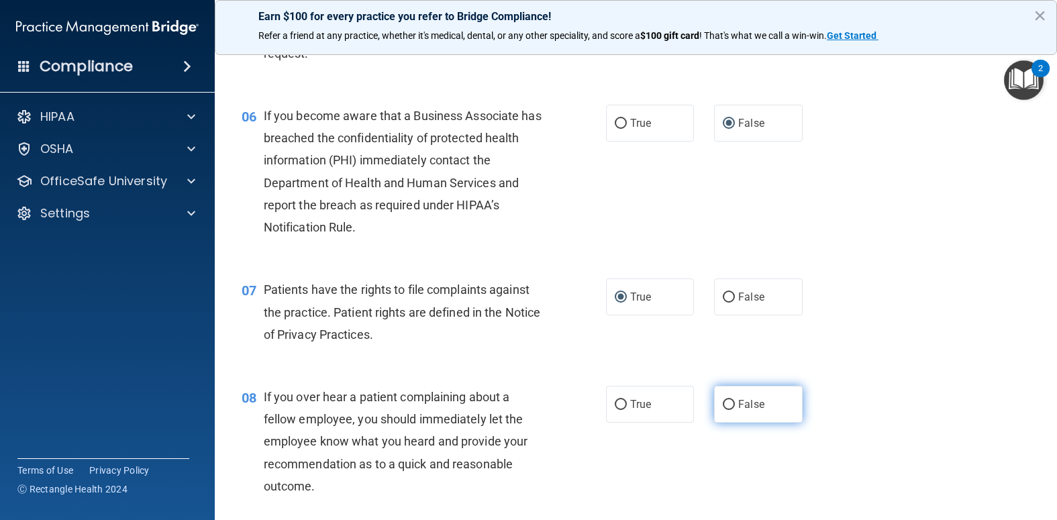
click at [723, 410] on input "False" at bounding box center [729, 405] width 12 height 10
radio input "true"
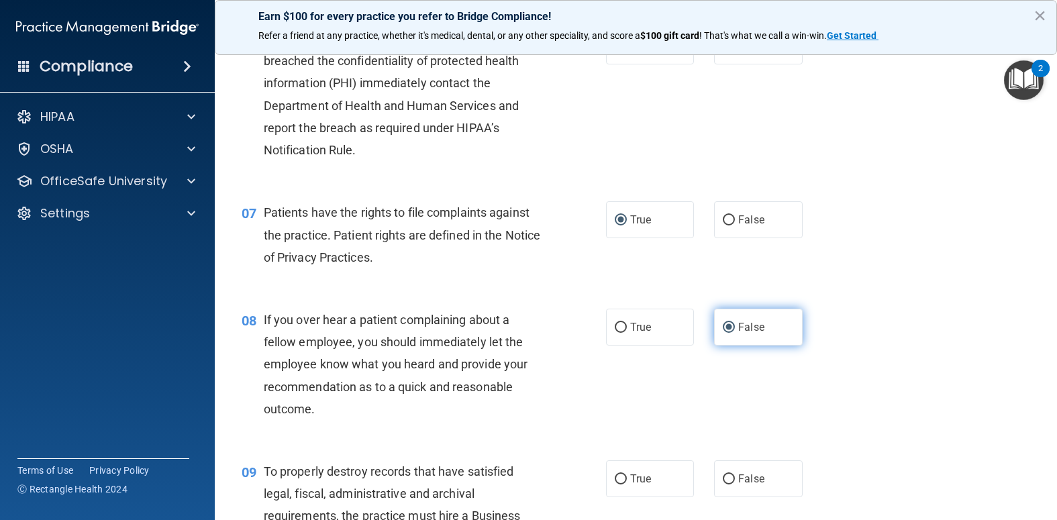
scroll to position [873, 0]
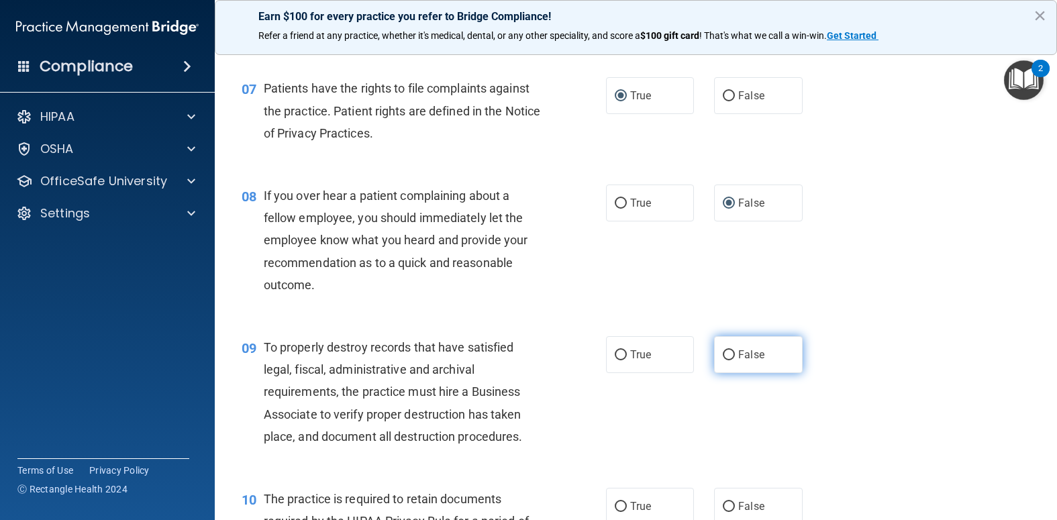
click at [723, 360] on input "False" at bounding box center [729, 355] width 12 height 10
radio input "true"
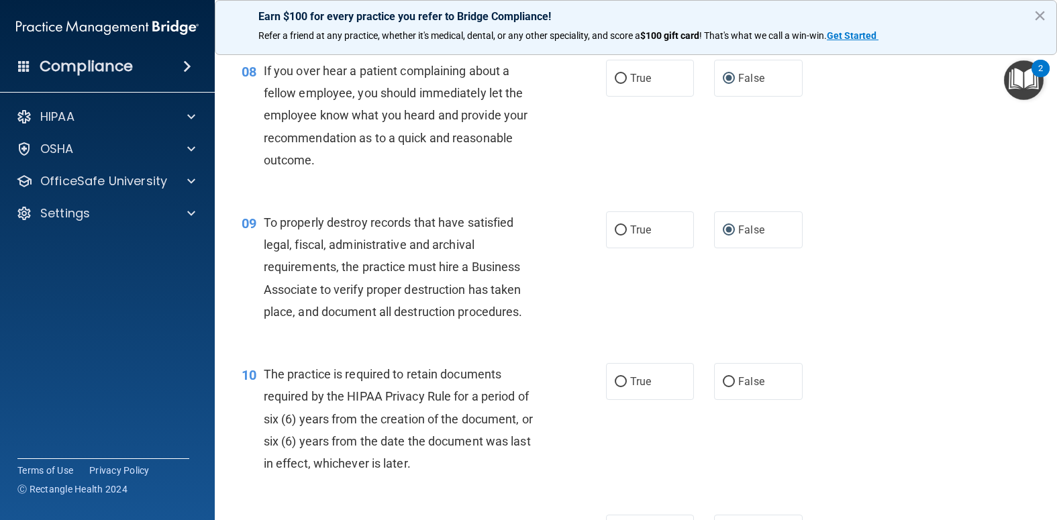
scroll to position [1074, 0]
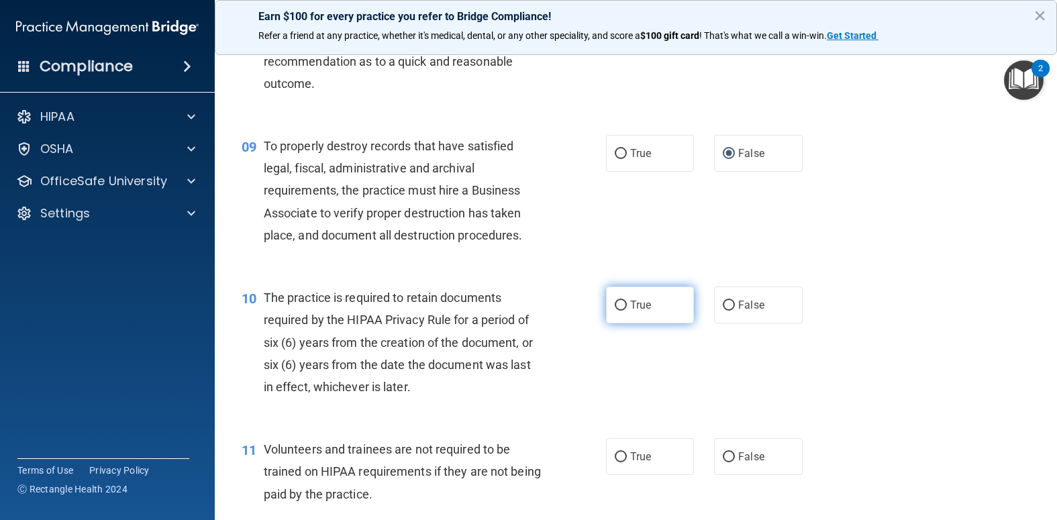
click at [619, 311] on input "True" at bounding box center [621, 306] width 12 height 10
radio input "true"
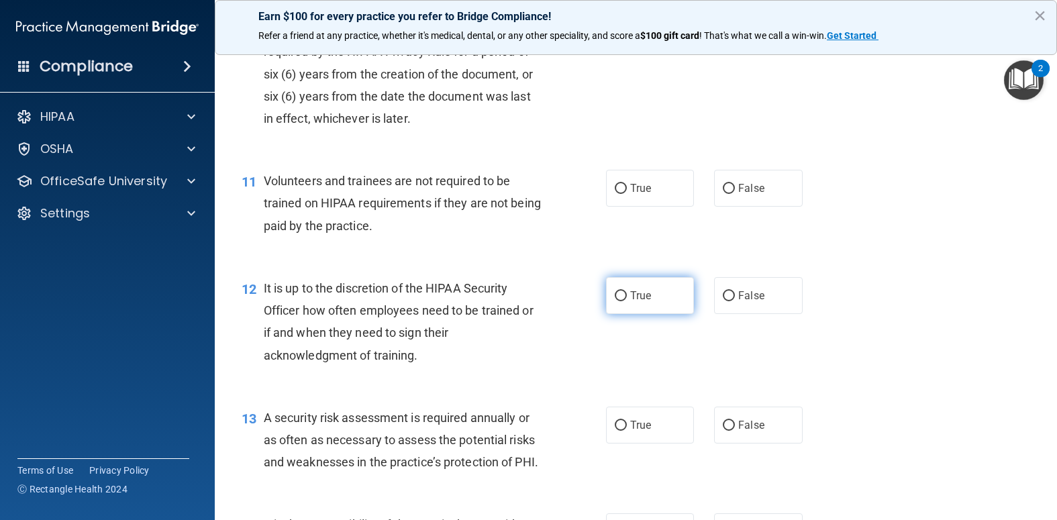
scroll to position [1409, 0]
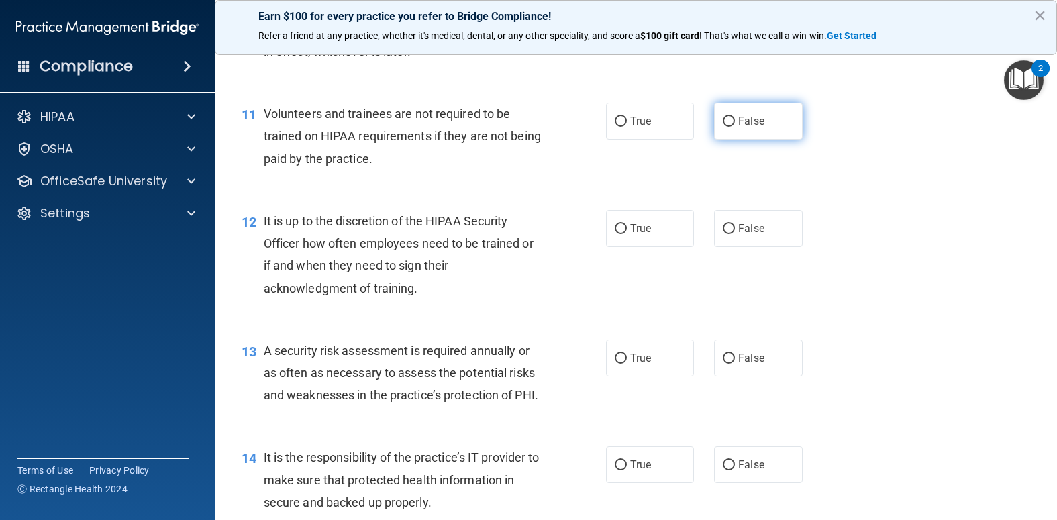
click at [723, 127] on input "False" at bounding box center [729, 122] width 12 height 10
radio input "true"
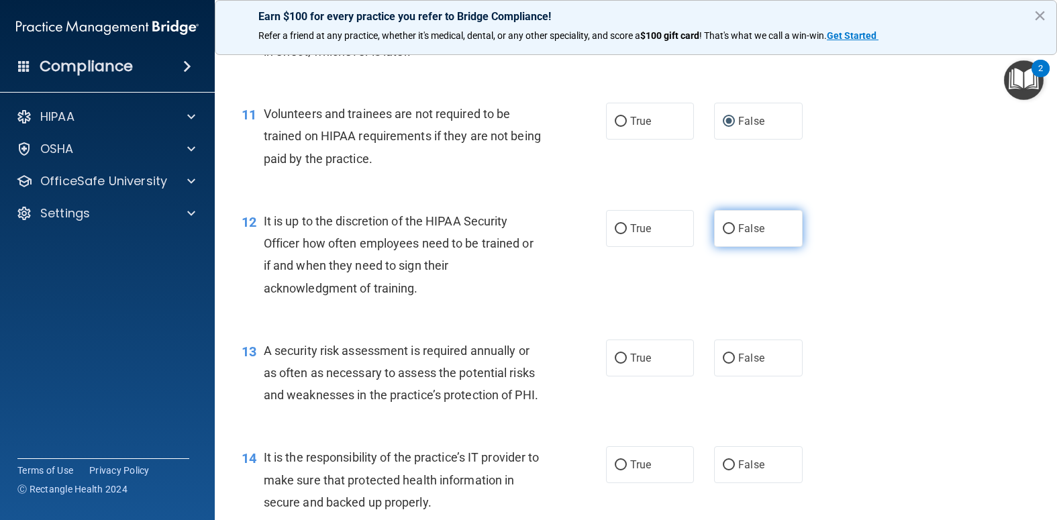
click at [725, 234] on input "False" at bounding box center [729, 229] width 12 height 10
radio input "true"
click at [615, 364] on input "True" at bounding box center [621, 359] width 12 height 10
radio input "true"
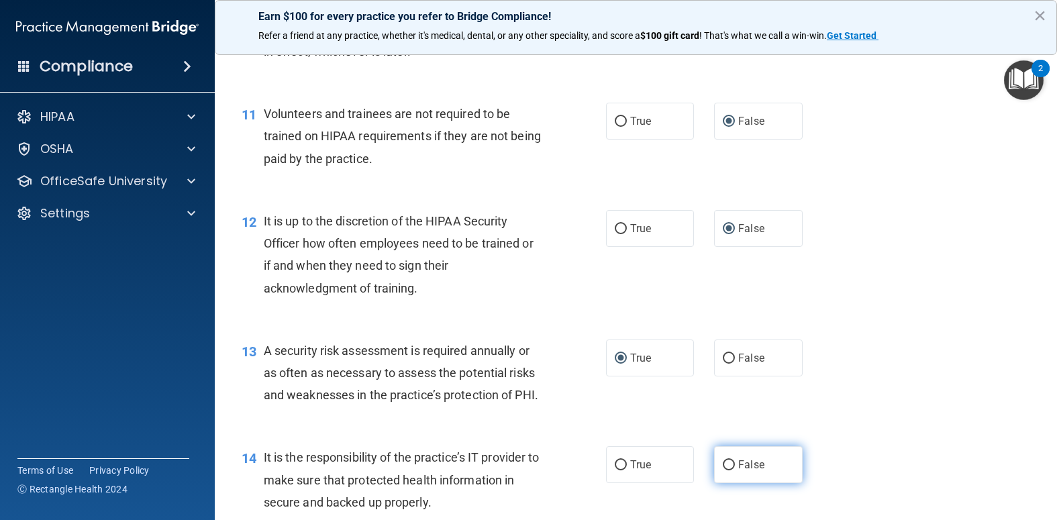
click at [723, 470] on input "False" at bounding box center [729, 465] width 12 height 10
radio input "true"
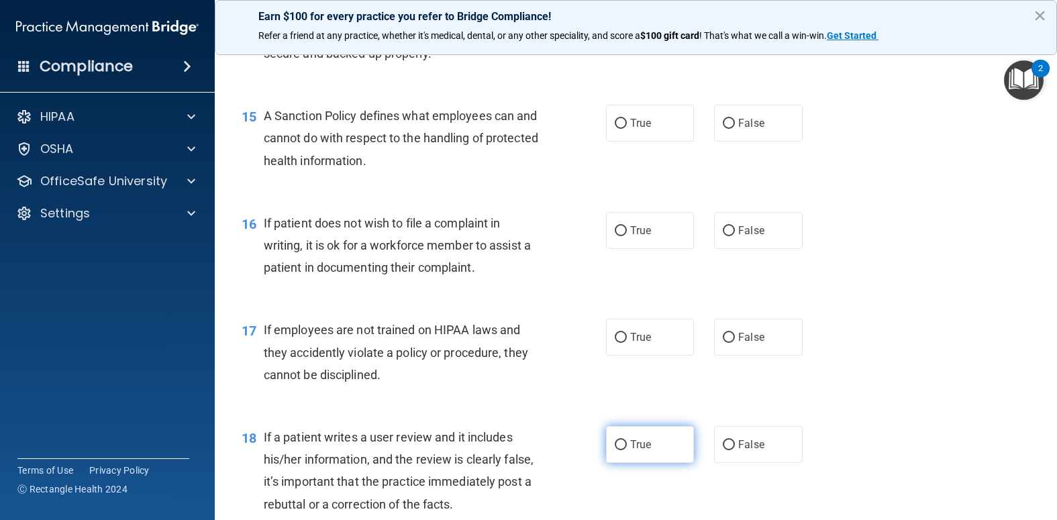
scroll to position [1946, 0]
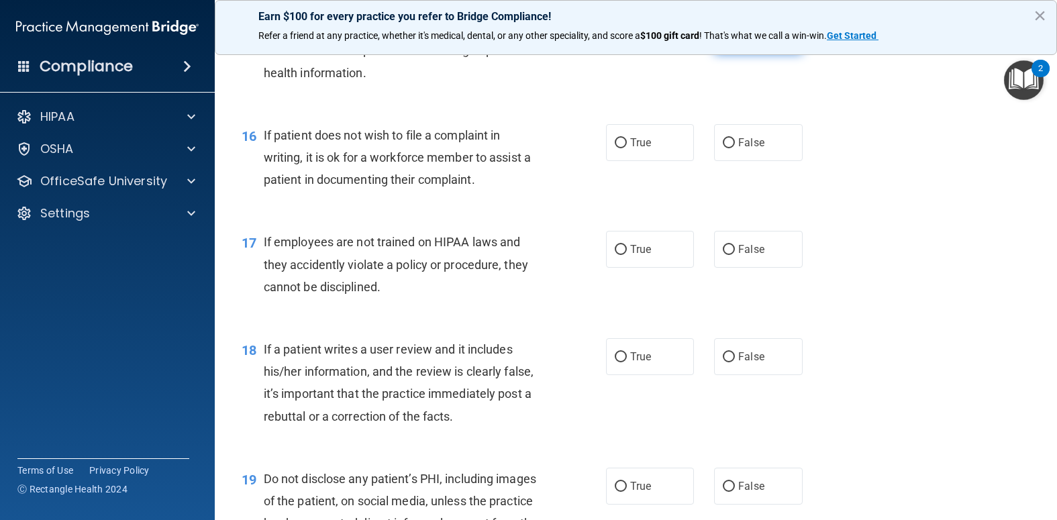
click at [723, 41] on input "False" at bounding box center [729, 36] width 12 height 10
radio input "true"
click at [616, 148] on input "True" at bounding box center [621, 143] width 12 height 10
radio input "true"
click at [722, 268] on label "False" at bounding box center [758, 249] width 89 height 37
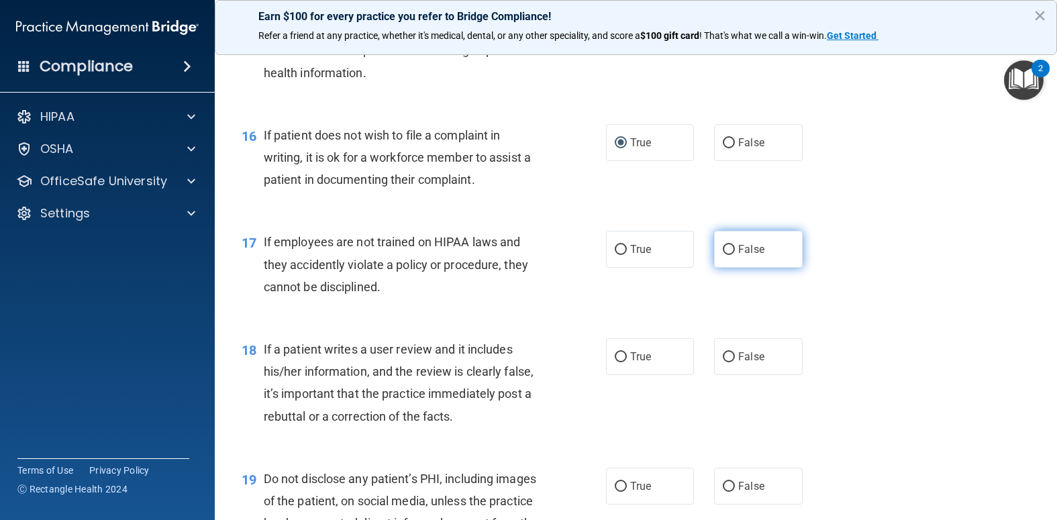
click at [723, 255] on input "False" at bounding box center [729, 250] width 12 height 10
radio input "true"
click at [723, 362] on input "False" at bounding box center [729, 357] width 12 height 10
radio input "true"
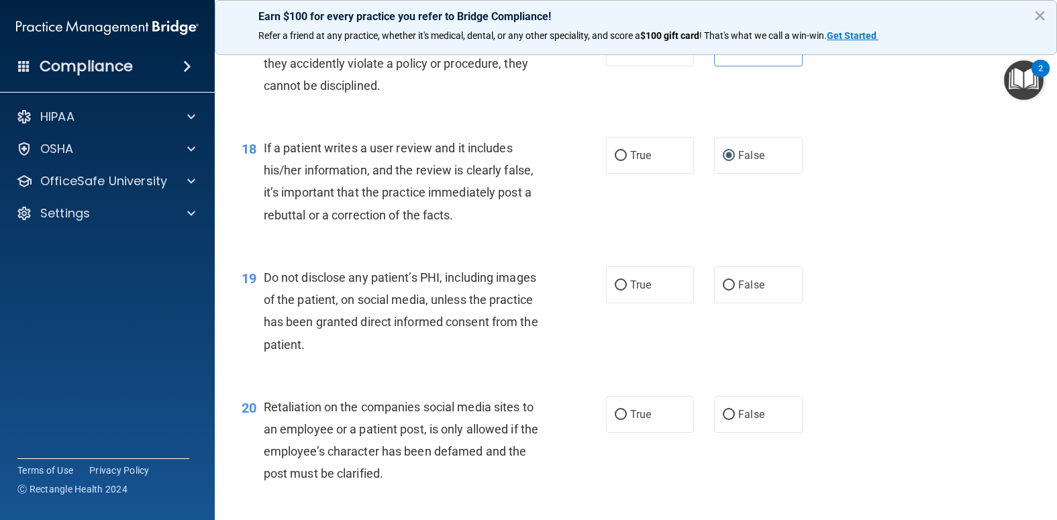
scroll to position [2215, 0]
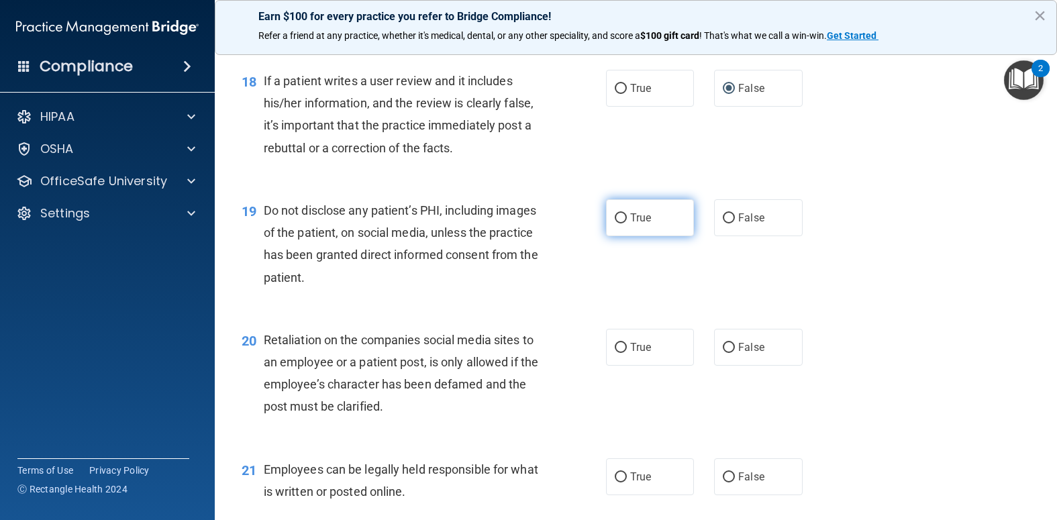
click at [615, 224] on input "True" at bounding box center [621, 218] width 12 height 10
radio input "true"
click at [723, 353] on input "False" at bounding box center [729, 348] width 12 height 10
radio input "true"
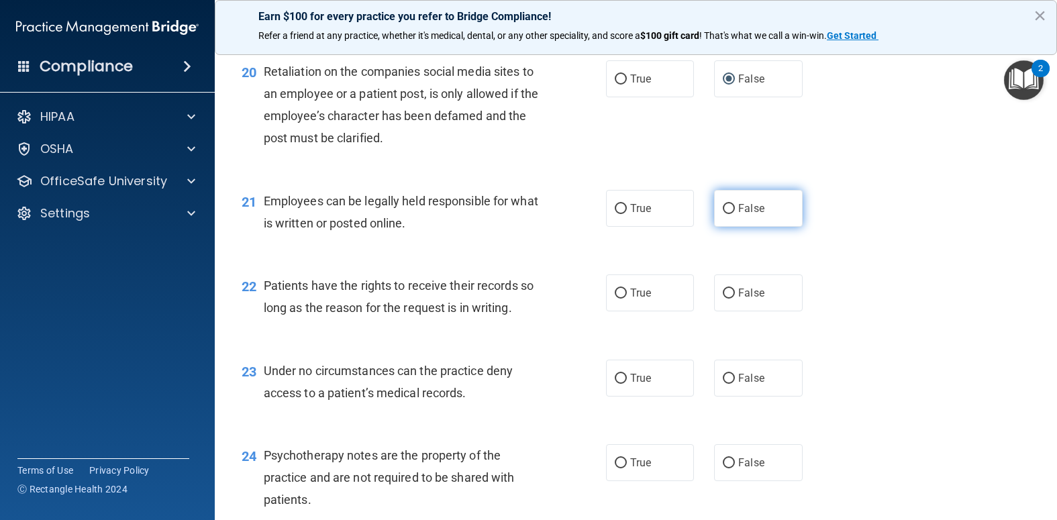
scroll to position [2618, 0]
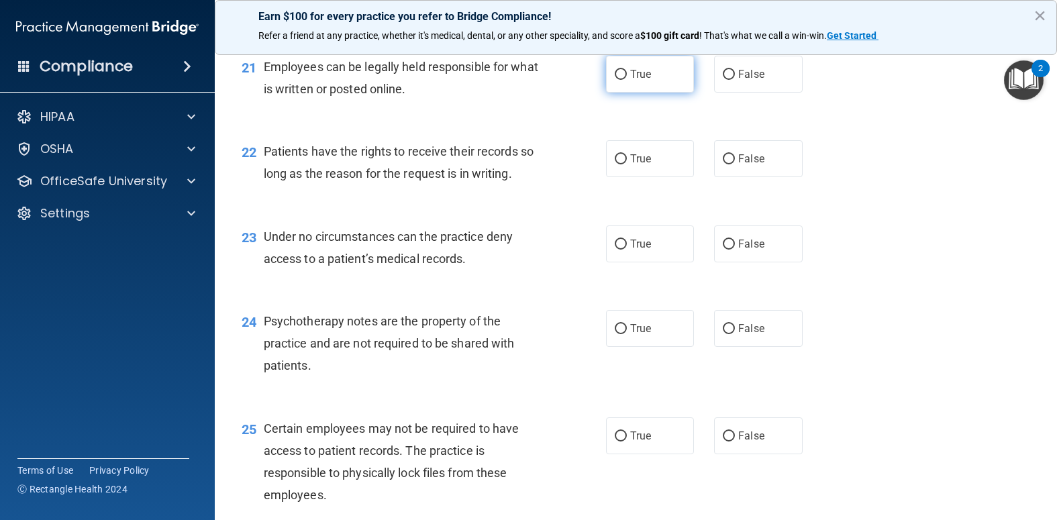
click at [617, 80] on input "True" at bounding box center [621, 75] width 12 height 10
radio input "true"
click at [723, 164] on input "False" at bounding box center [729, 159] width 12 height 10
radio input "true"
click at [723, 250] on input "False" at bounding box center [729, 245] width 12 height 10
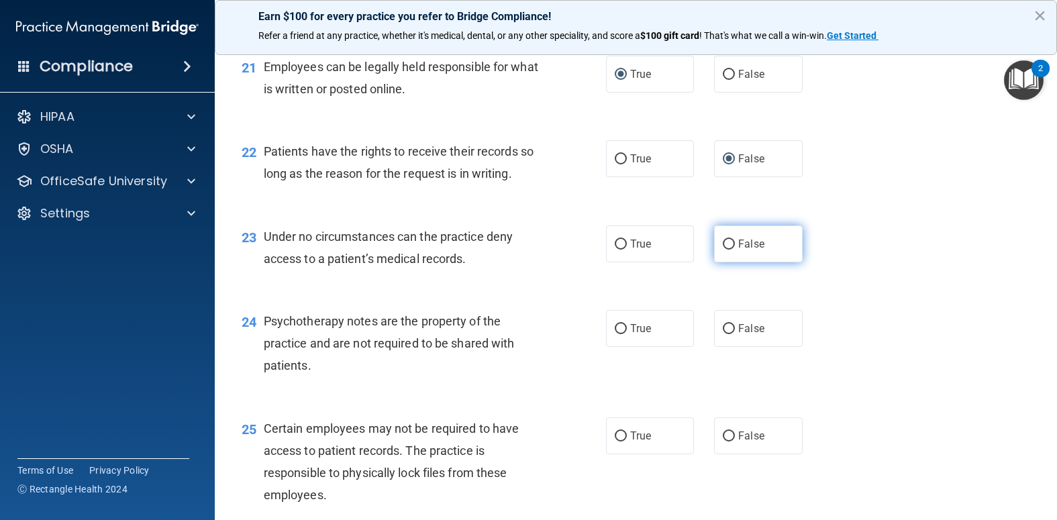
radio input "true"
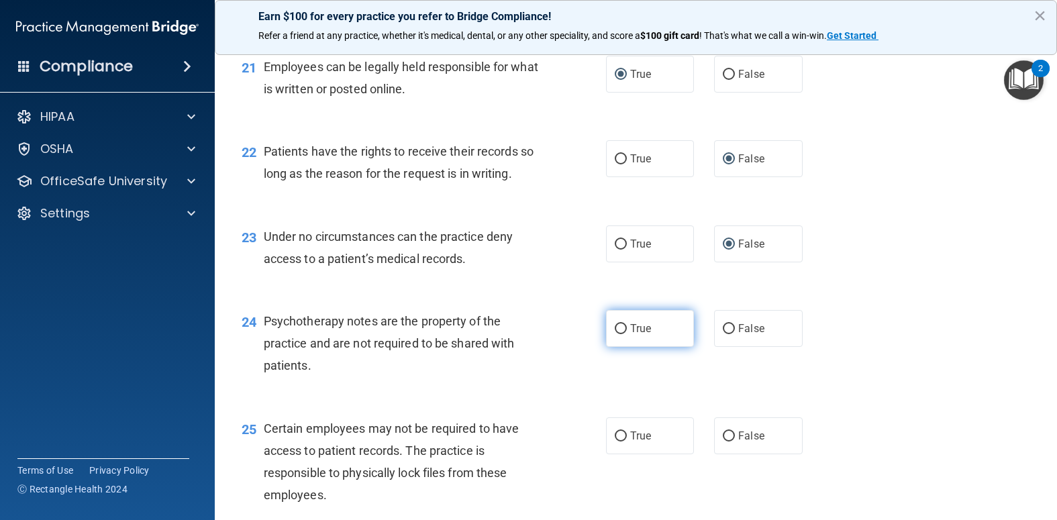
click at [617, 334] on input "True" at bounding box center [621, 329] width 12 height 10
radio input "true"
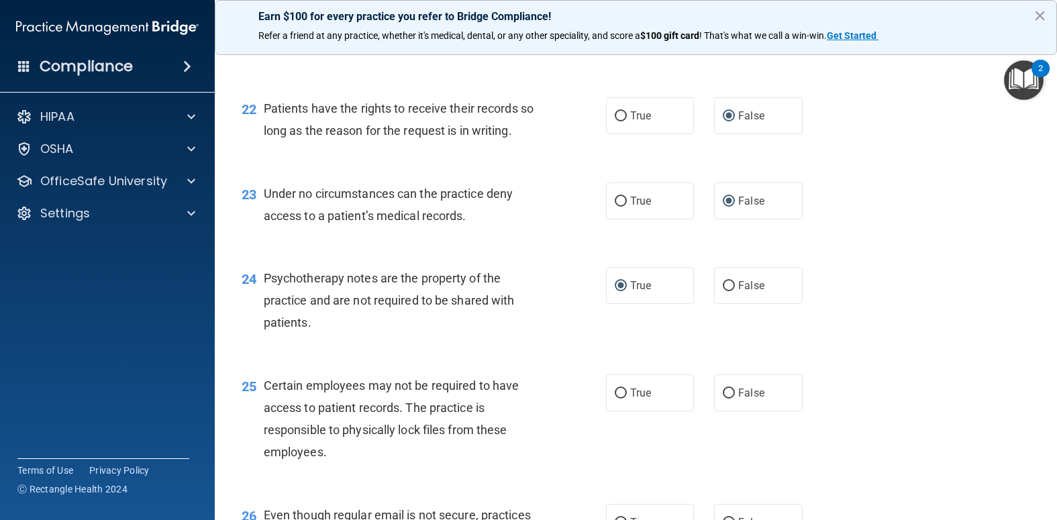
scroll to position [2685, 0]
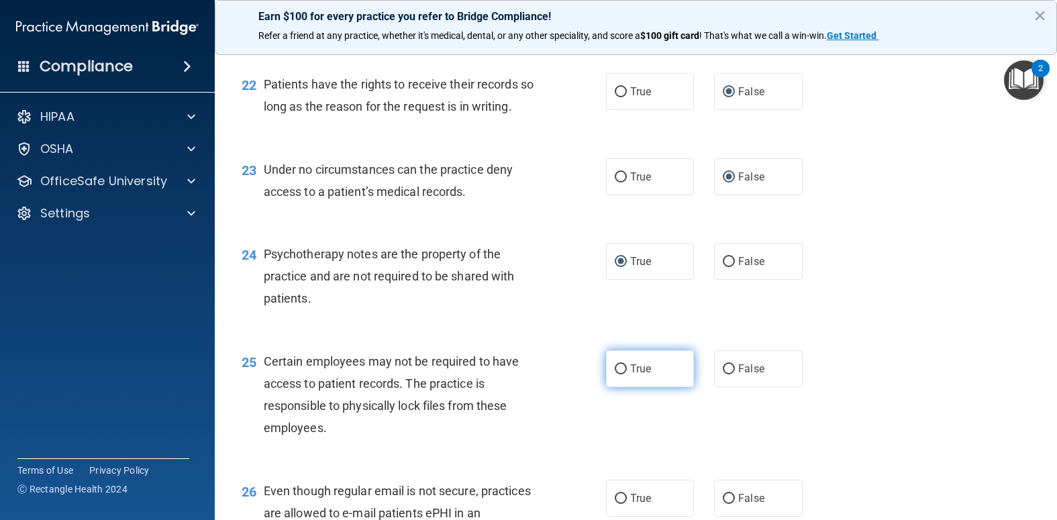
click at [619, 375] on input "True" at bounding box center [621, 369] width 12 height 10
radio input "true"
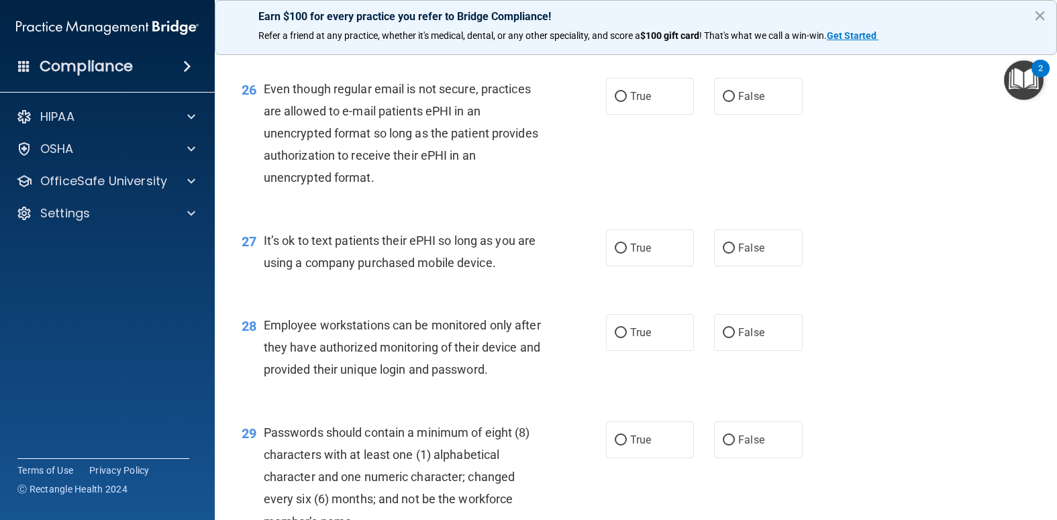
scroll to position [3087, 0]
click at [615, 101] on input "True" at bounding box center [621, 96] width 12 height 10
radio input "true"
click at [723, 253] on input "False" at bounding box center [729, 248] width 12 height 10
radio input "true"
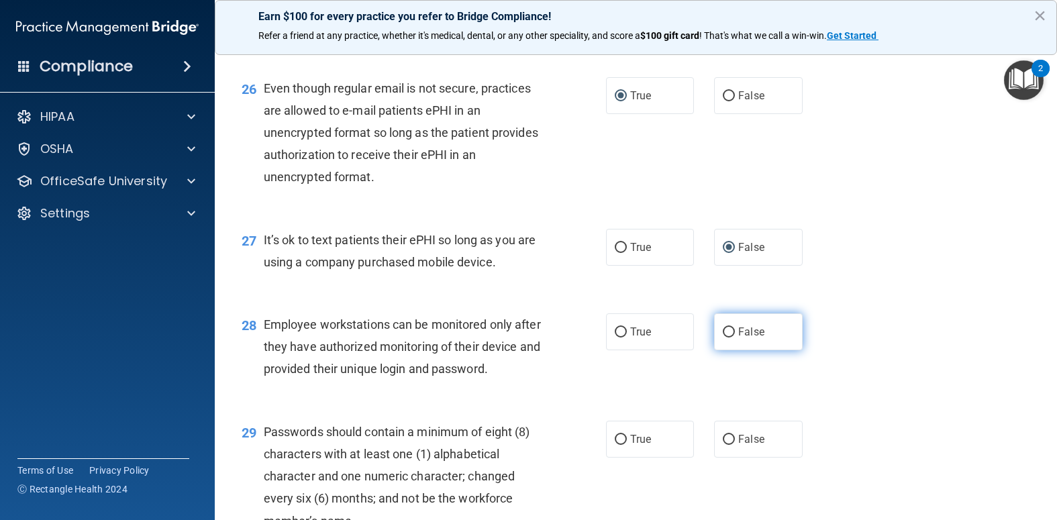
click at [723, 338] on input "False" at bounding box center [729, 333] width 12 height 10
radio input "true"
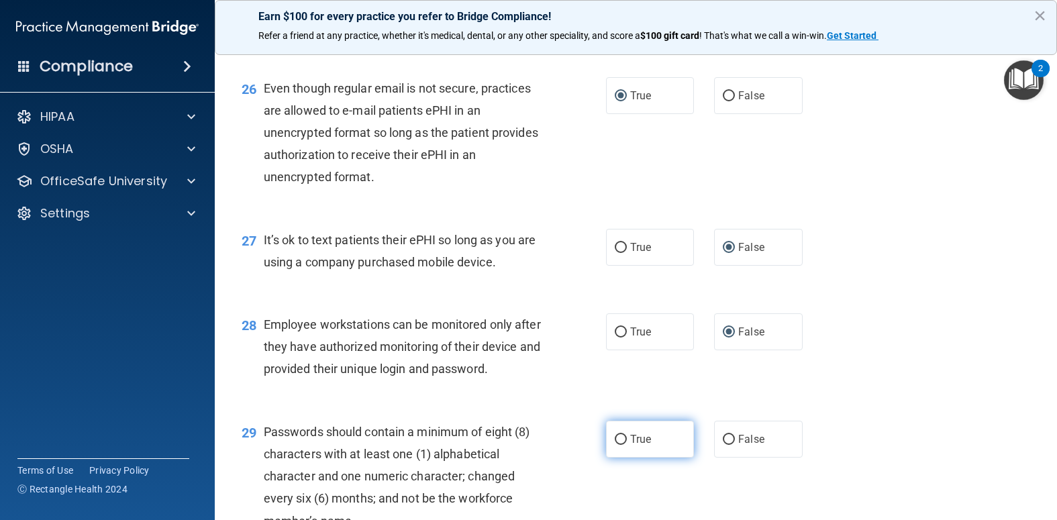
click at [615, 445] on input "True" at bounding box center [621, 440] width 12 height 10
radio input "true"
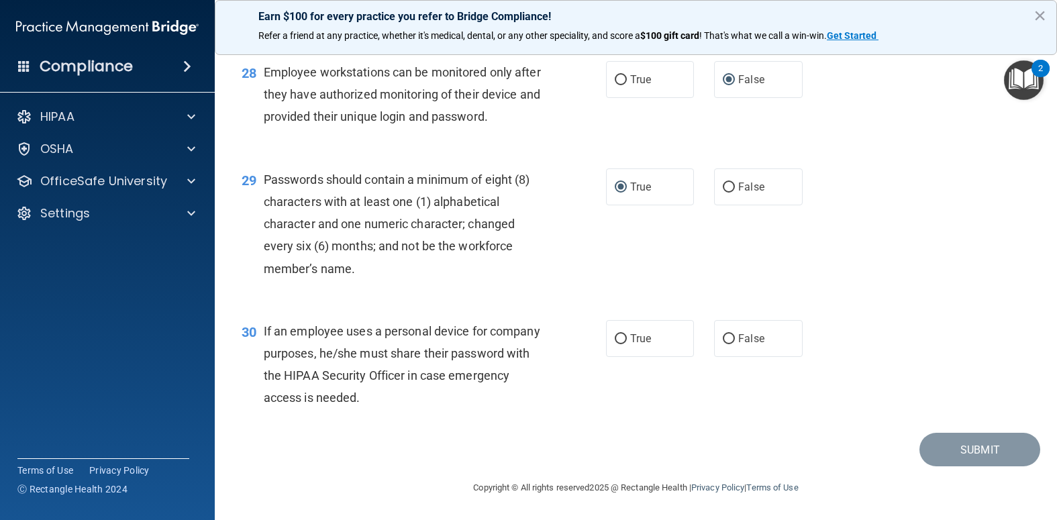
scroll to position [3407, 0]
click at [723, 334] on input "False" at bounding box center [729, 339] width 12 height 10
radio input "true"
click at [981, 446] on button "Submit" at bounding box center [980, 450] width 121 height 34
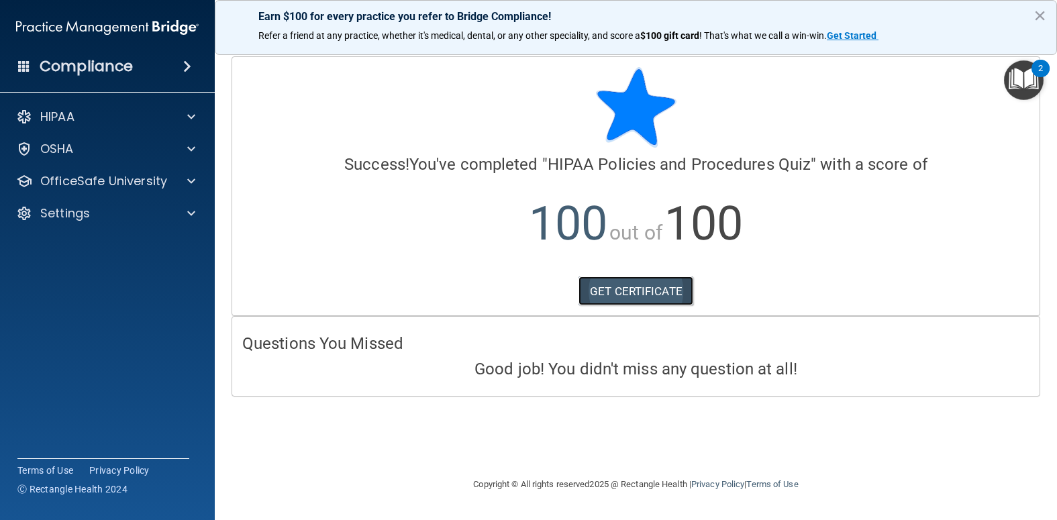
click at [638, 293] on link "GET CERTIFICATE" at bounding box center [636, 292] width 115 height 30
click at [1040, 13] on button "×" at bounding box center [1040, 15] width 13 height 21
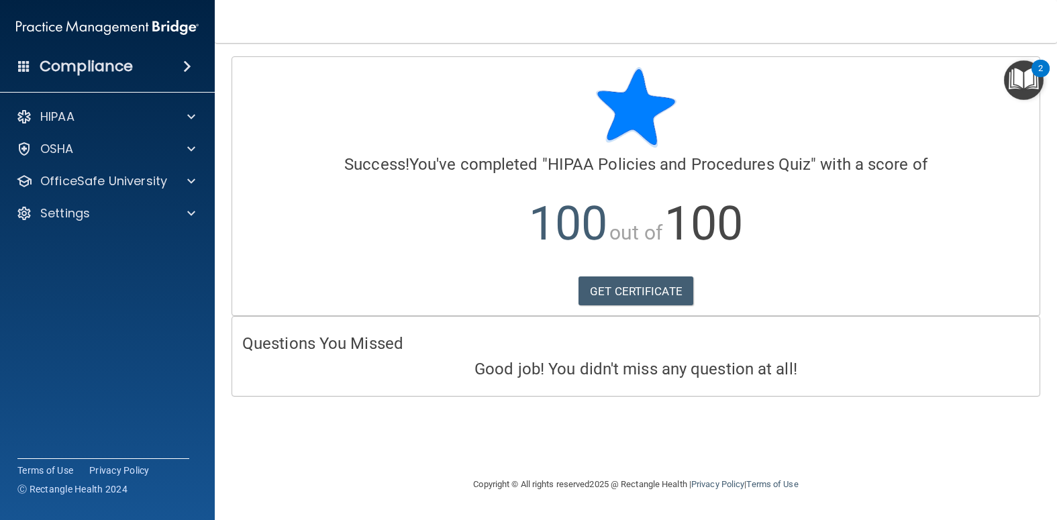
click at [1024, 81] on img "Open Resource Center, 2 new notifications" at bounding box center [1024, 80] width 40 height 40
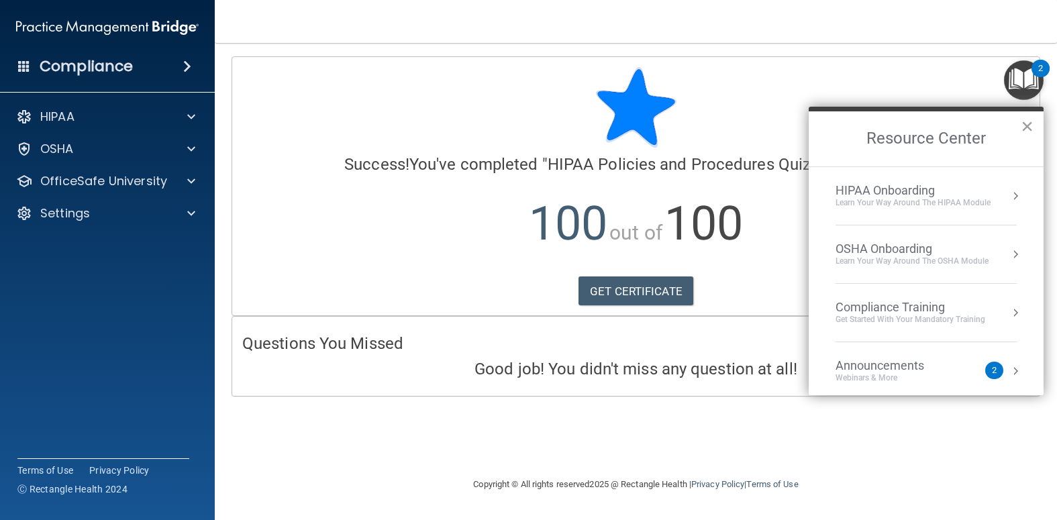
click at [1025, 118] on button "×" at bounding box center [1027, 125] width 13 height 21
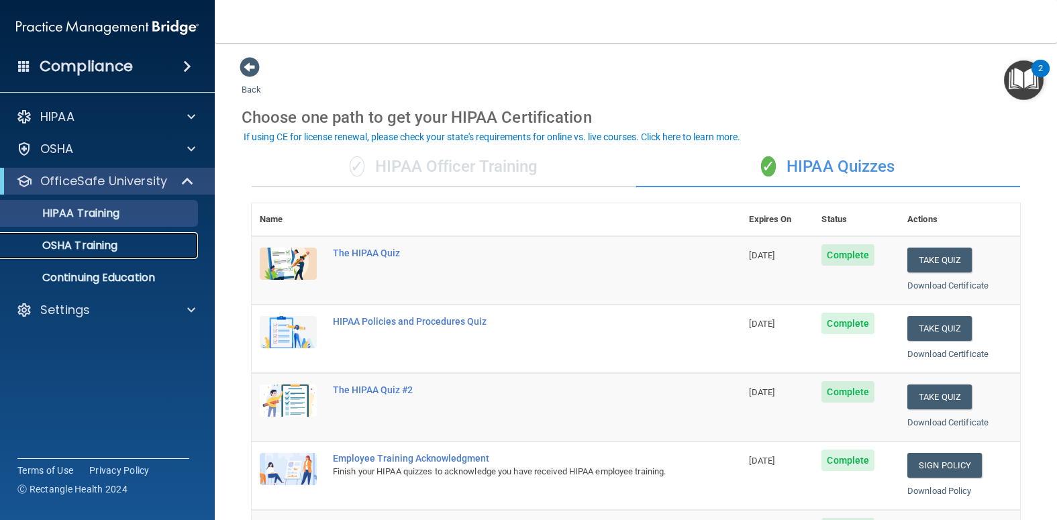
click at [114, 244] on p "OSHA Training" at bounding box center [63, 245] width 109 height 13
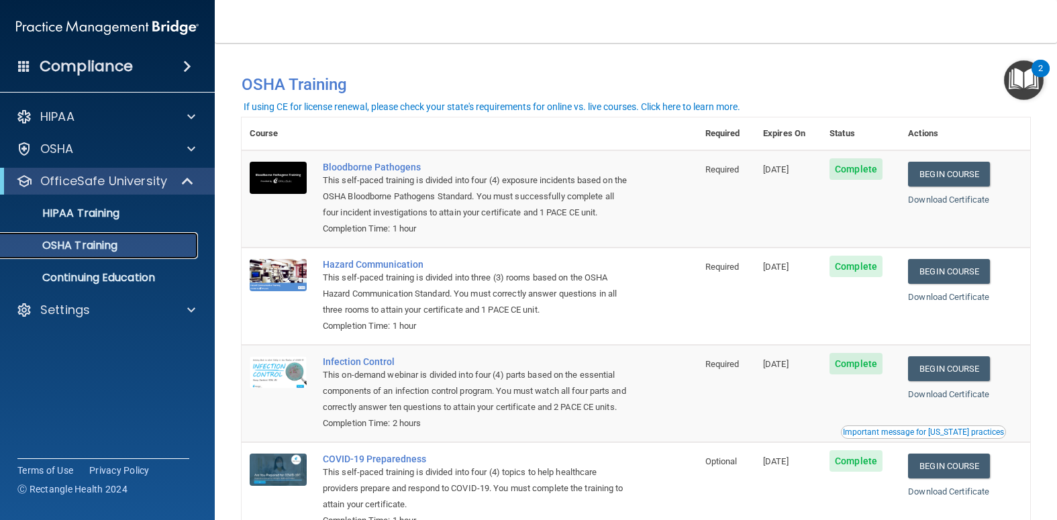
click at [122, 247] on div "OSHA Training" at bounding box center [100, 245] width 183 height 13
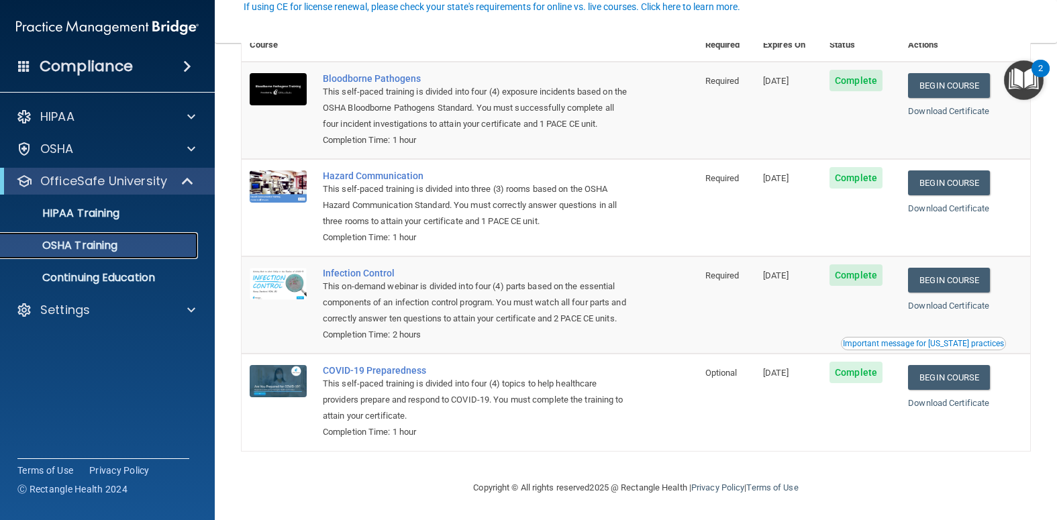
scroll to position [108, 0]
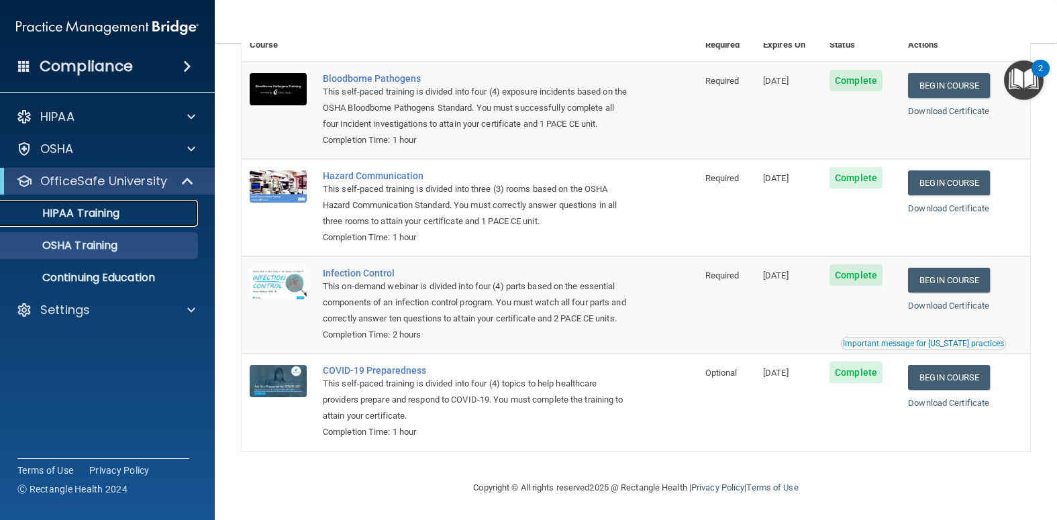
click at [139, 219] on div "HIPAA Training" at bounding box center [100, 213] width 183 height 13
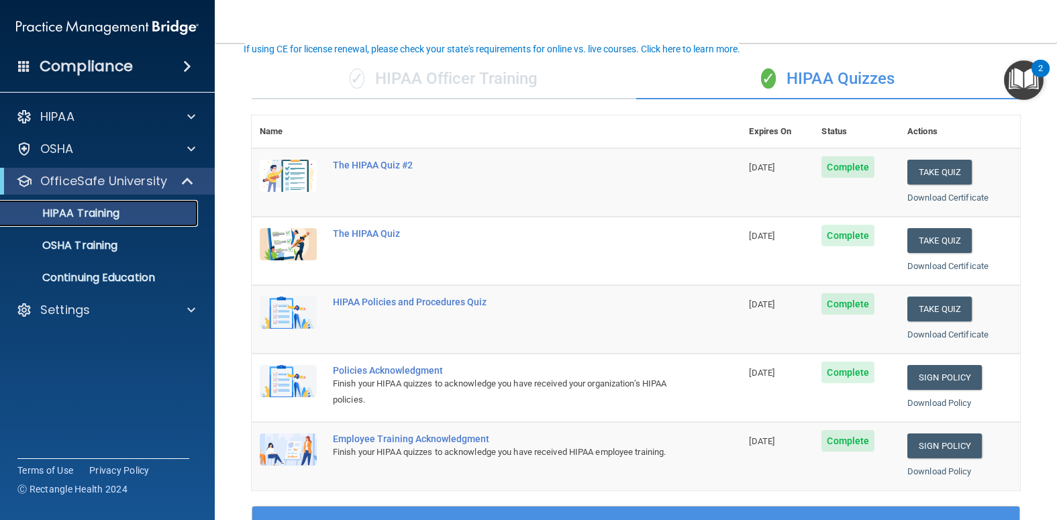
scroll to position [155, 0]
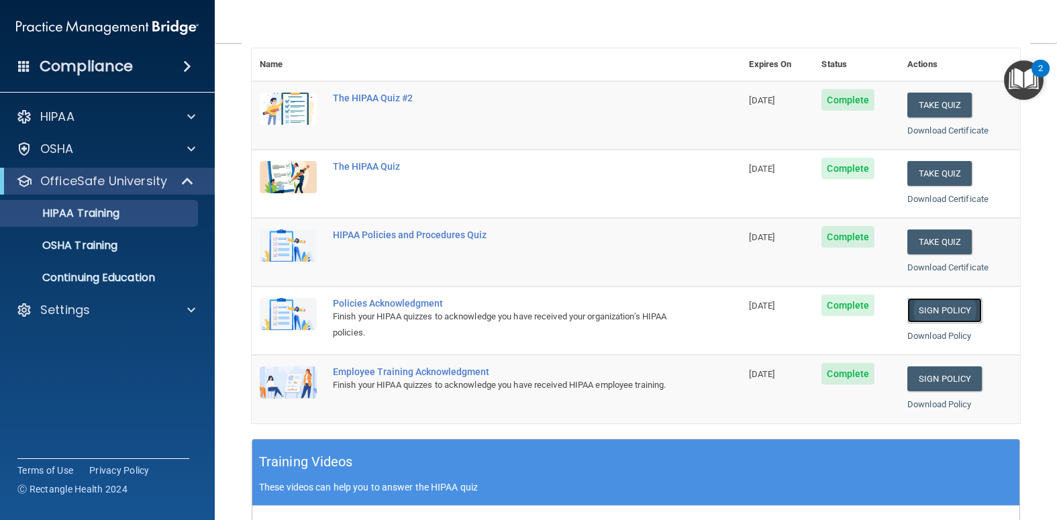
click at [928, 309] on link "Sign Policy" at bounding box center [944, 310] width 75 height 25
click at [922, 376] on link "Sign Policy" at bounding box center [944, 378] width 75 height 25
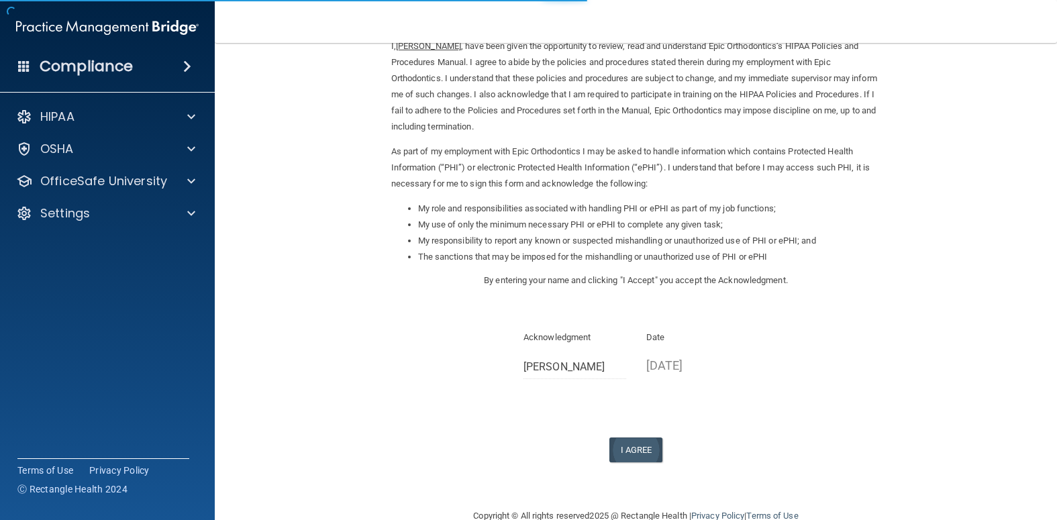
scroll to position [67, 0]
click at [629, 457] on button "I Agree" at bounding box center [636, 449] width 54 height 25
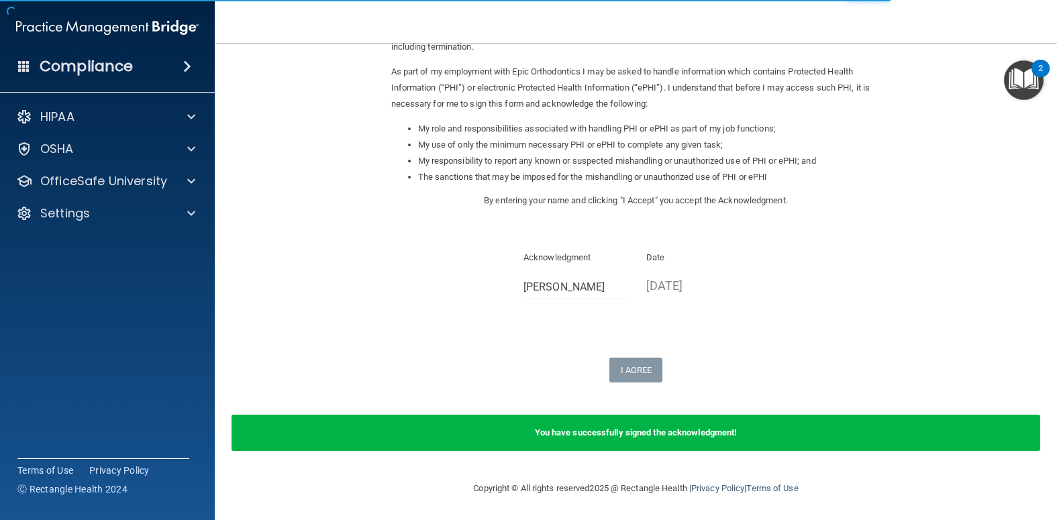
scroll to position [147, 0]
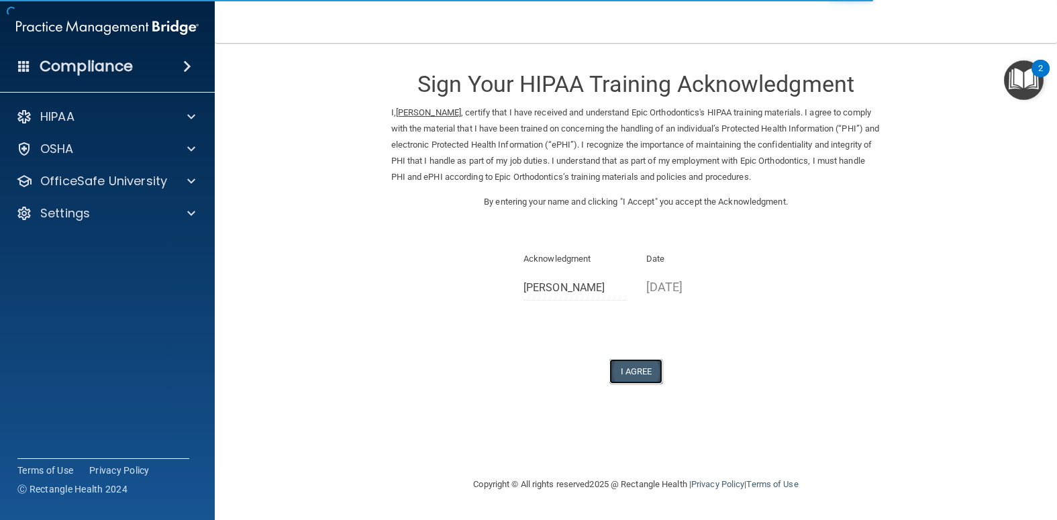
click at [642, 369] on button "I Agree" at bounding box center [636, 371] width 54 height 25
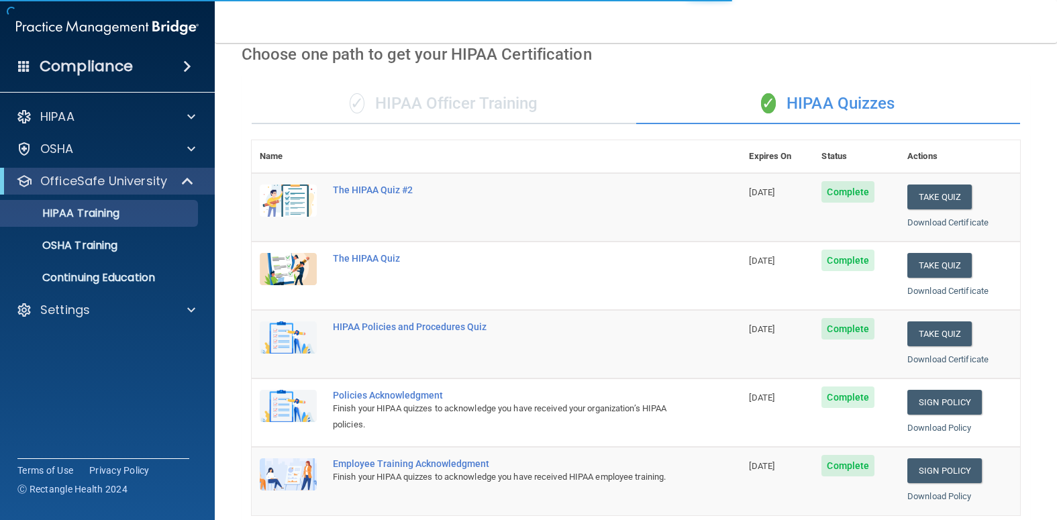
scroll to position [134, 0]
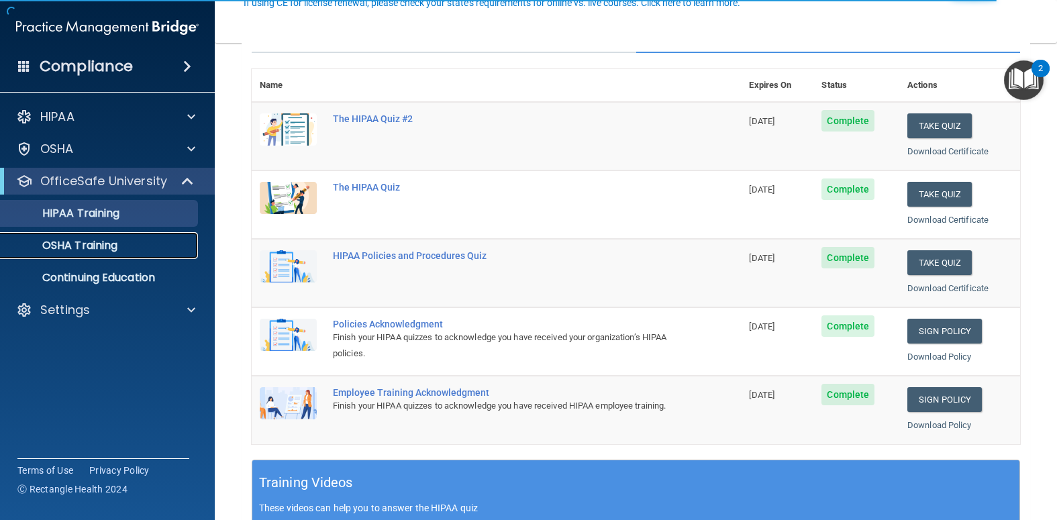
click at [81, 242] on p "OSHA Training" at bounding box center [63, 245] width 109 height 13
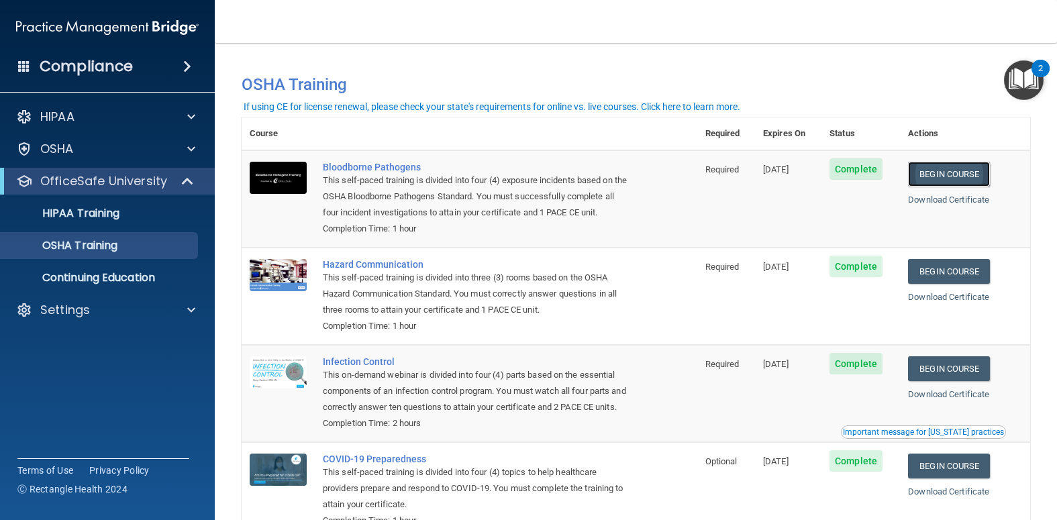
click at [949, 177] on link "Begin Course" at bounding box center [949, 174] width 82 height 25
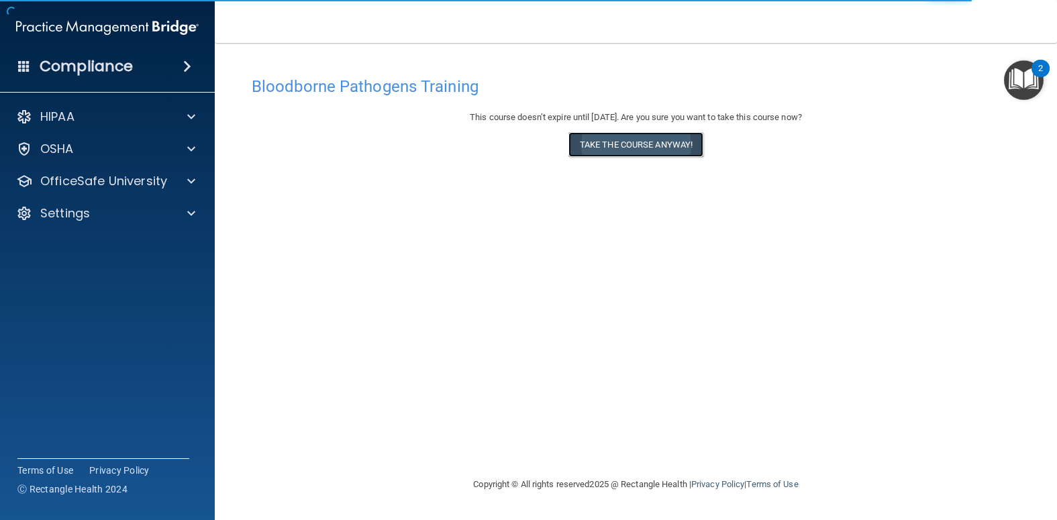
click at [624, 151] on button "Take the course anyway!" at bounding box center [635, 144] width 135 height 25
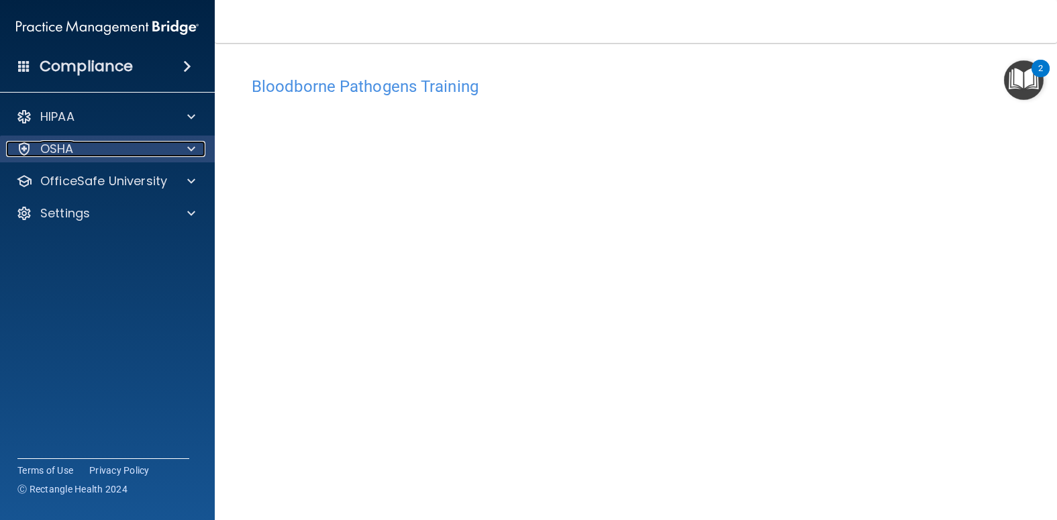
click at [93, 153] on div "OSHA" at bounding box center [89, 149] width 166 height 16
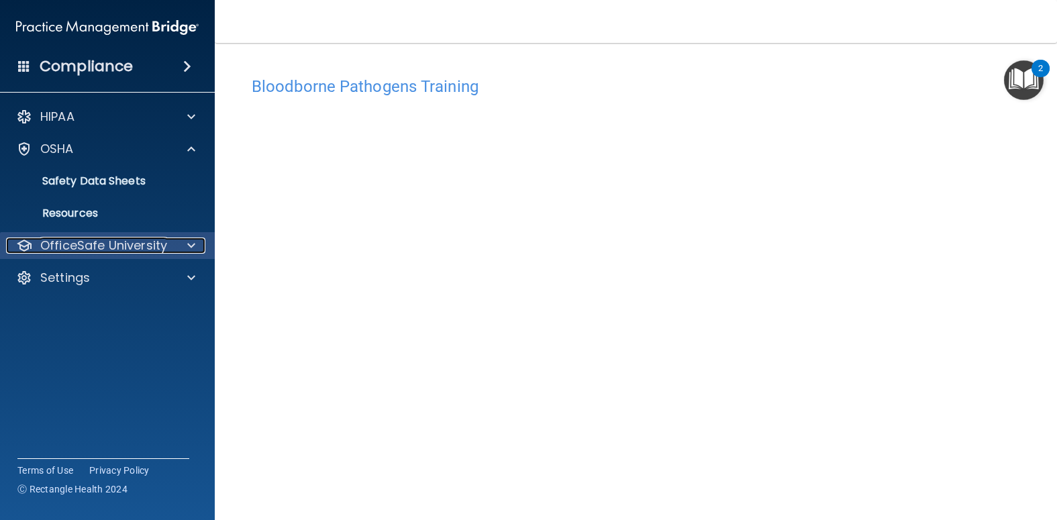
click at [88, 242] on p "OfficeSafe University" at bounding box center [103, 246] width 127 height 16
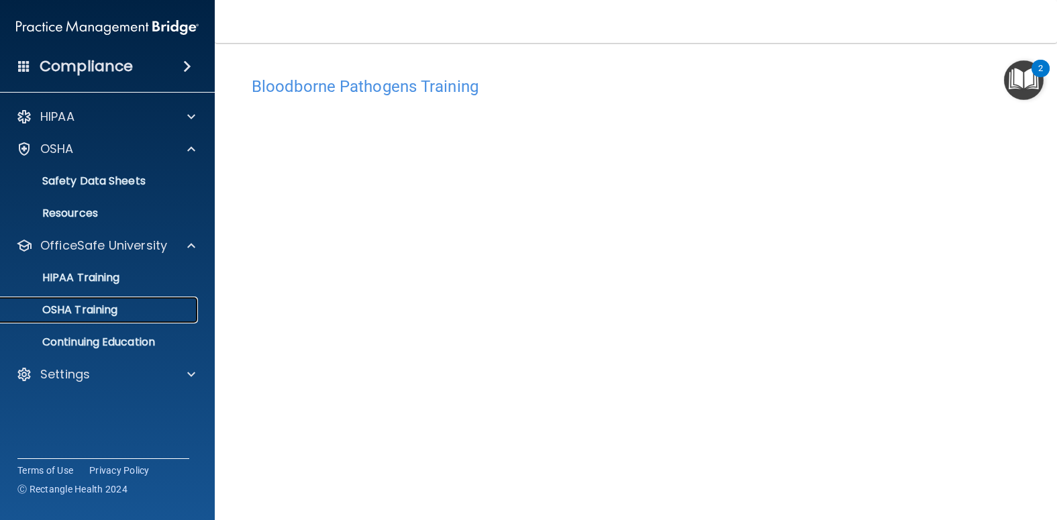
click at [76, 301] on link "OSHA Training" at bounding box center [92, 310] width 211 height 27
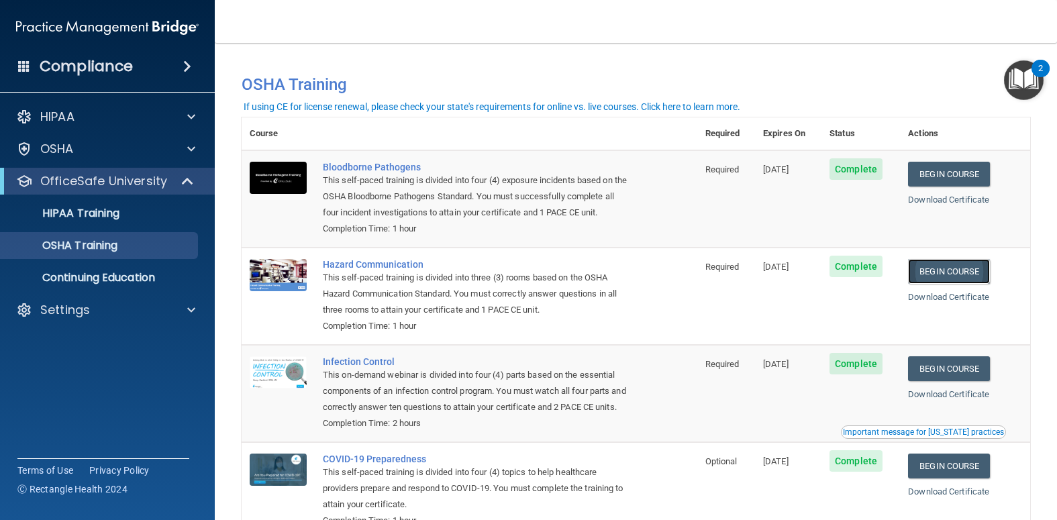
click at [928, 269] on link "Begin Course" at bounding box center [949, 271] width 82 height 25
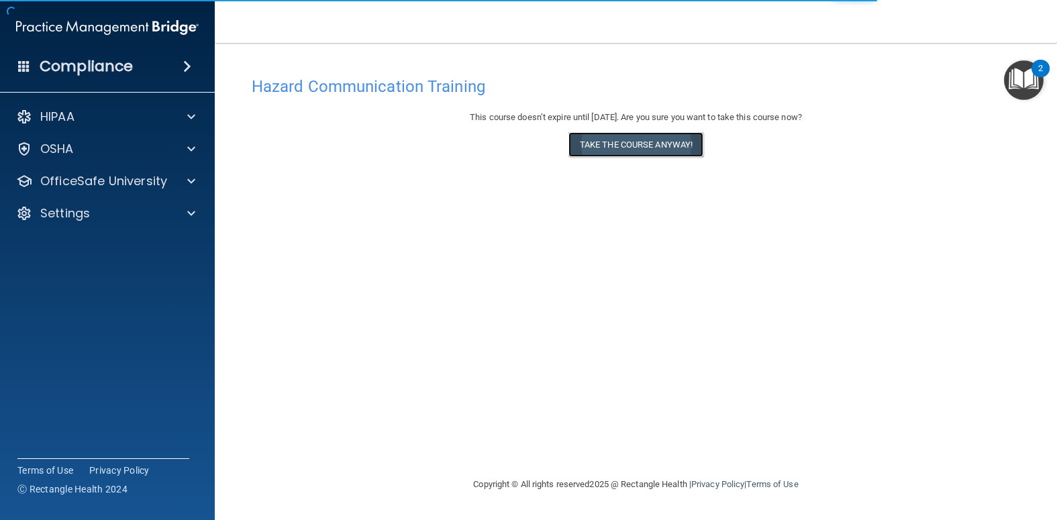
click at [640, 150] on button "Take the course anyway!" at bounding box center [635, 144] width 135 height 25
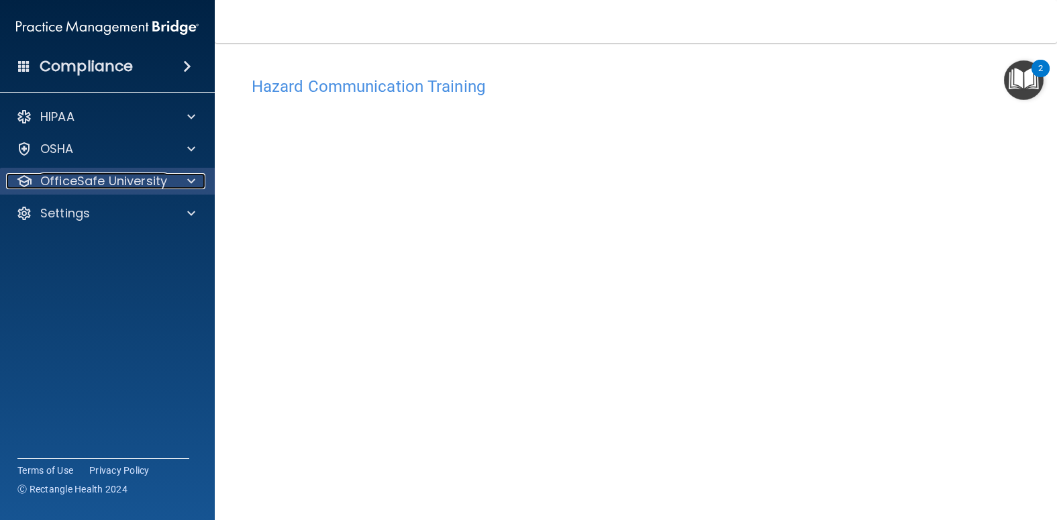
click at [183, 174] on div at bounding box center [189, 181] width 34 height 16
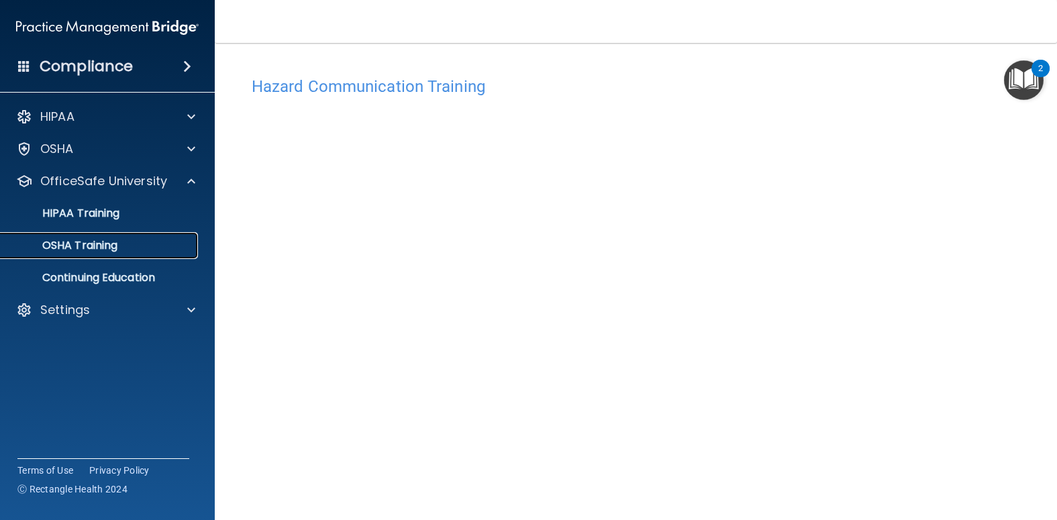
click at [86, 246] on p "OSHA Training" at bounding box center [63, 245] width 109 height 13
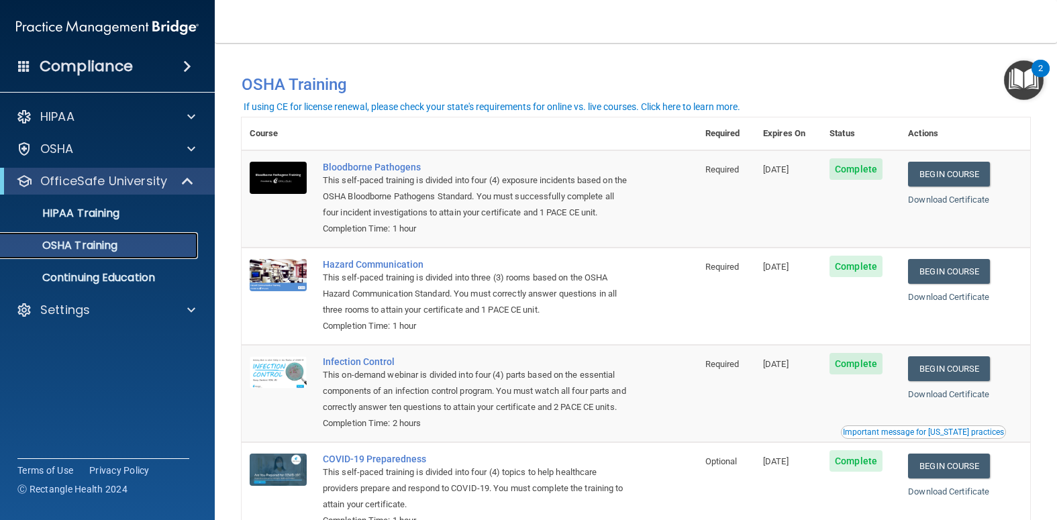
scroll to position [67, 0]
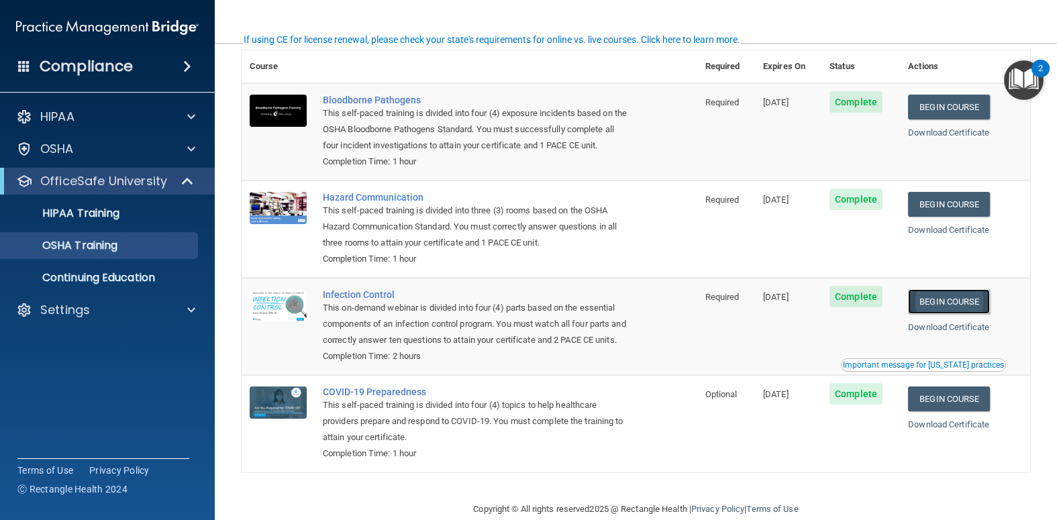
click at [950, 305] on link "Begin Course" at bounding box center [949, 301] width 82 height 25
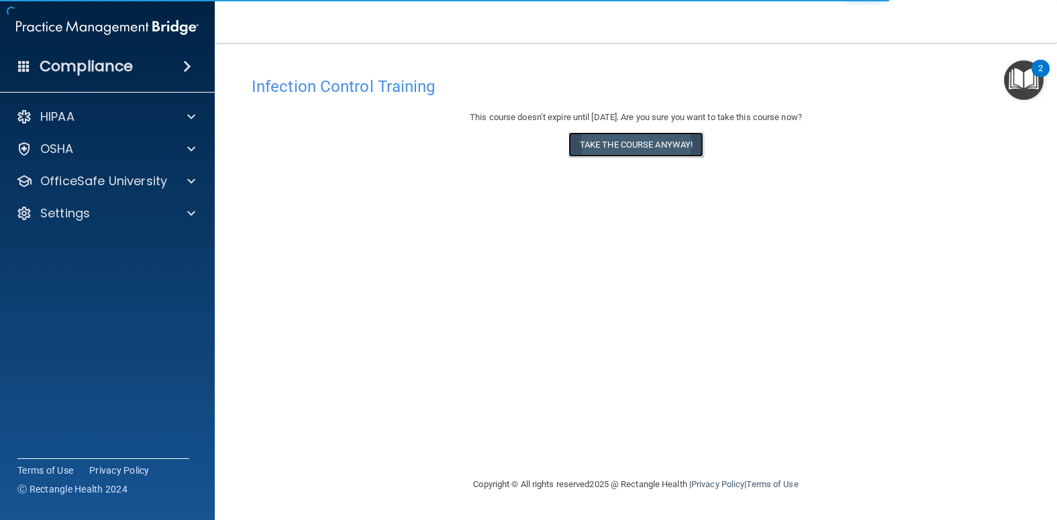
click at [635, 152] on button "Take the course anyway!" at bounding box center [635, 144] width 135 height 25
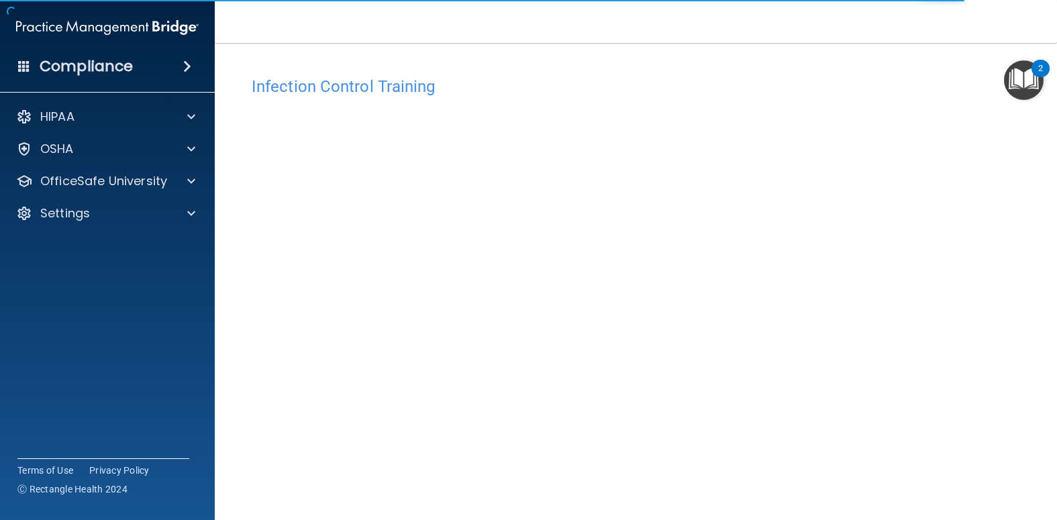
scroll to position [54, 0]
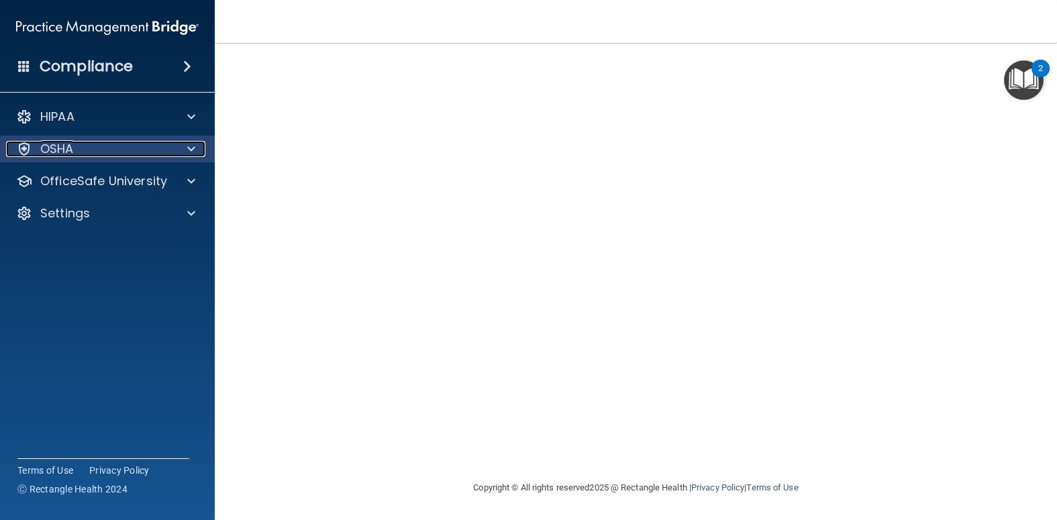
click at [199, 156] on div at bounding box center [189, 149] width 34 height 16
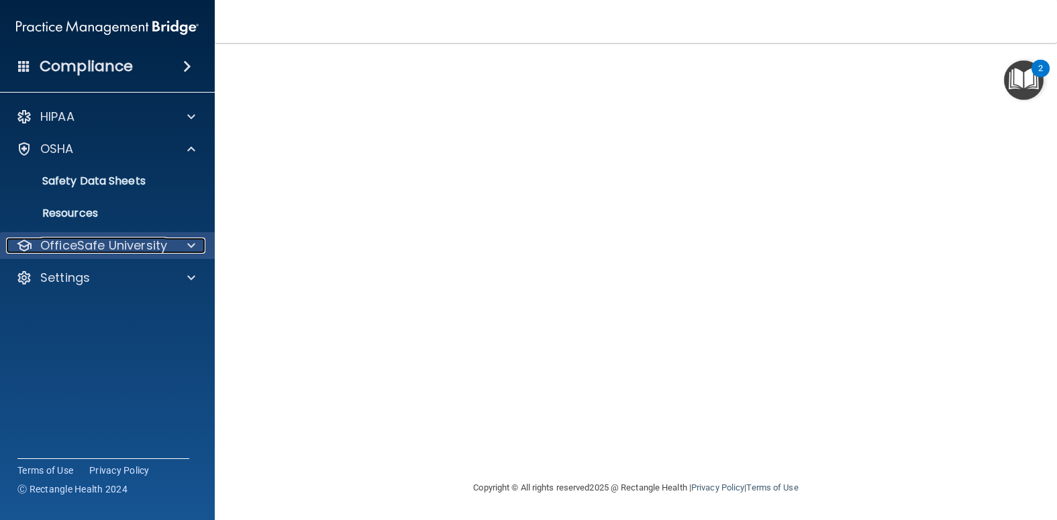
click at [158, 248] on p "OfficeSafe University" at bounding box center [103, 246] width 127 height 16
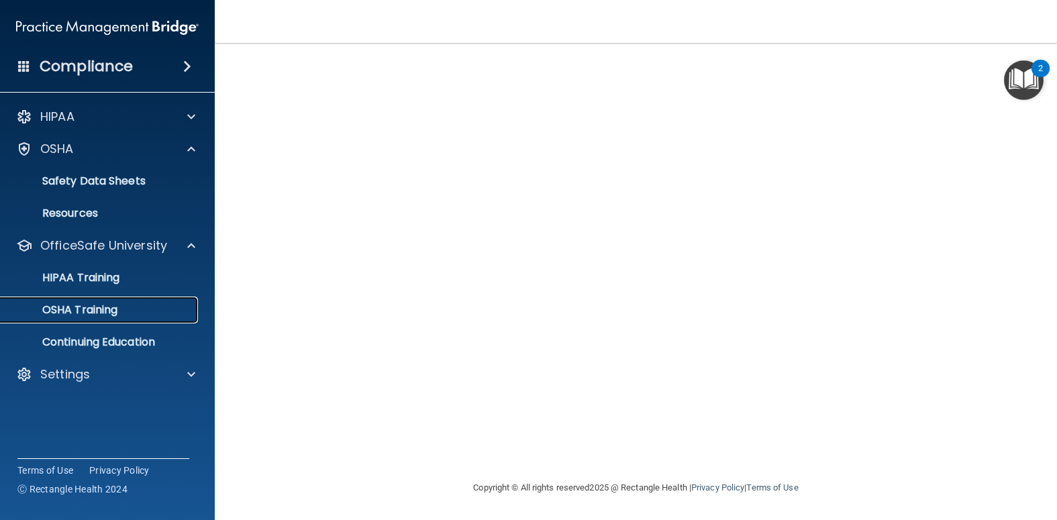
click at [101, 306] on p "OSHA Training" at bounding box center [63, 309] width 109 height 13
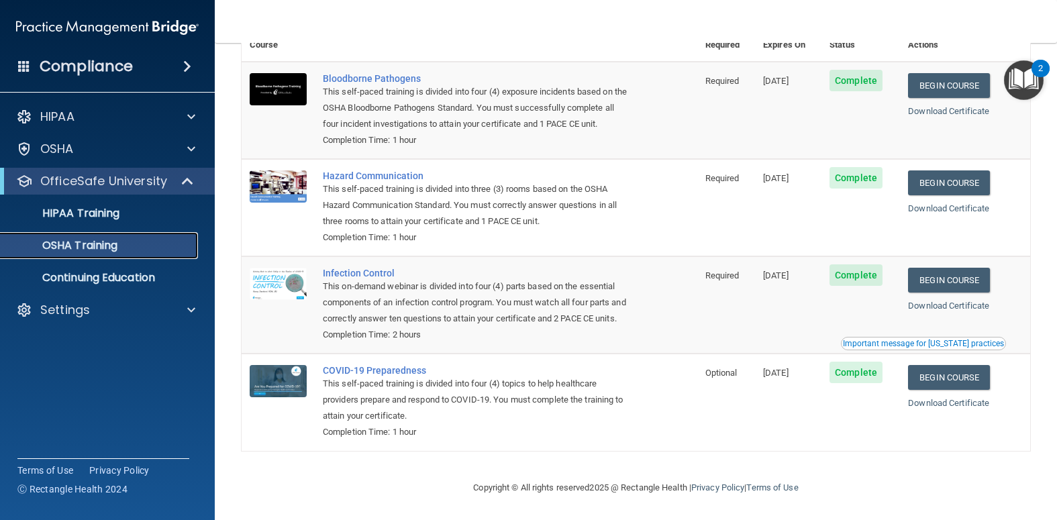
scroll to position [41, 0]
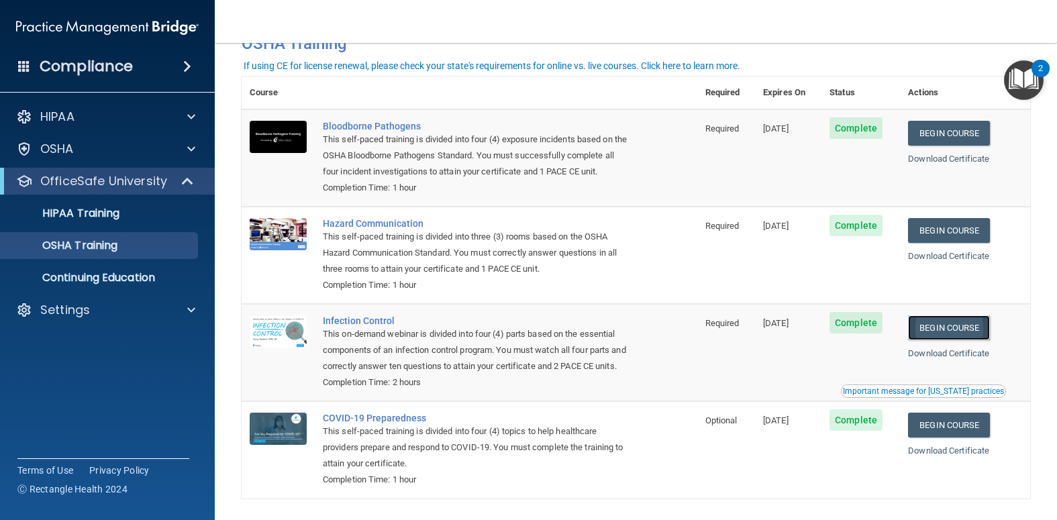
click at [945, 336] on link "Begin Course" at bounding box center [949, 327] width 82 height 25
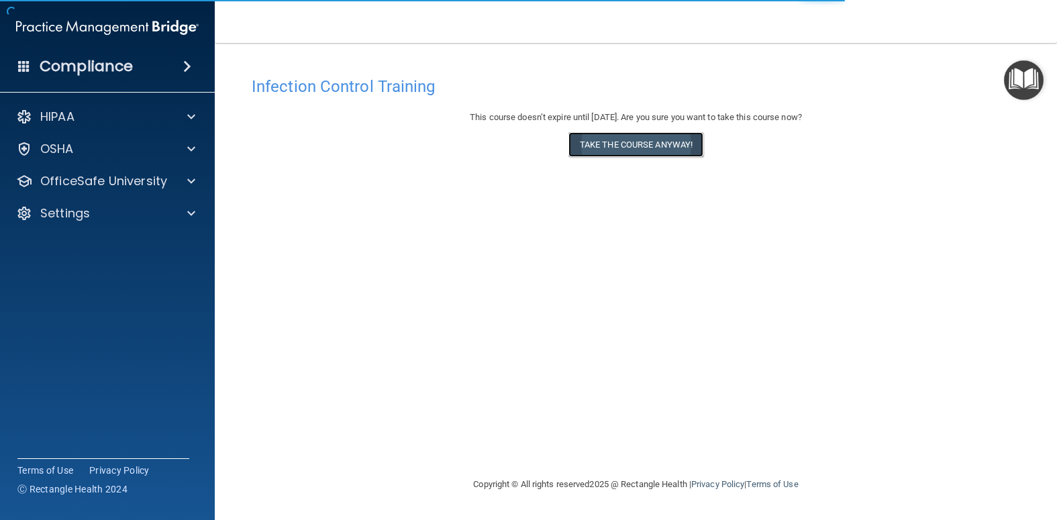
click at [624, 146] on button "Take the course anyway!" at bounding box center [635, 144] width 135 height 25
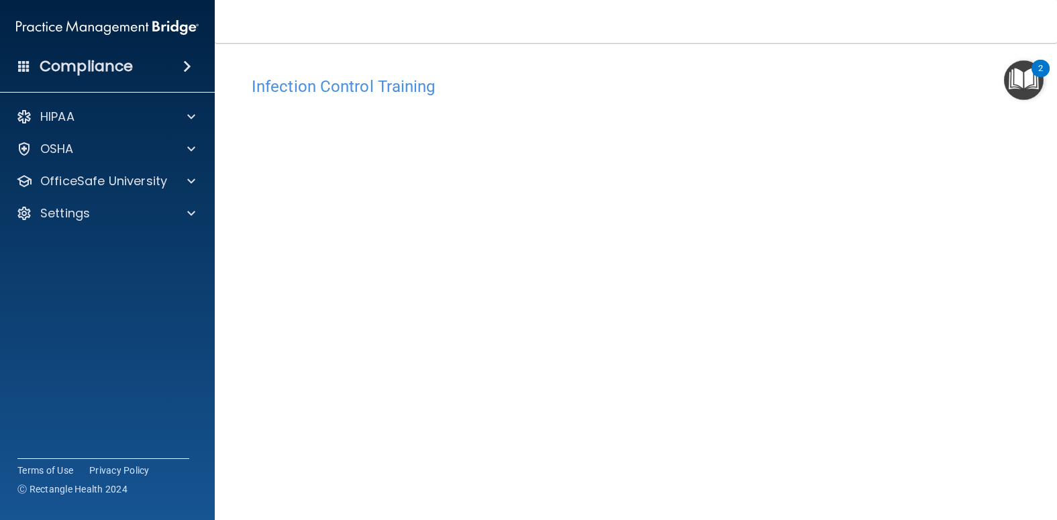
scroll to position [54, 0]
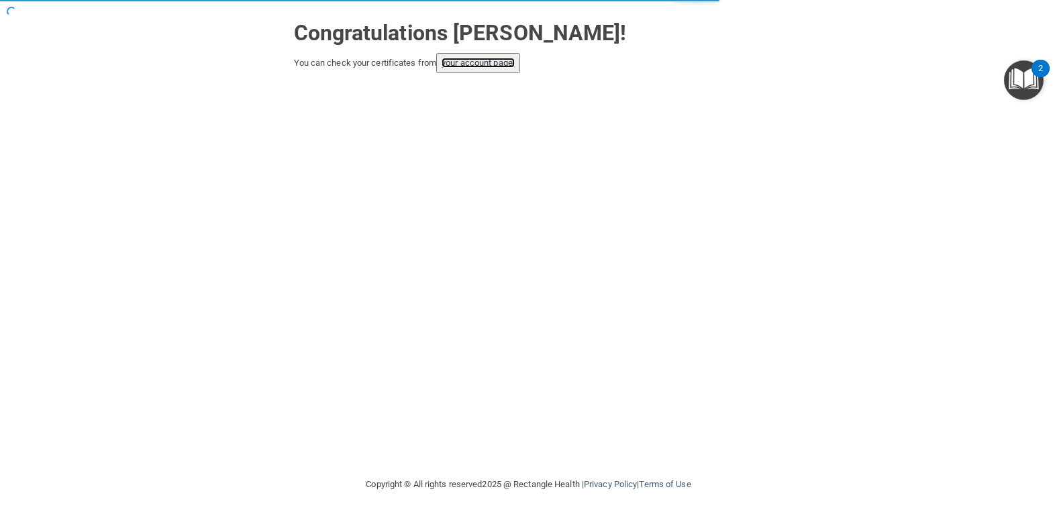
click at [499, 67] on link "your account page!" at bounding box center [478, 63] width 73 height 10
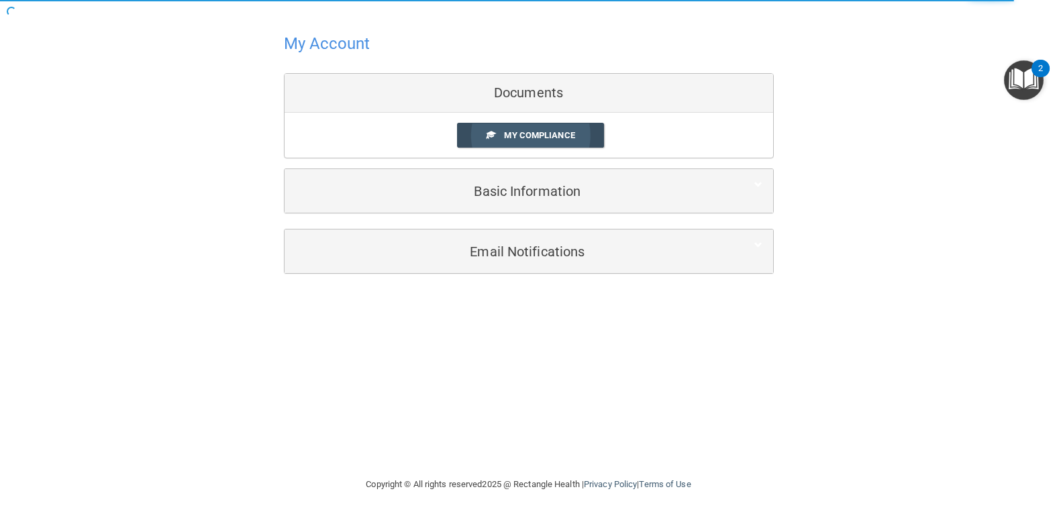
click at [532, 139] on span "My Compliance" at bounding box center [539, 135] width 70 height 10
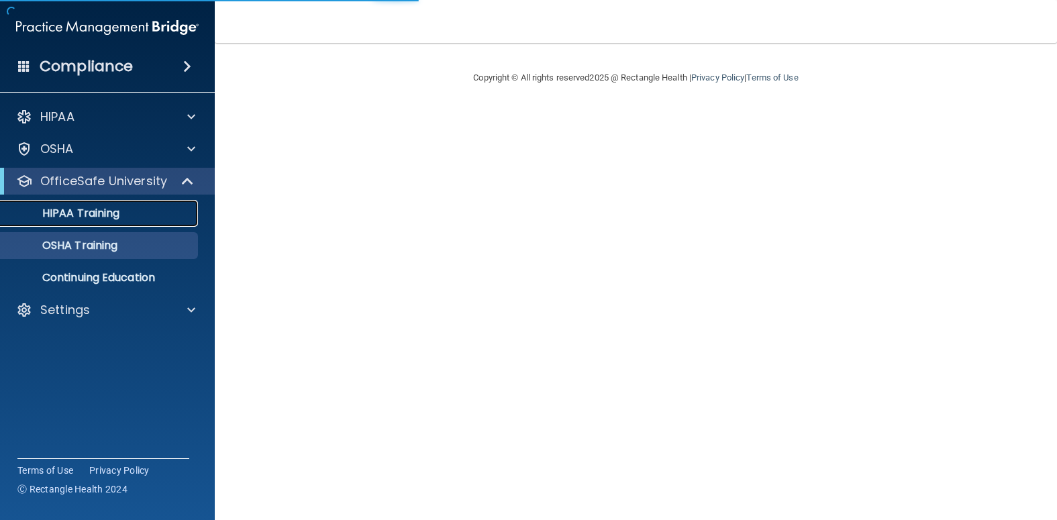
click at [113, 217] on p "HIPAA Training" at bounding box center [64, 213] width 111 height 13
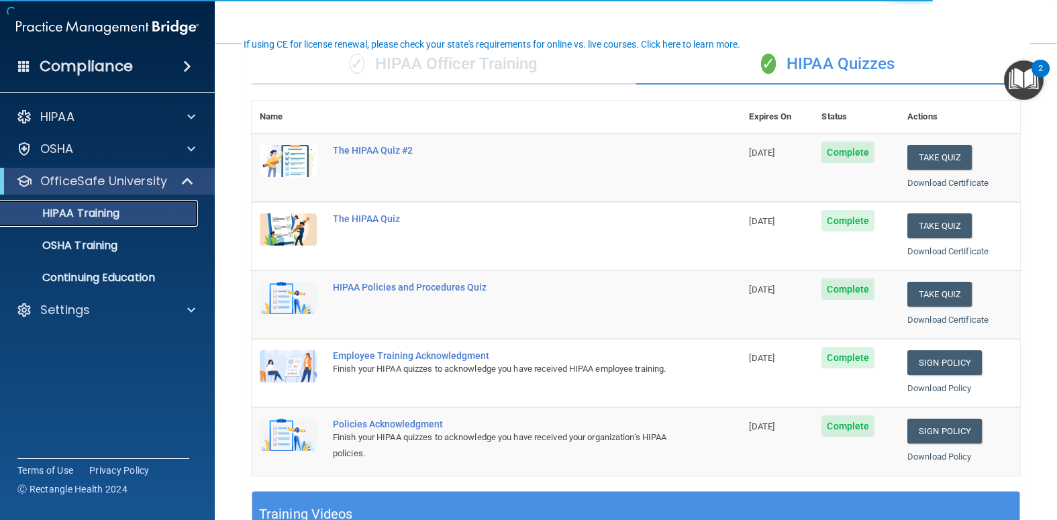
scroll to position [201, 0]
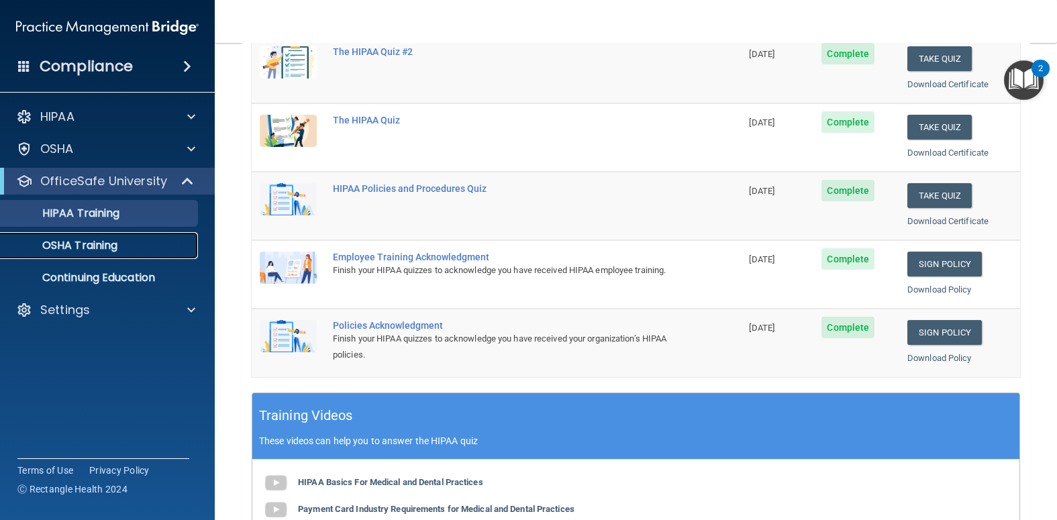
click at [105, 235] on link "OSHA Training" at bounding box center [92, 245] width 211 height 27
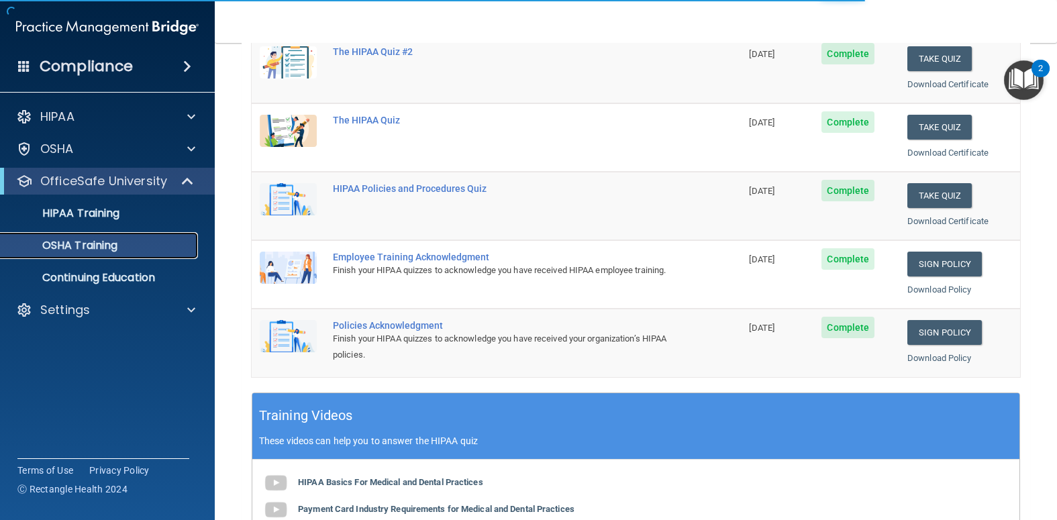
scroll to position [108, 0]
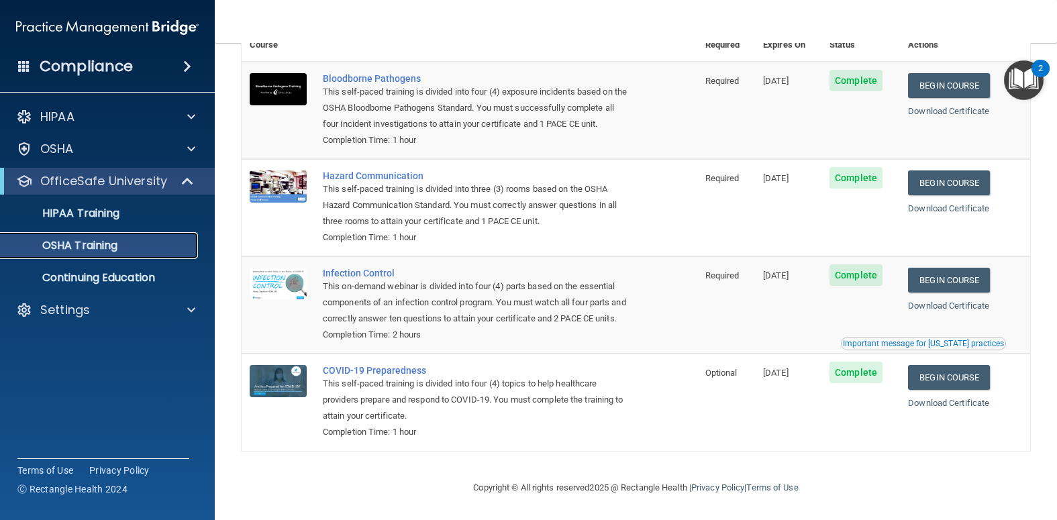
click at [101, 244] on p "OSHA Training" at bounding box center [63, 245] width 109 height 13
click at [96, 216] on p "HIPAA Training" at bounding box center [64, 213] width 111 height 13
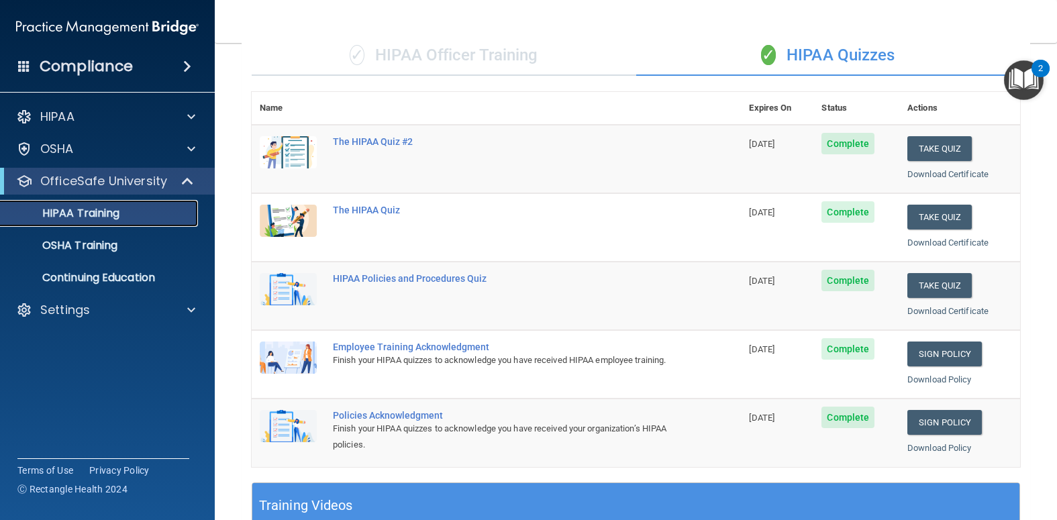
scroll to position [88, 0]
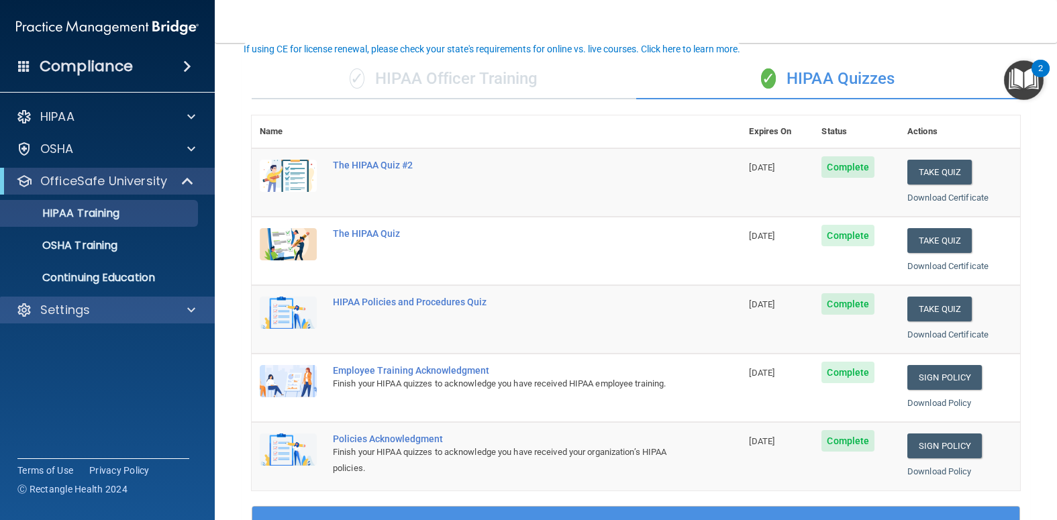
click at [140, 320] on div "Settings" at bounding box center [107, 310] width 215 height 27
click at [150, 293] on div "HIPAA Documents and Policies Report an Incident Business Associates Emergency P…" at bounding box center [107, 216] width 215 height 236
click at [95, 303] on div "Settings" at bounding box center [89, 310] width 166 height 16
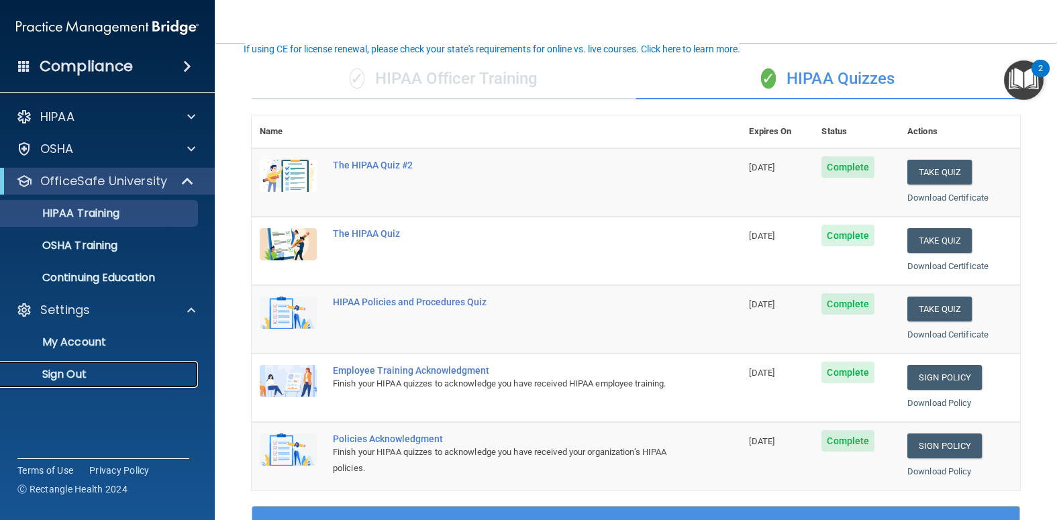
click at [62, 372] on p "Sign Out" at bounding box center [100, 374] width 183 height 13
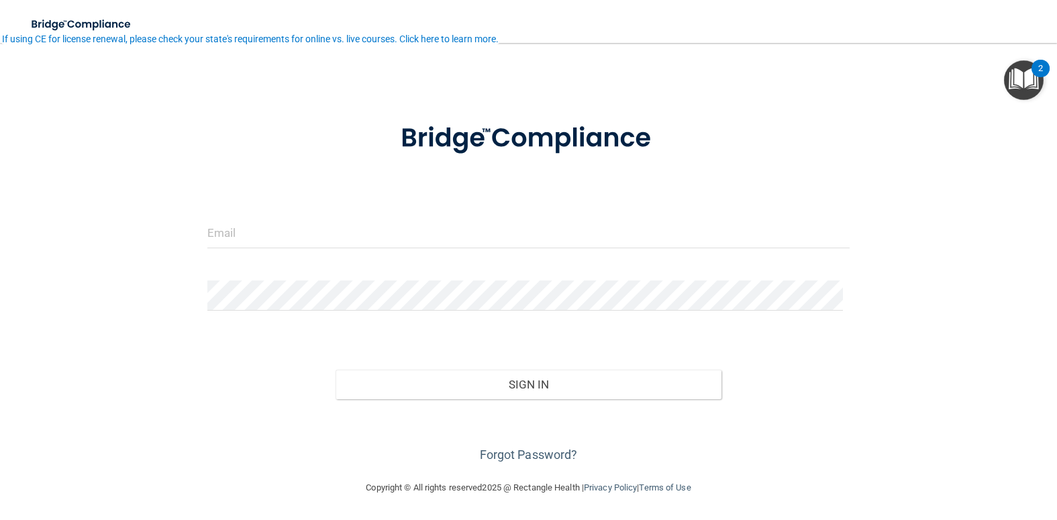
scroll to position [19, 0]
